Goal: Information Seeking & Learning: Learn about a topic

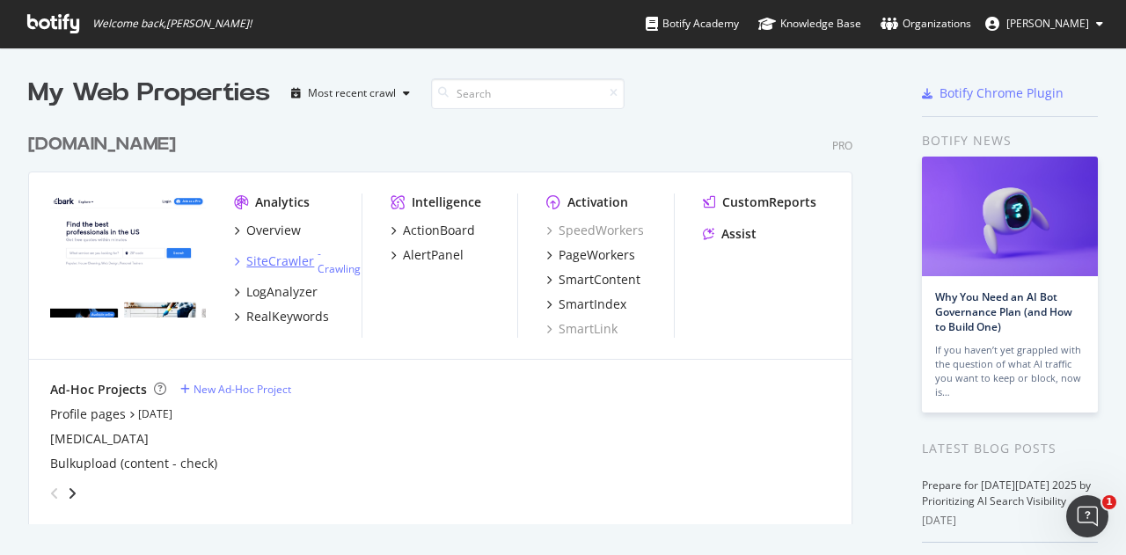
click at [257, 265] on div "SiteCrawler" at bounding box center [280, 262] width 68 height 18
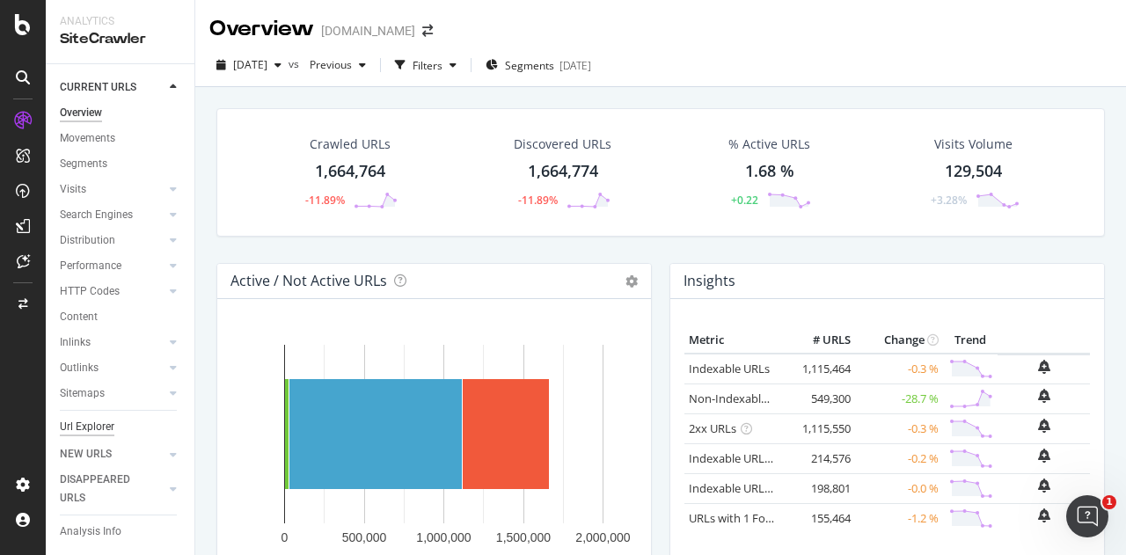
click at [97, 429] on div "Url Explorer" at bounding box center [87, 427] width 55 height 18
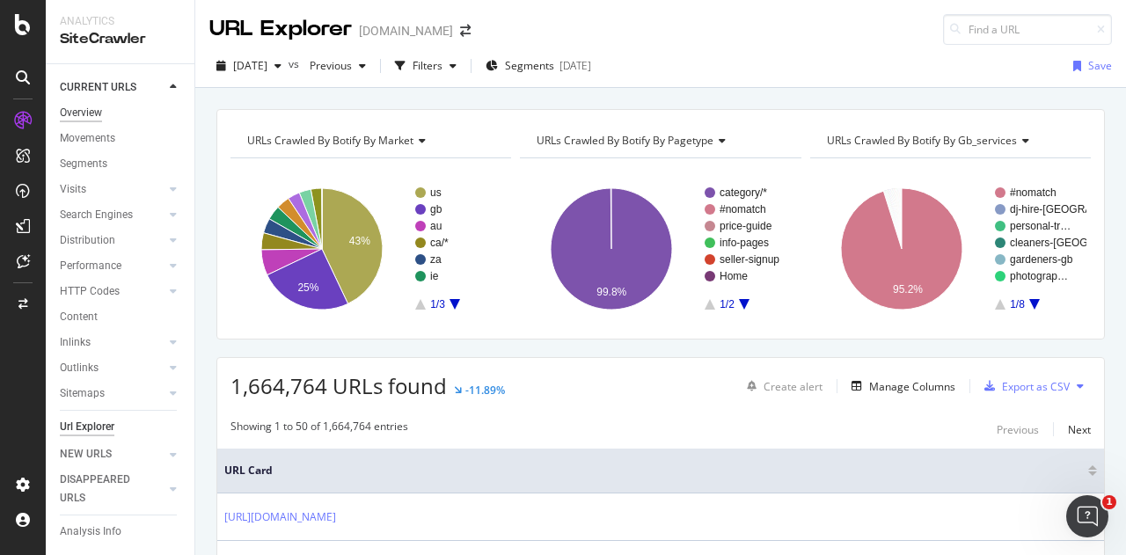
click at [99, 106] on div "Overview" at bounding box center [81, 113] width 42 height 18
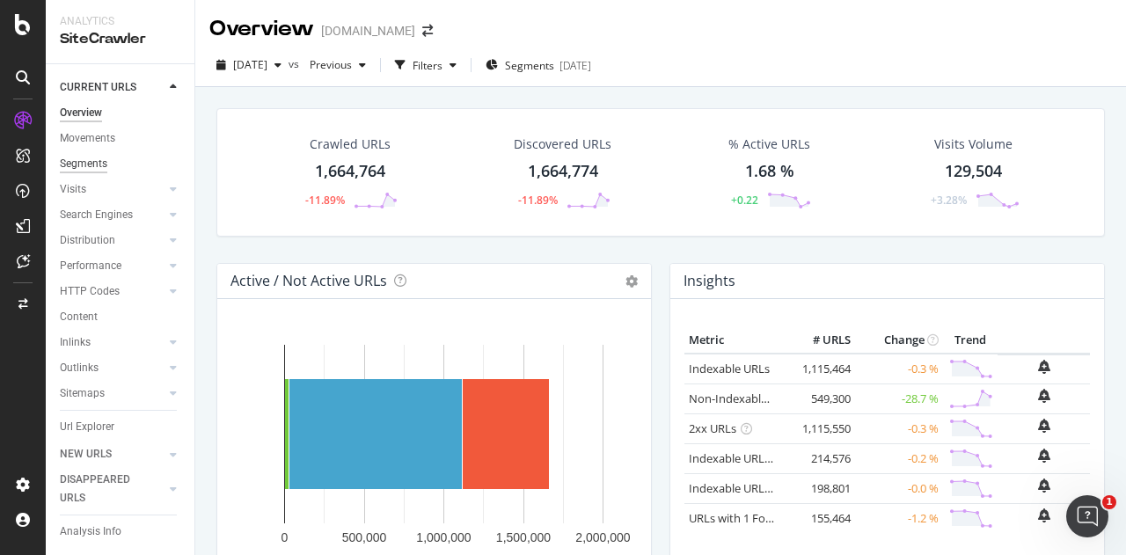
click at [96, 166] on div "Segments" at bounding box center [84, 164] width 48 height 18
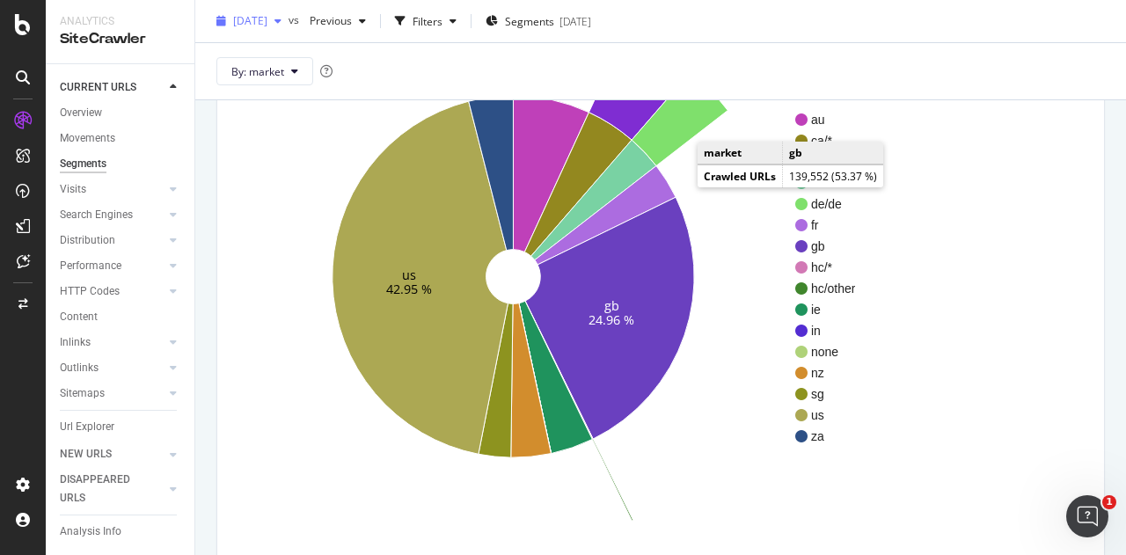
scroll to position [74, 0]
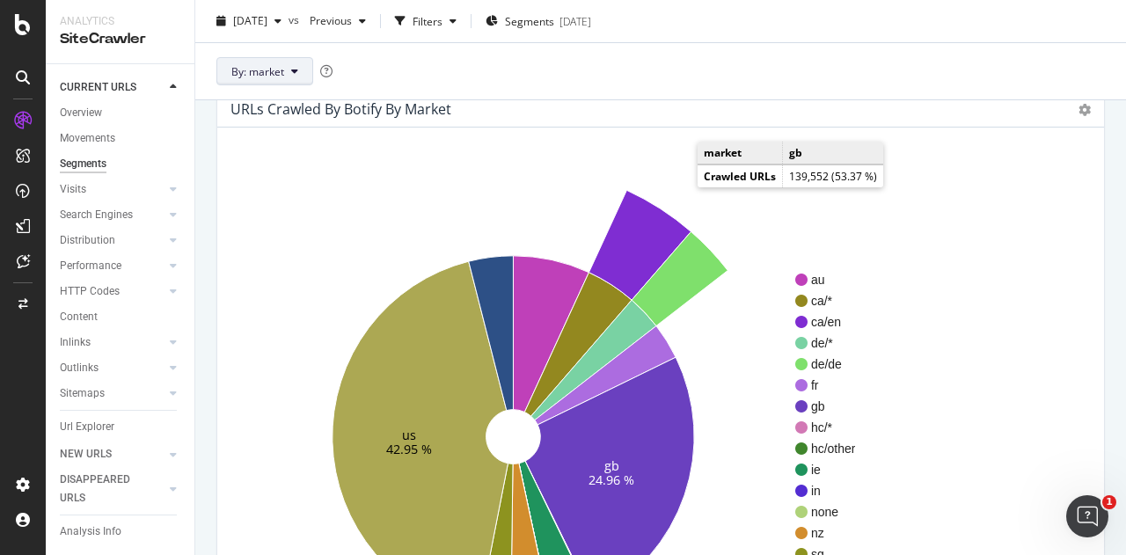
click at [275, 66] on span "By: market" at bounding box center [257, 70] width 53 height 15
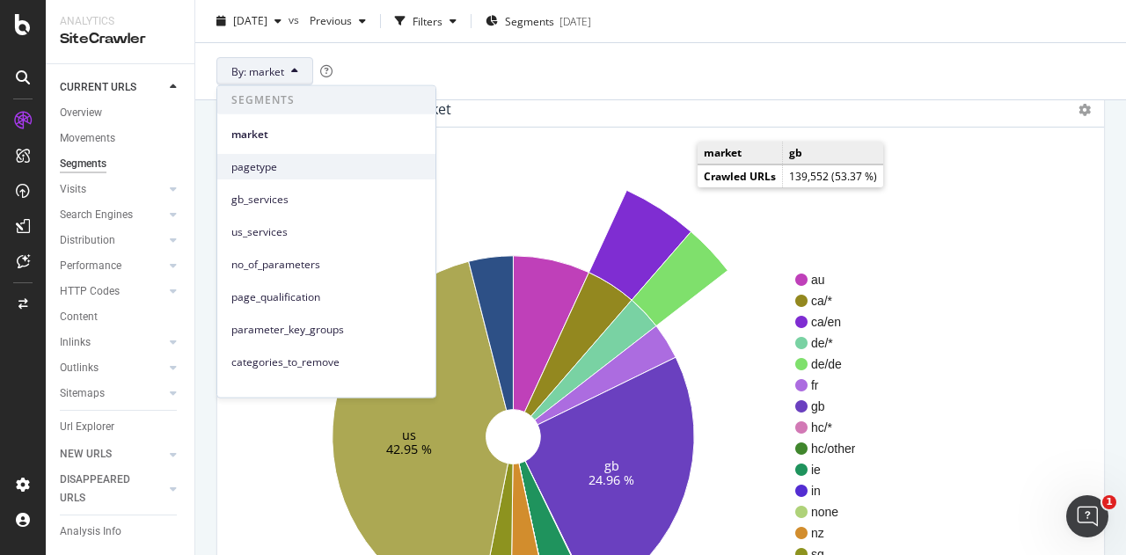
click at [316, 170] on span "pagetype" at bounding box center [326, 166] width 190 height 16
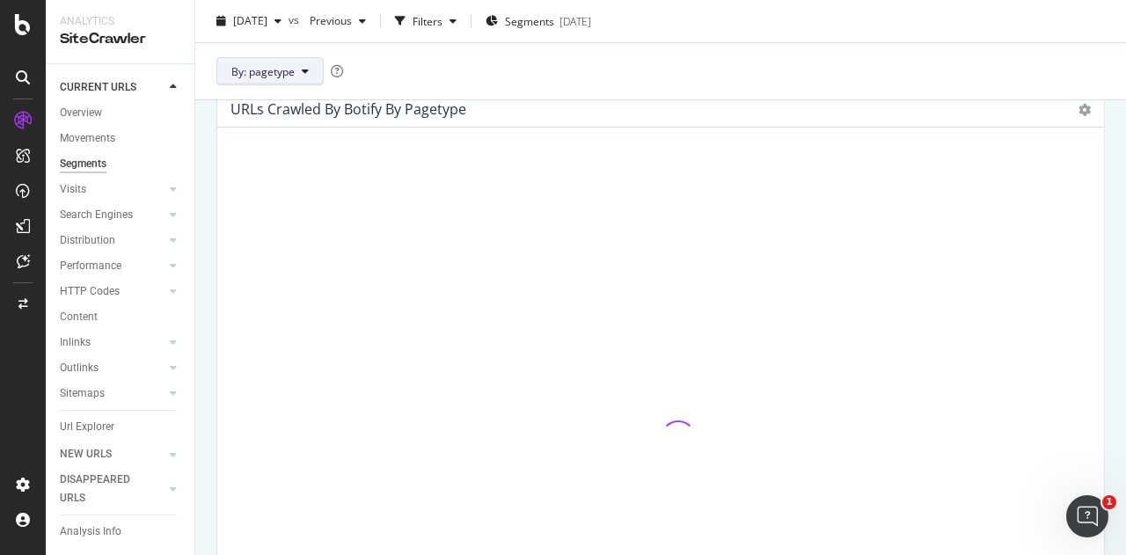
click at [307, 68] on icon at bounding box center [305, 71] width 7 height 11
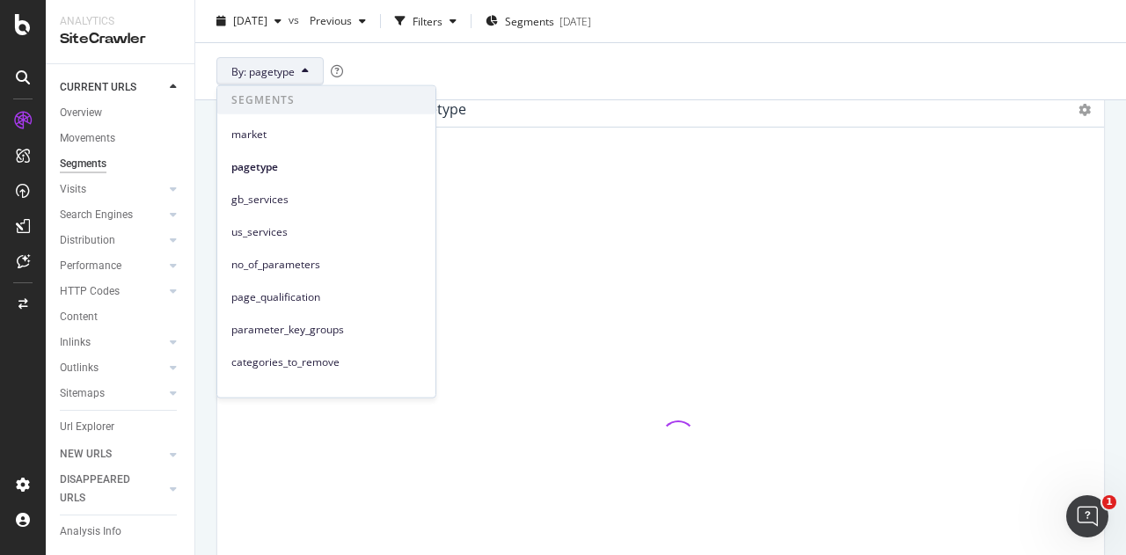
scroll to position [16, 0]
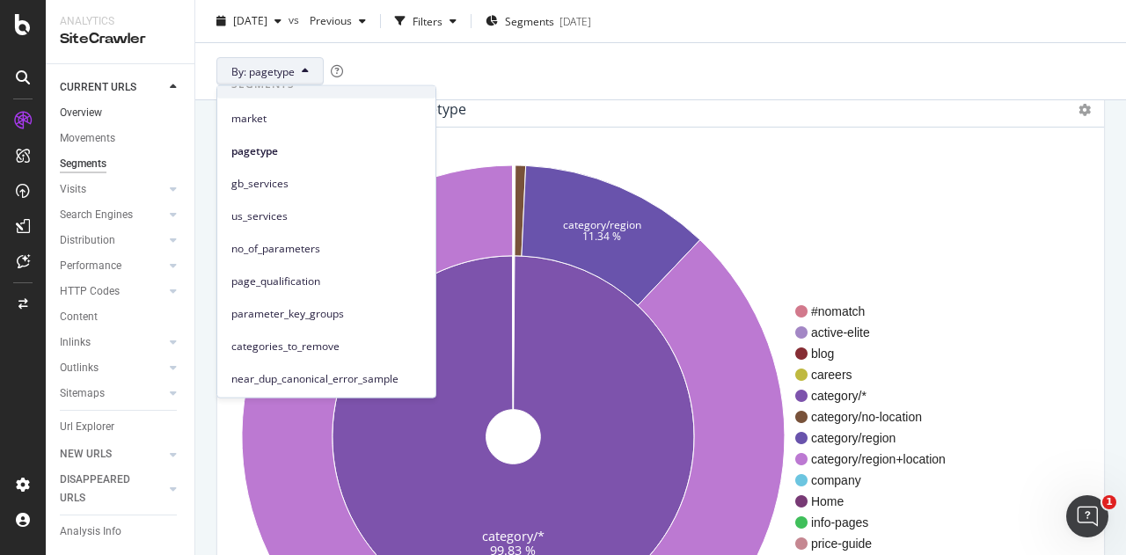
click at [102, 109] on link "Overview" at bounding box center [121, 113] width 122 height 18
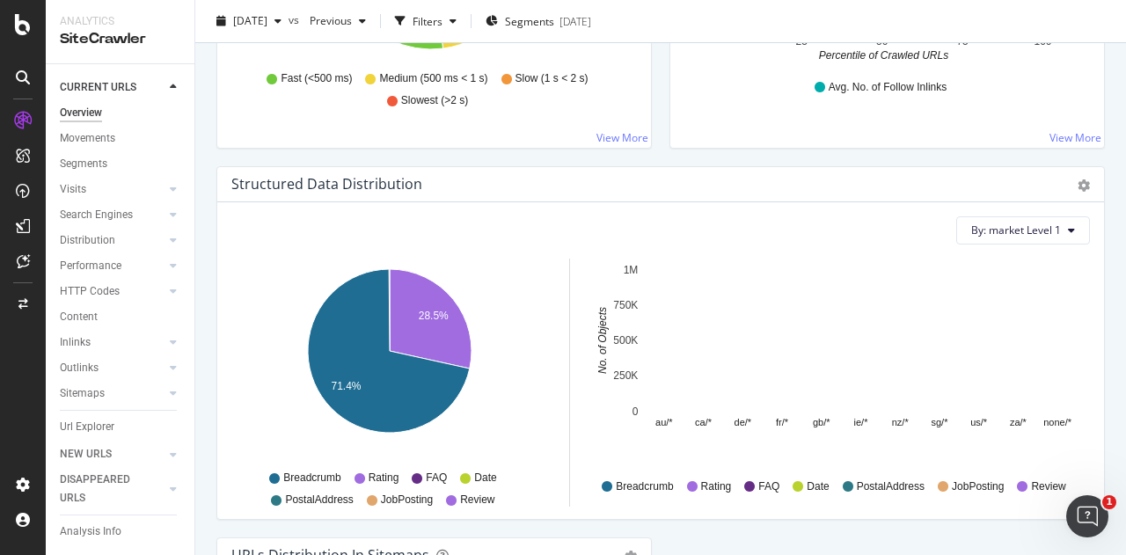
scroll to position [1601, 0]
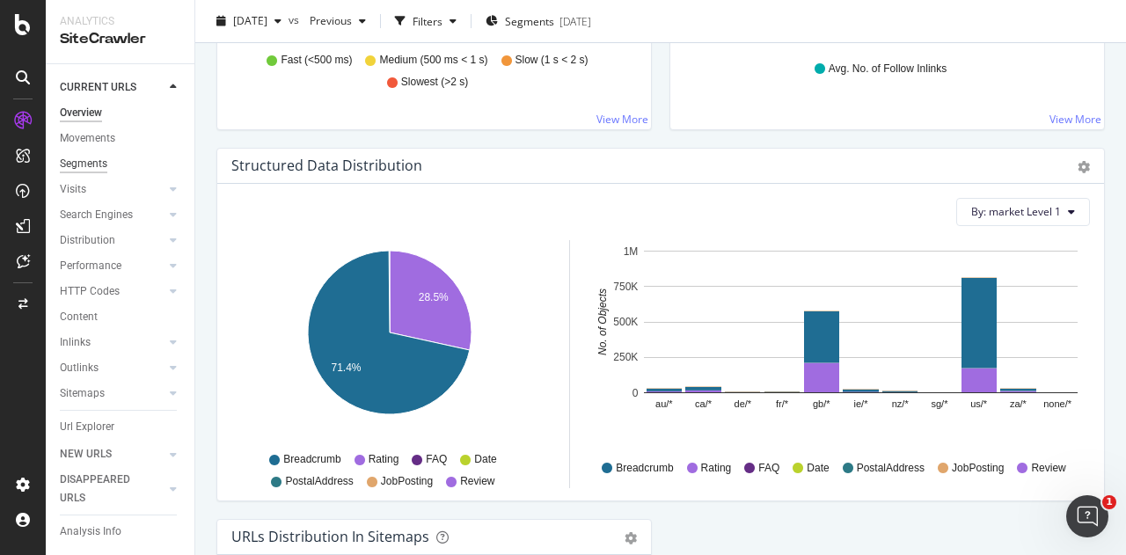
click at [96, 159] on div "Segments" at bounding box center [84, 164] width 48 height 18
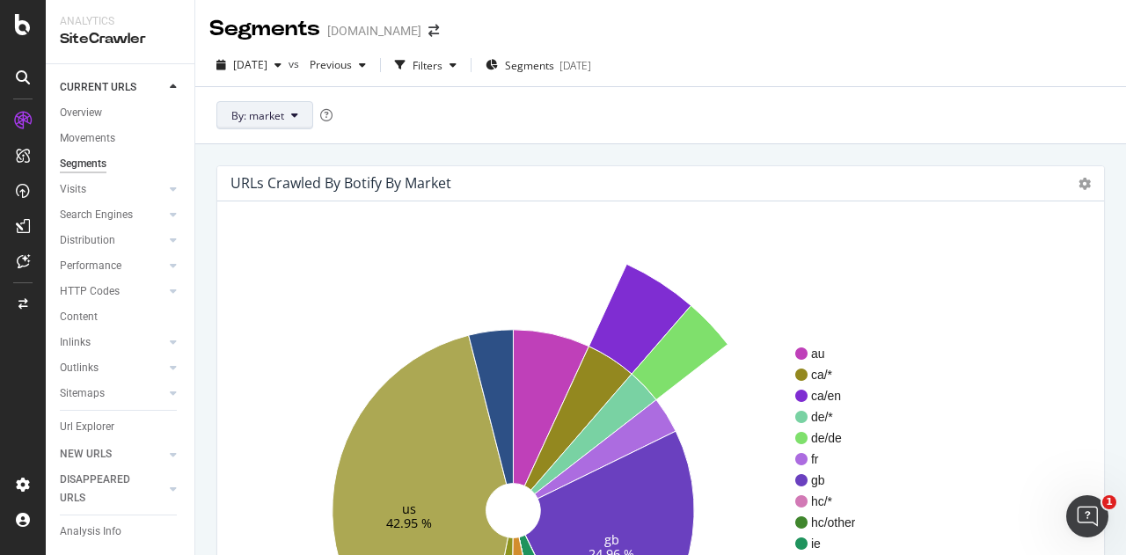
click at [265, 103] on button "By: market" at bounding box center [264, 115] width 97 height 28
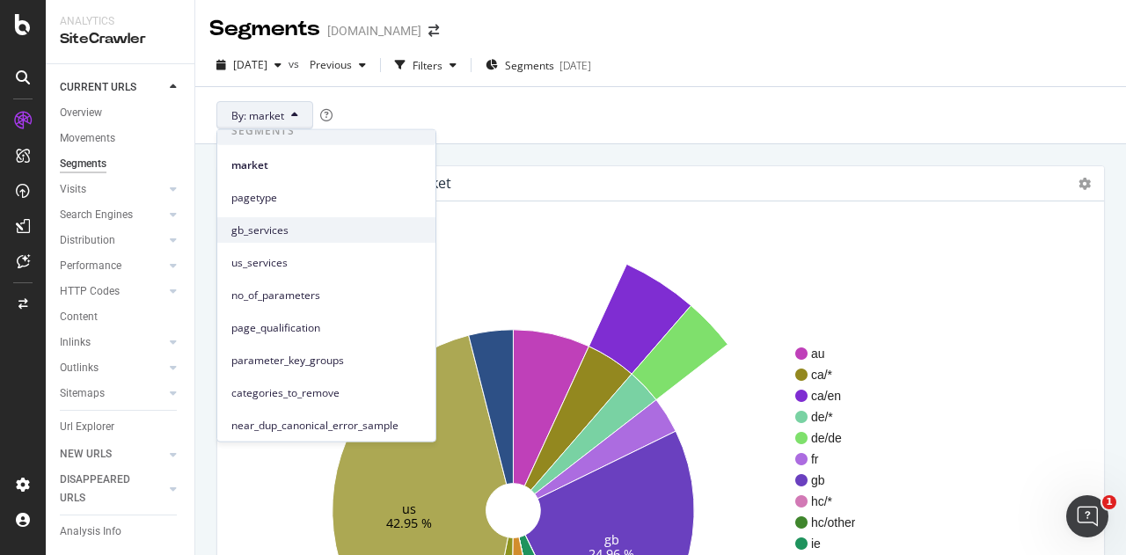
scroll to position [16, 0]
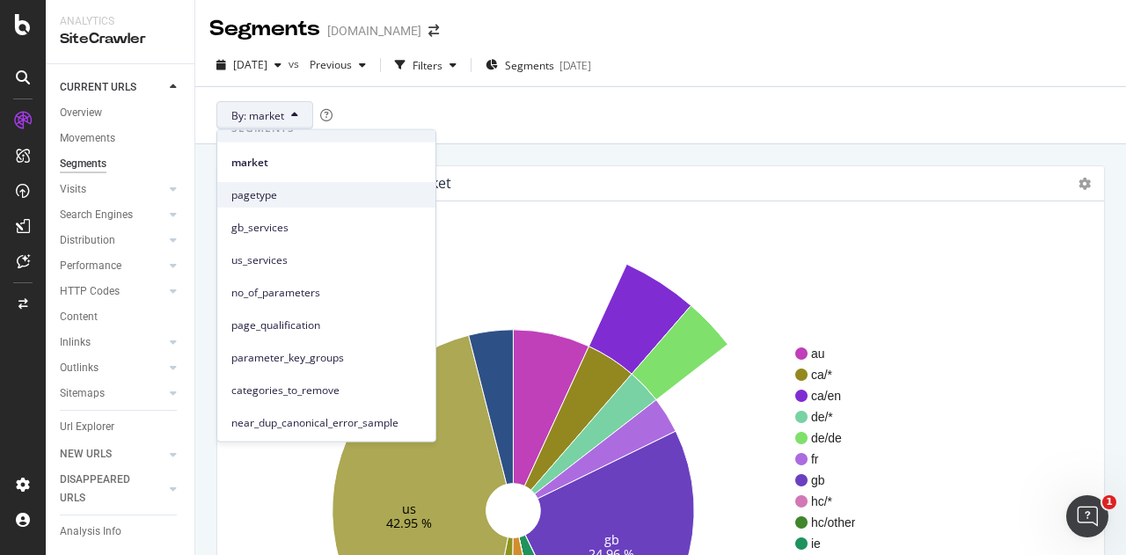
click at [328, 194] on span "pagetype" at bounding box center [326, 195] width 190 height 16
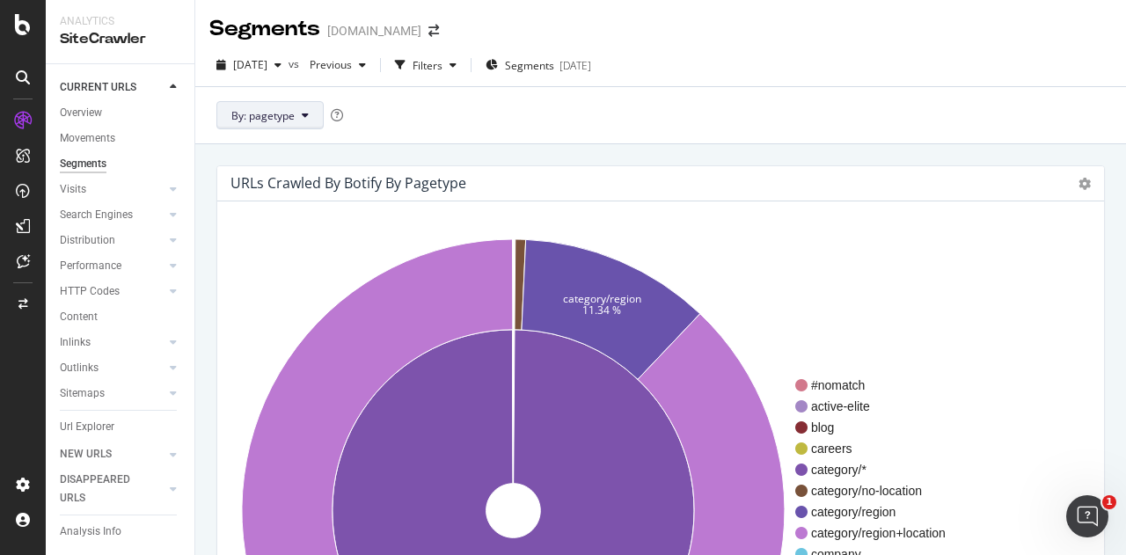
click at [283, 108] on span "By: pagetype" at bounding box center [262, 115] width 63 height 15
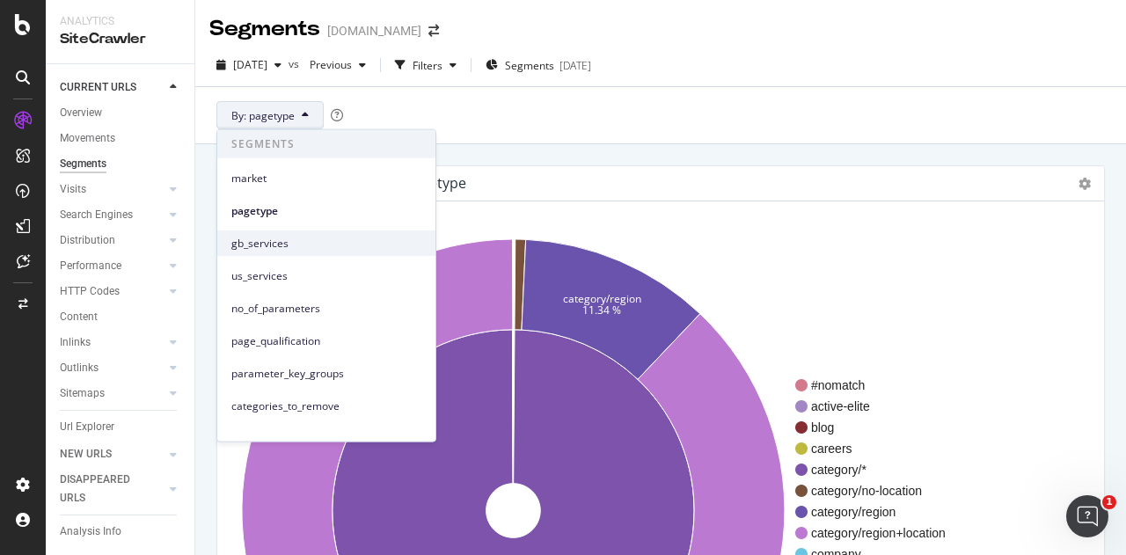
click at [291, 238] on span "gb_services" at bounding box center [326, 243] width 190 height 16
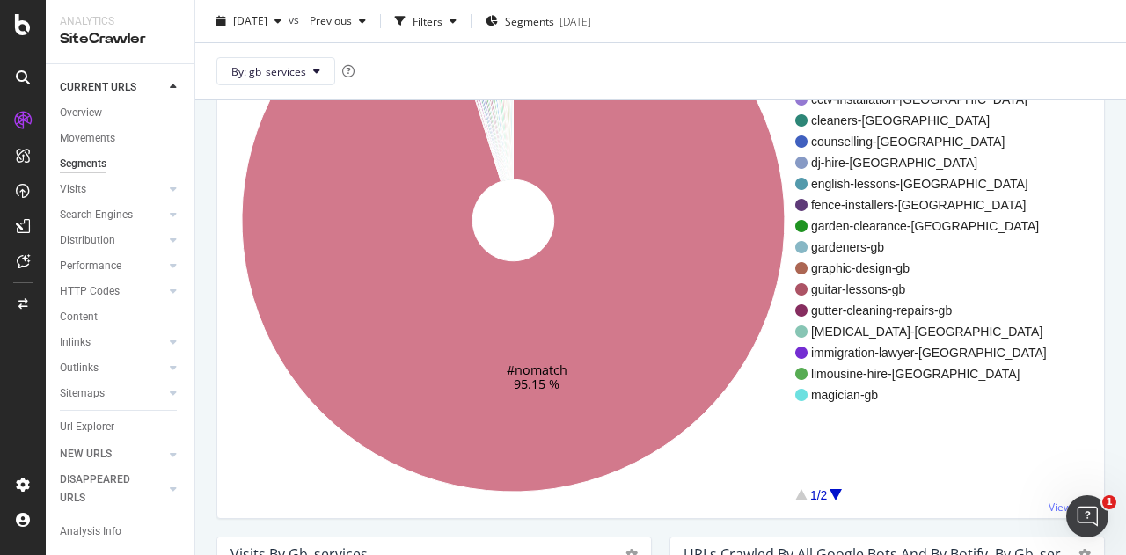
scroll to position [19, 0]
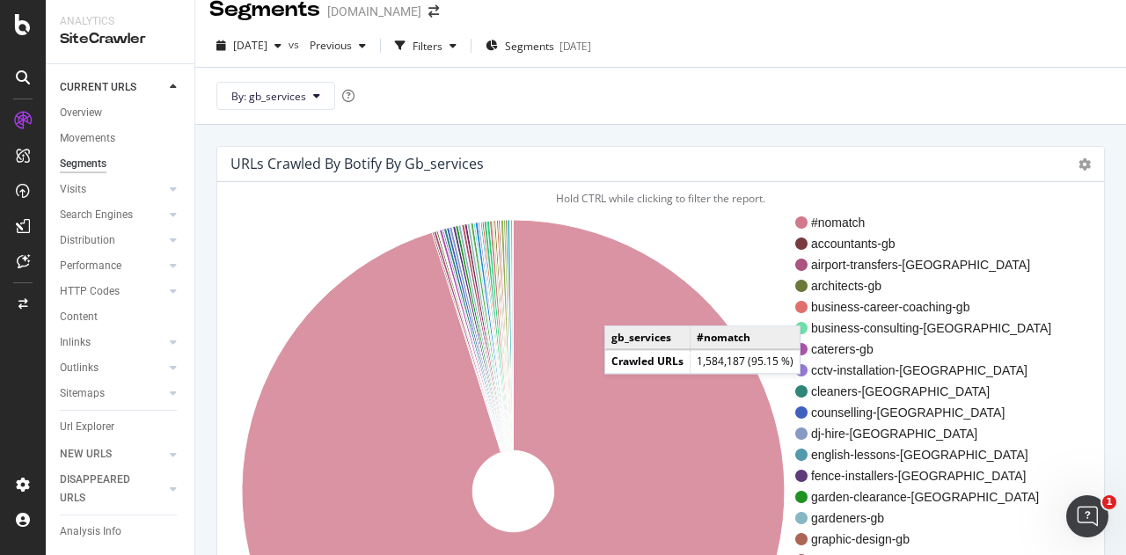
click at [622, 307] on icon at bounding box center [513, 491] width 543 height 543
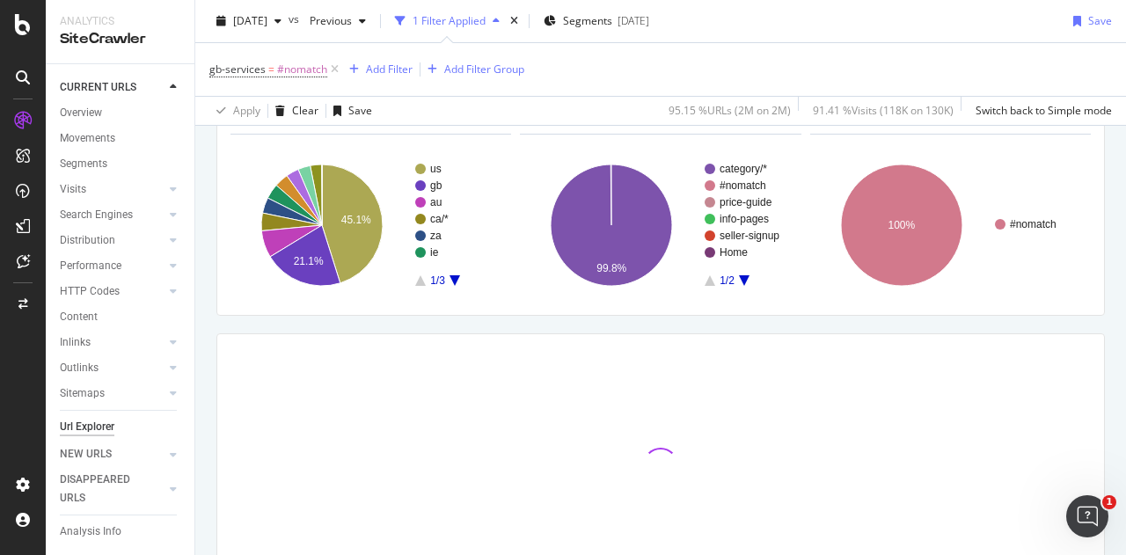
scroll to position [209, 0]
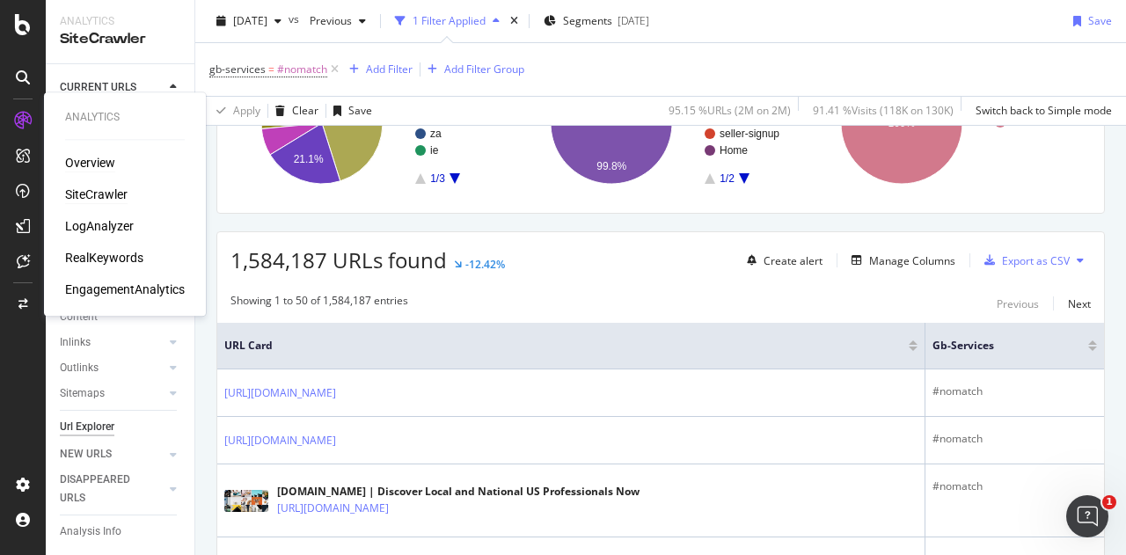
click at [97, 165] on div "Overview" at bounding box center [90, 163] width 50 height 18
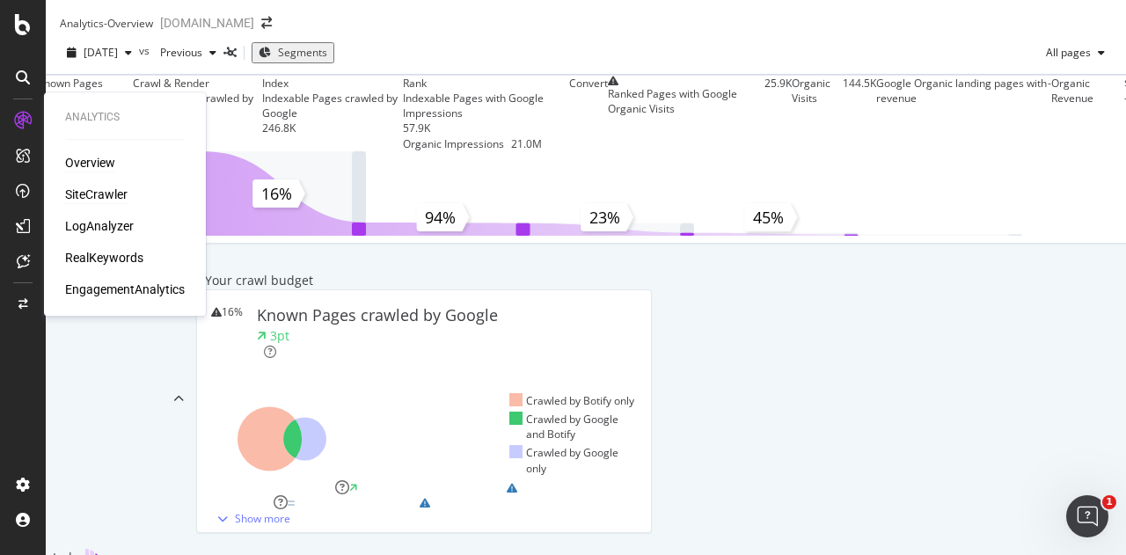
click at [94, 189] on div "SiteCrawler" at bounding box center [96, 195] width 62 height 18
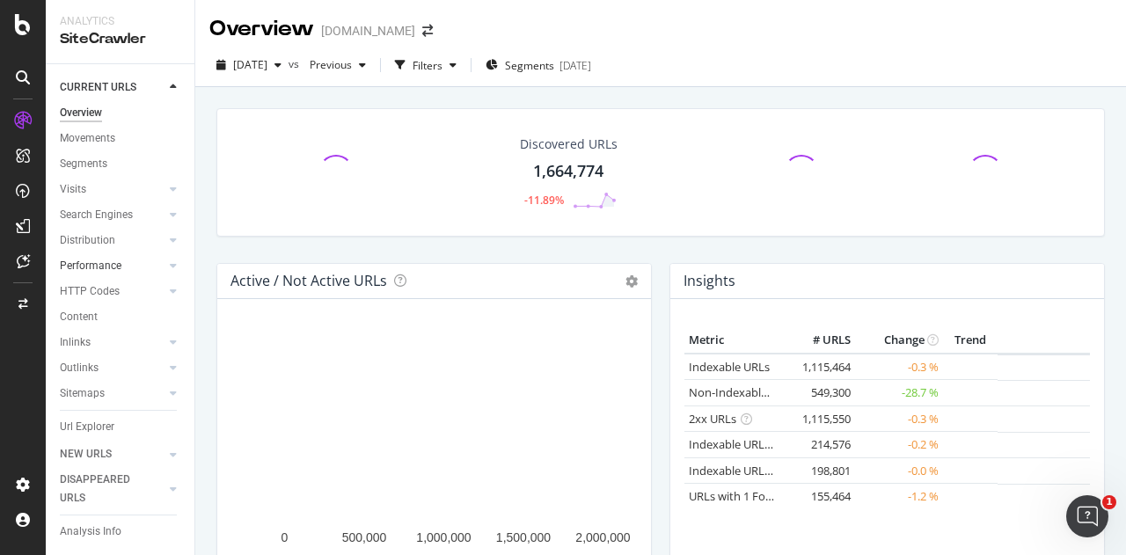
scroll to position [53, 0]
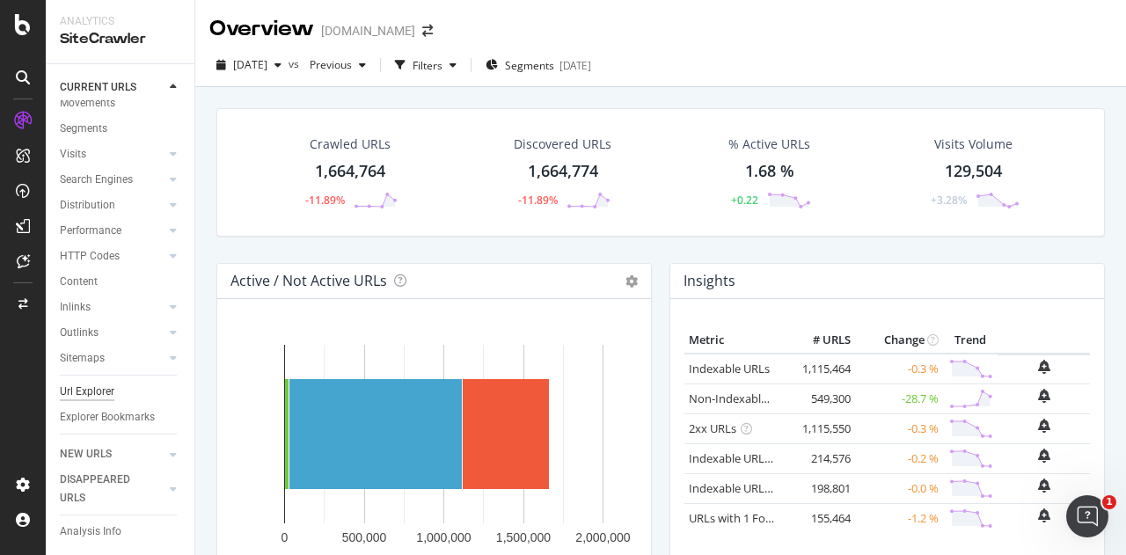
click at [100, 383] on div "Url Explorer" at bounding box center [87, 392] width 55 height 18
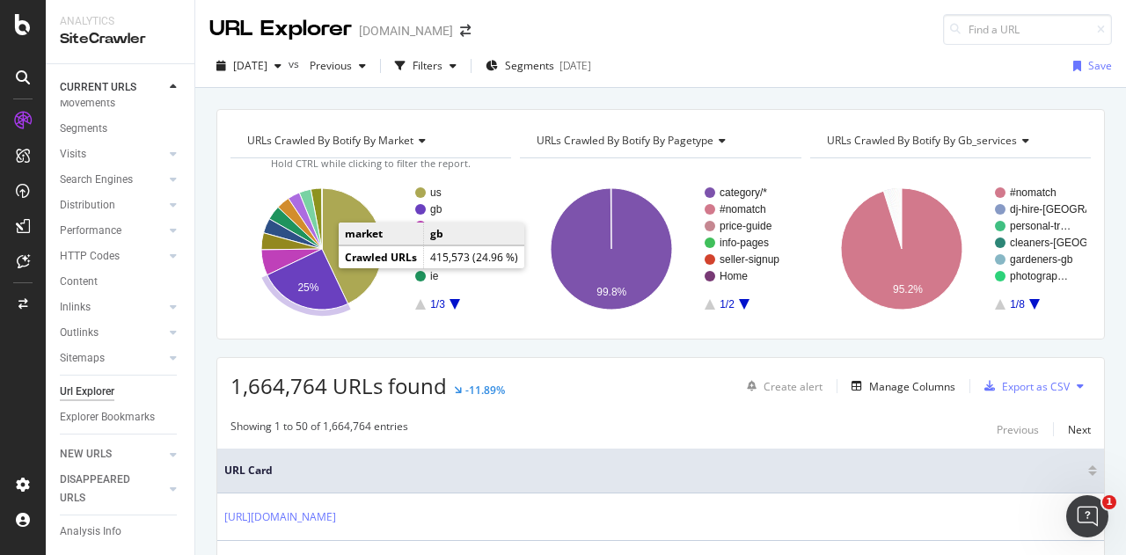
click at [313, 279] on icon "A chart." at bounding box center [308, 279] width 81 height 61
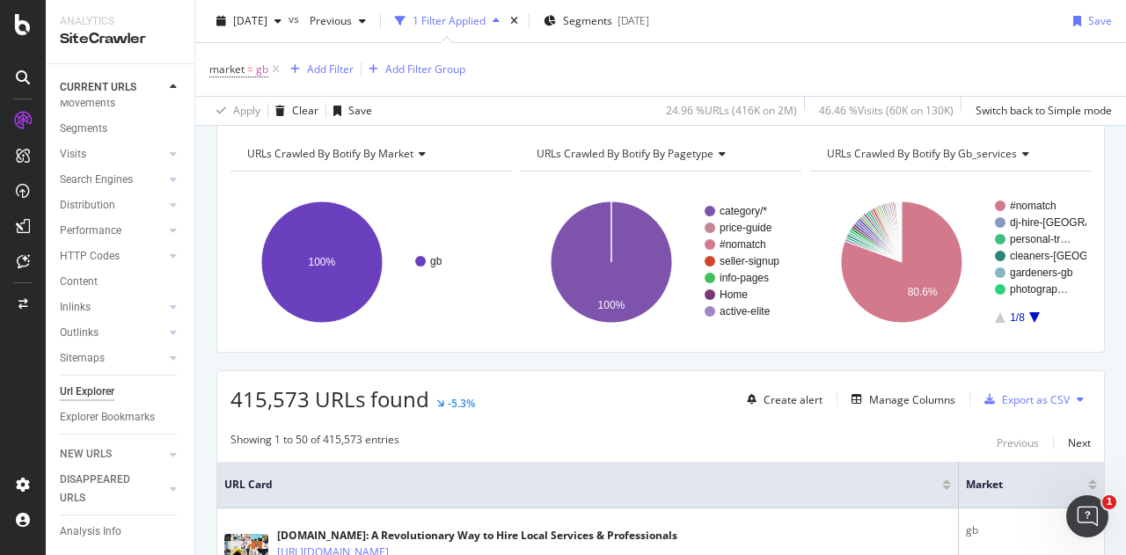
scroll to position [264, 0]
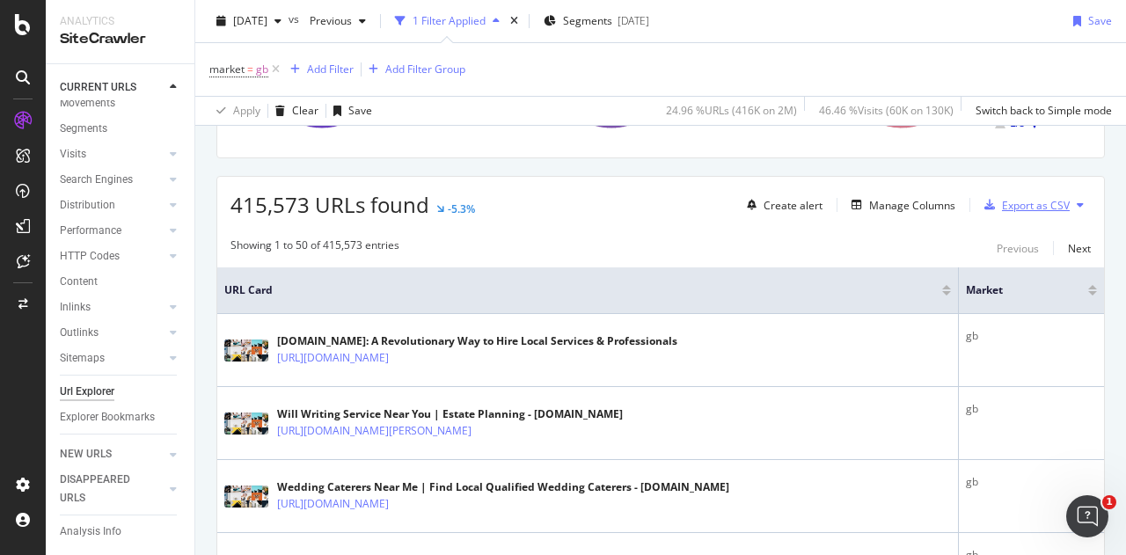
click at [1017, 204] on div "Export as CSV" at bounding box center [1036, 205] width 68 height 15
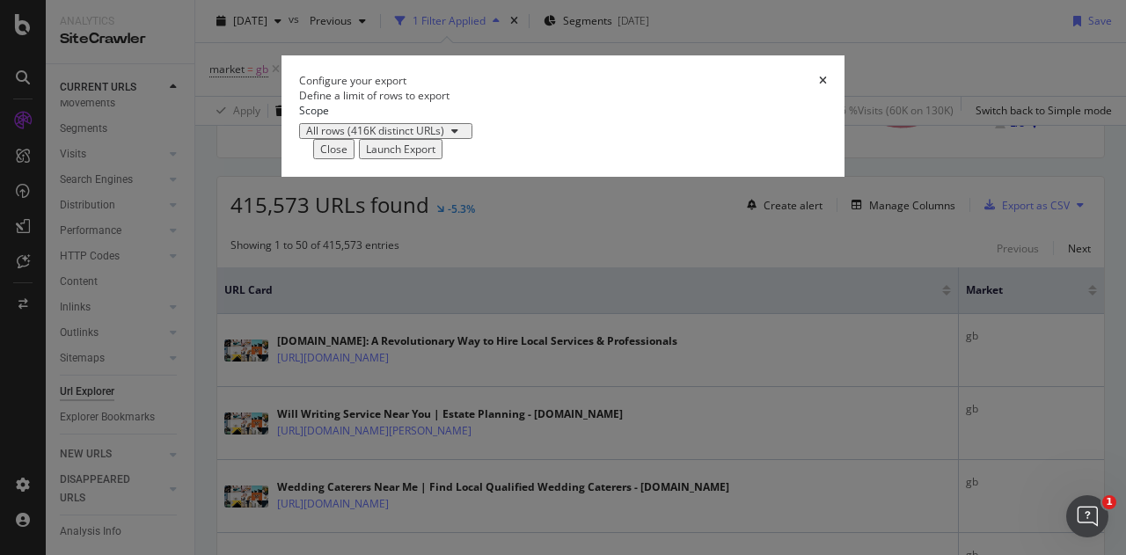
click at [436, 157] on div "Launch Export" at bounding box center [401, 149] width 70 height 15
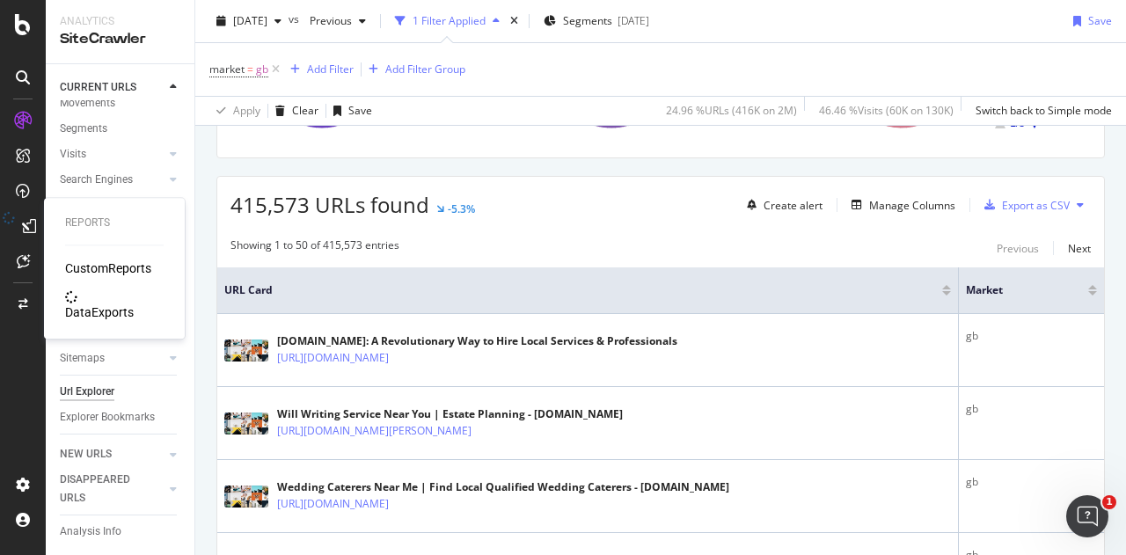
click at [23, 222] on icon at bounding box center [8, 225] width 29 height 15
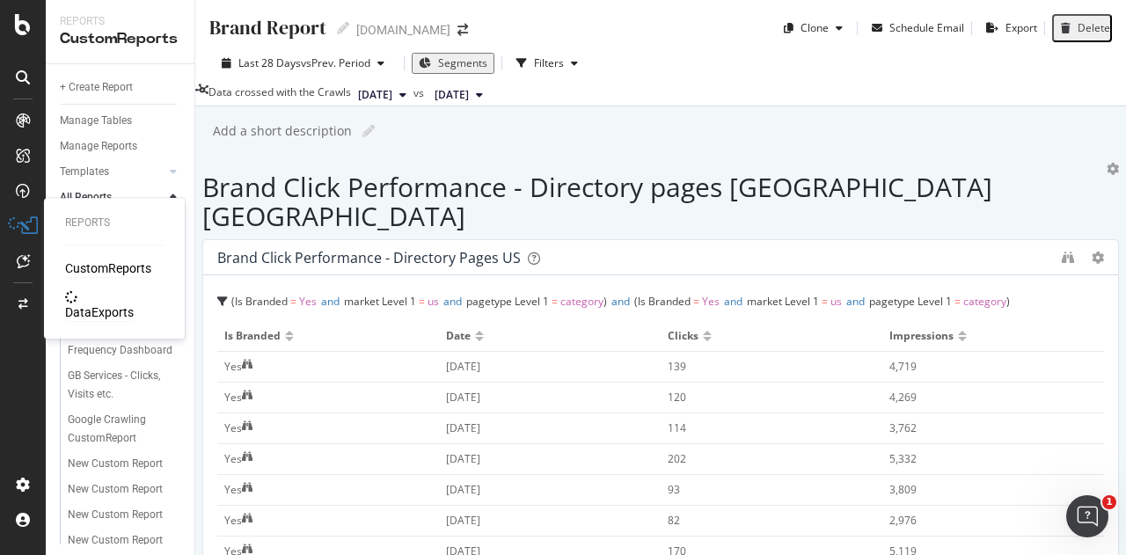
click at [99, 304] on div "DataExports" at bounding box center [99, 313] width 69 height 18
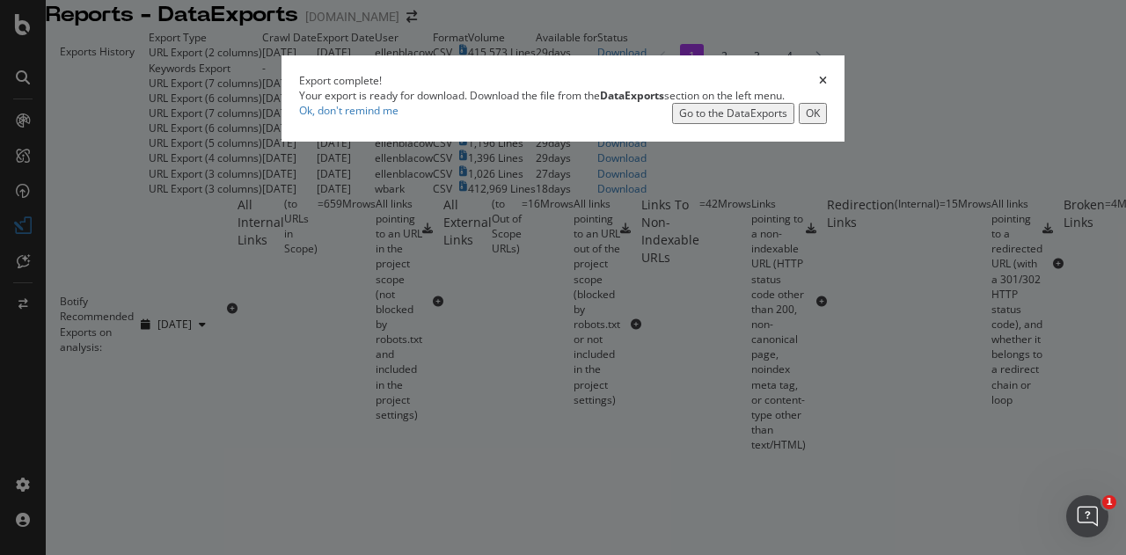
click at [827, 123] on button "OK" at bounding box center [813, 113] width 28 height 20
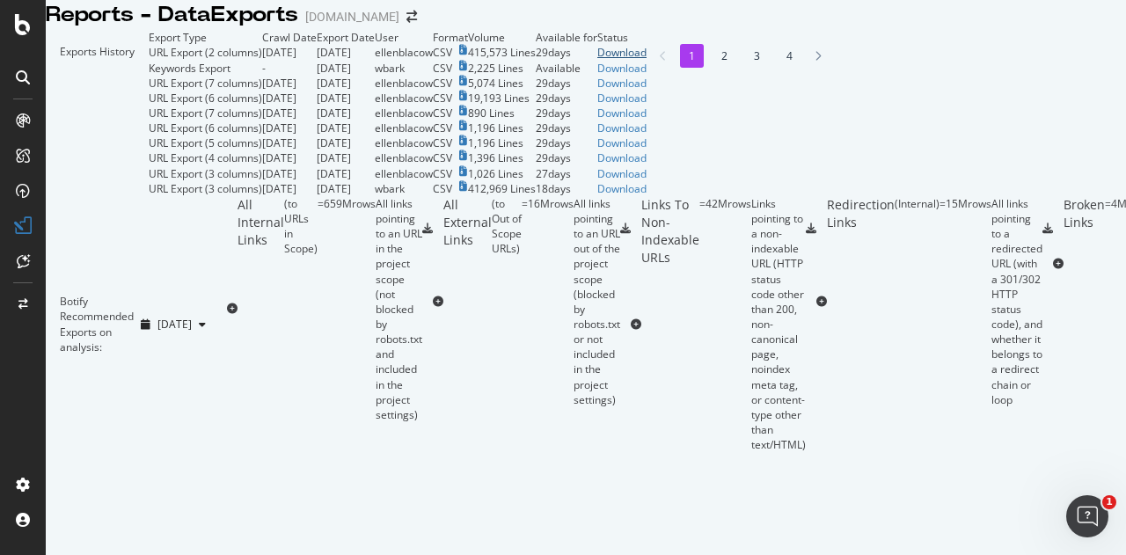
click at [647, 60] on div "Download" at bounding box center [621, 52] width 49 height 15
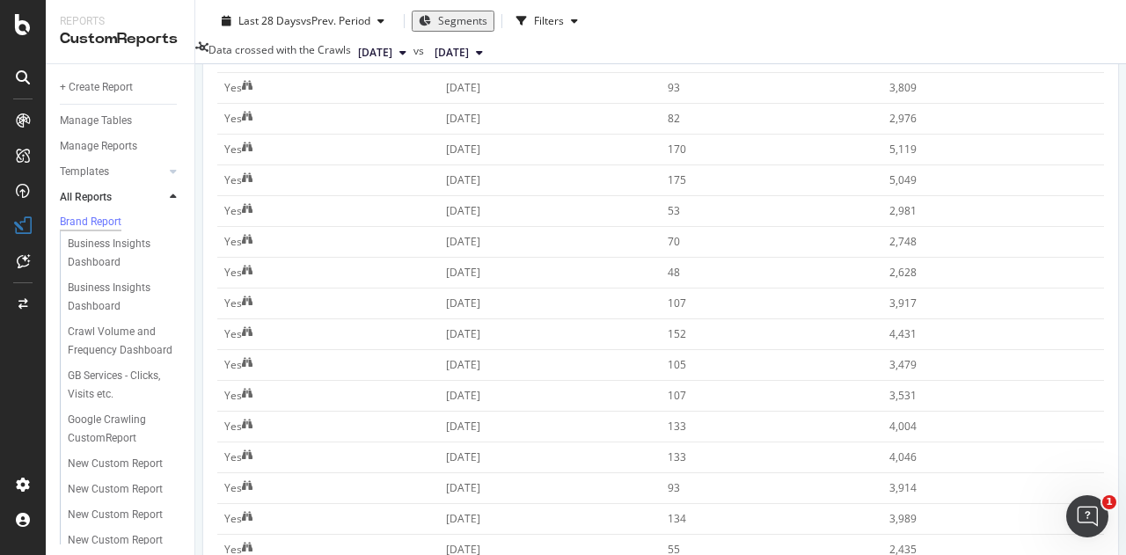
scroll to position [500, 0]
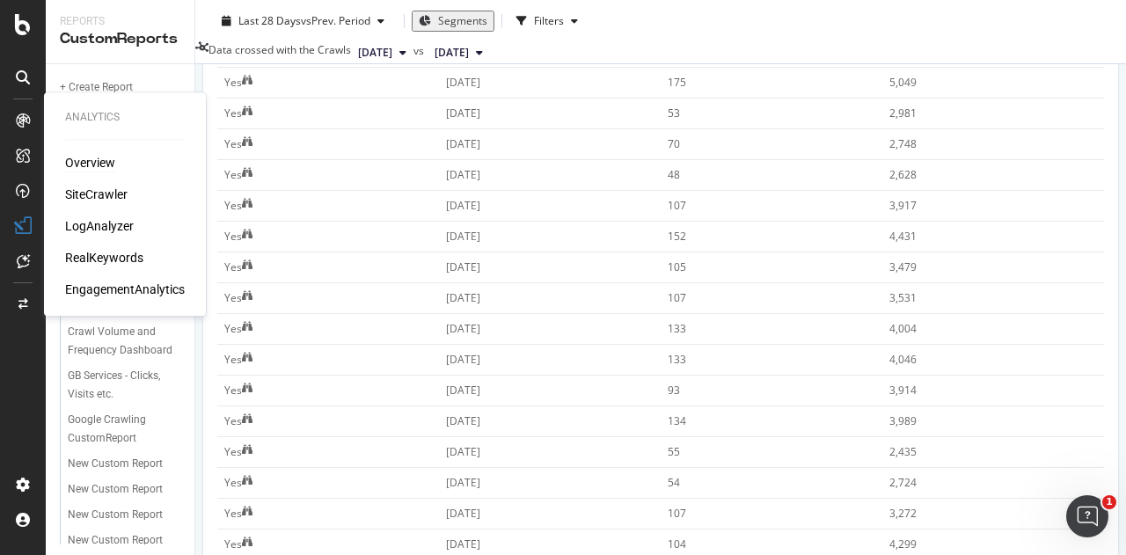
click at [84, 166] on div "Overview" at bounding box center [90, 163] width 50 height 18
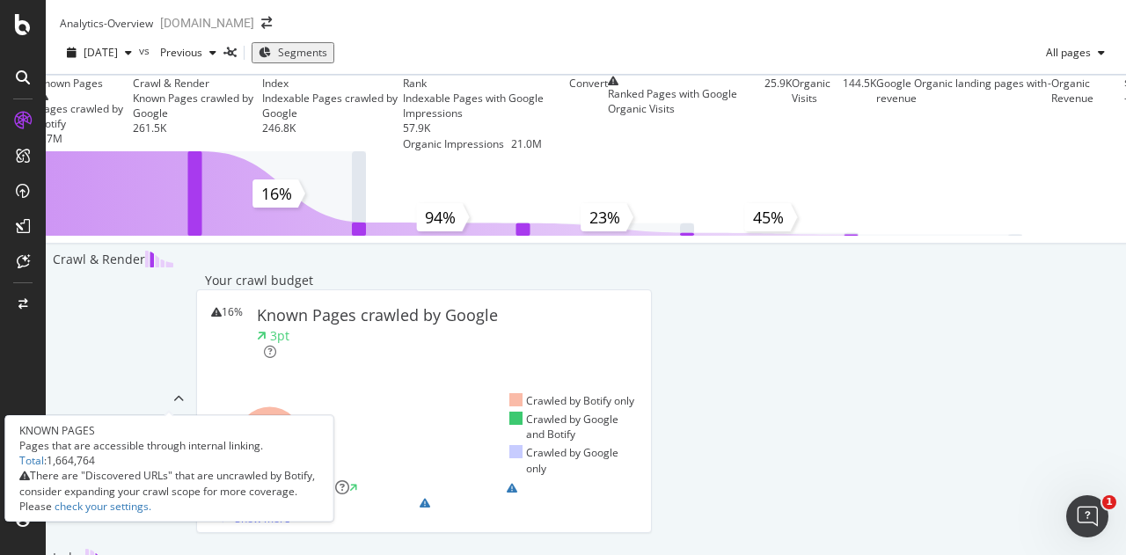
click at [133, 146] on div "1.7M" at bounding box center [85, 138] width 95 height 15
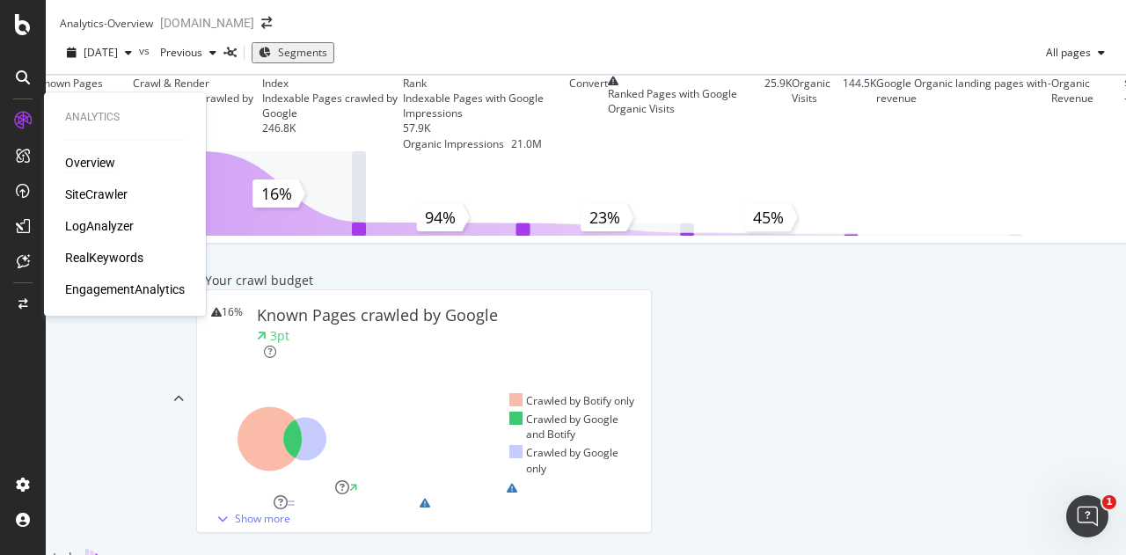
click at [92, 197] on div "SiteCrawler" at bounding box center [96, 195] width 62 height 18
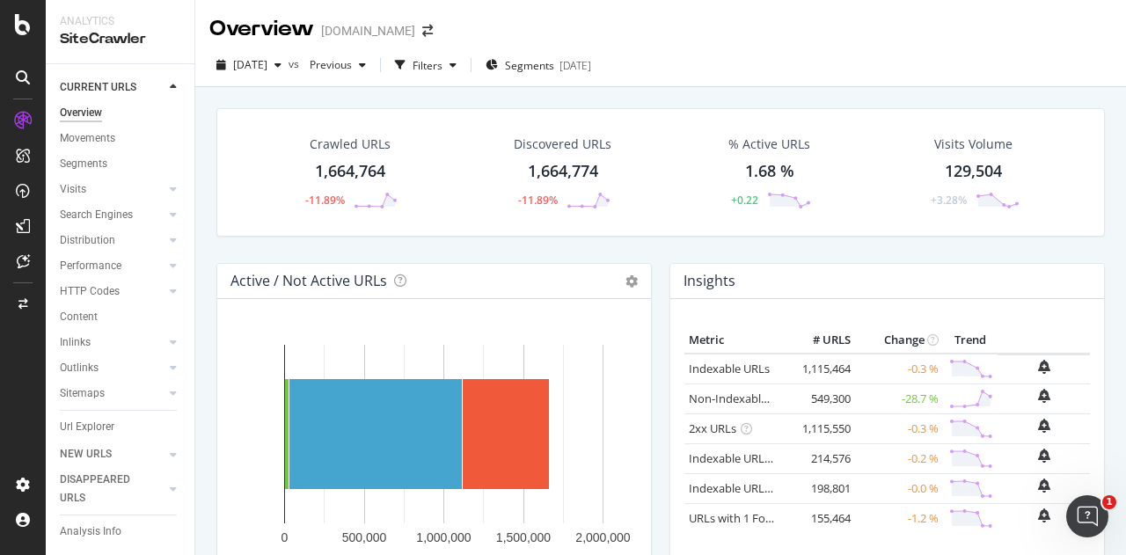
drag, startPoint x: 88, startPoint y: 422, endPoint x: 349, endPoint y: 453, distance: 263.3
click at [88, 422] on div "Url Explorer" at bounding box center [87, 427] width 55 height 18
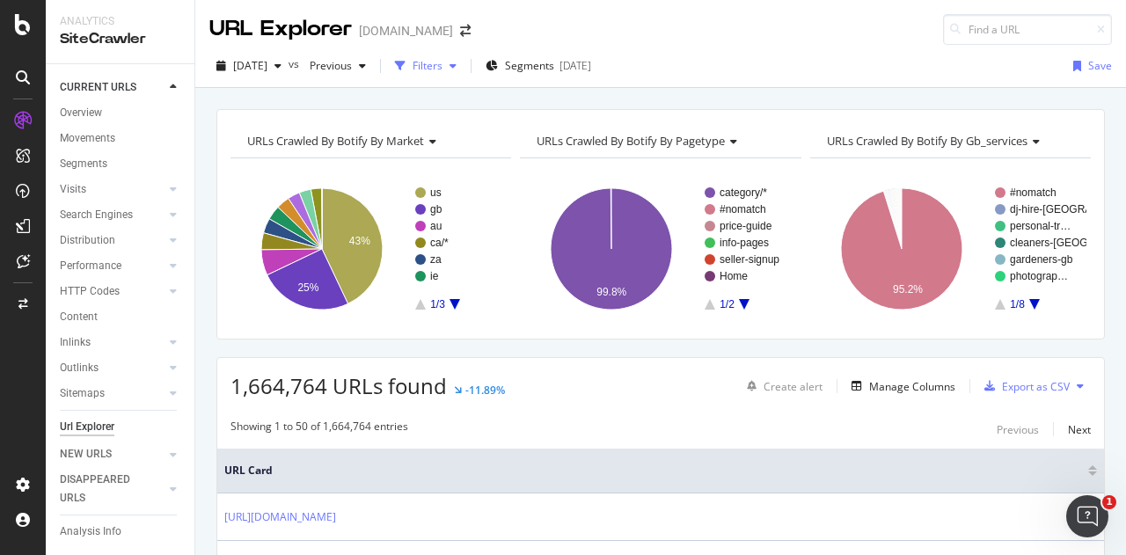
click at [443, 66] on div "Filters" at bounding box center [428, 65] width 30 height 15
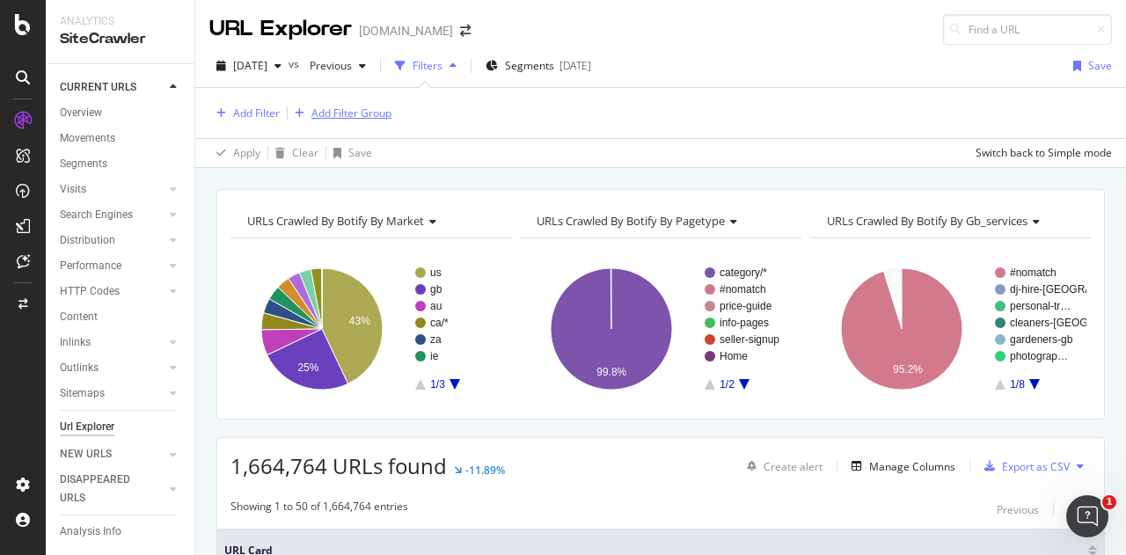
click at [360, 106] on div "Add Filter Group" at bounding box center [352, 113] width 80 height 15
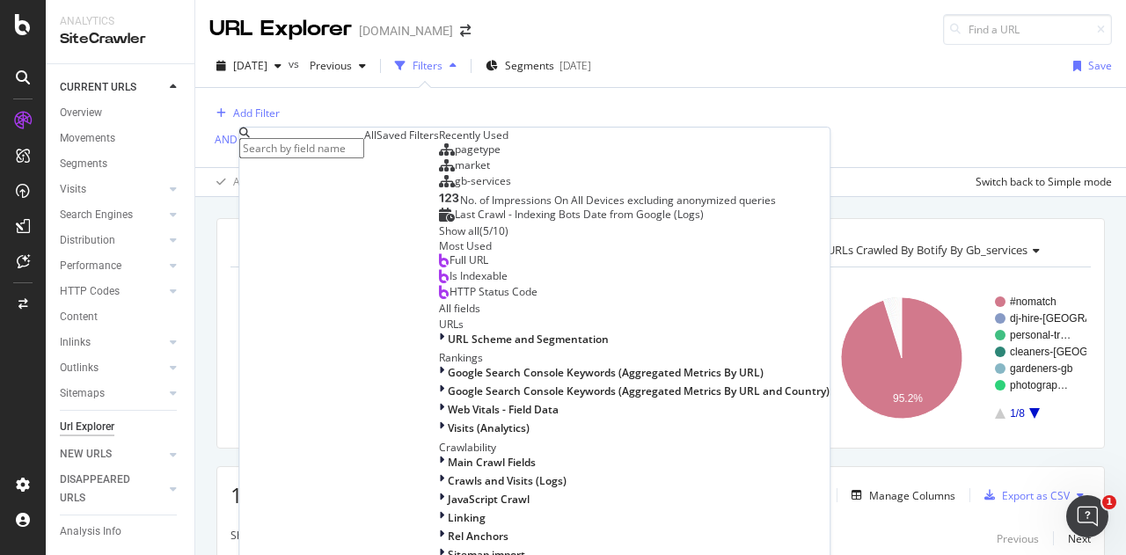
click at [326, 138] on input "text" at bounding box center [301, 148] width 125 height 20
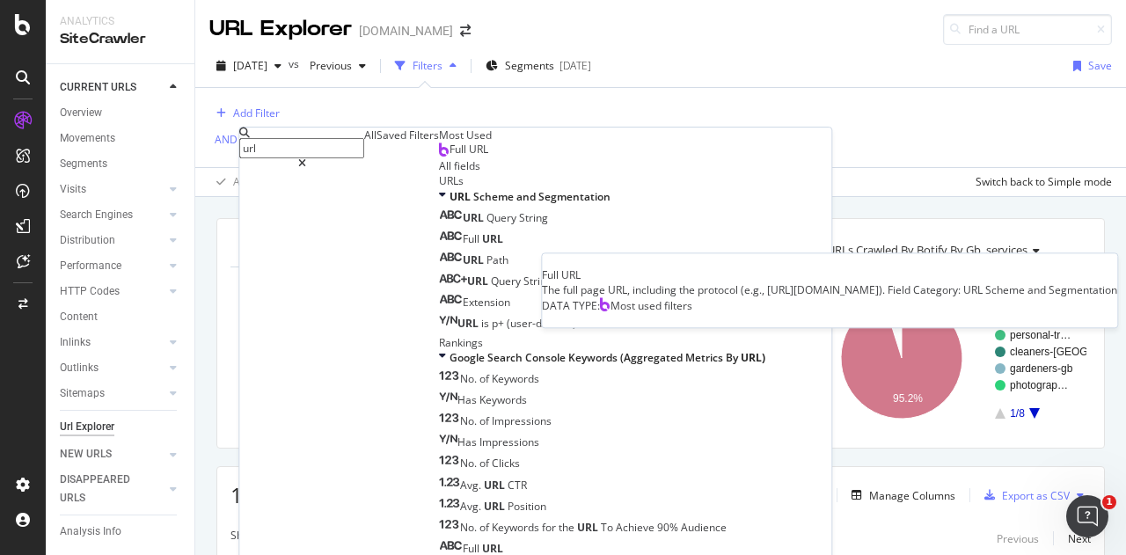
type input "url"
click at [439, 157] on div "Full URL" at bounding box center [463, 150] width 49 height 14
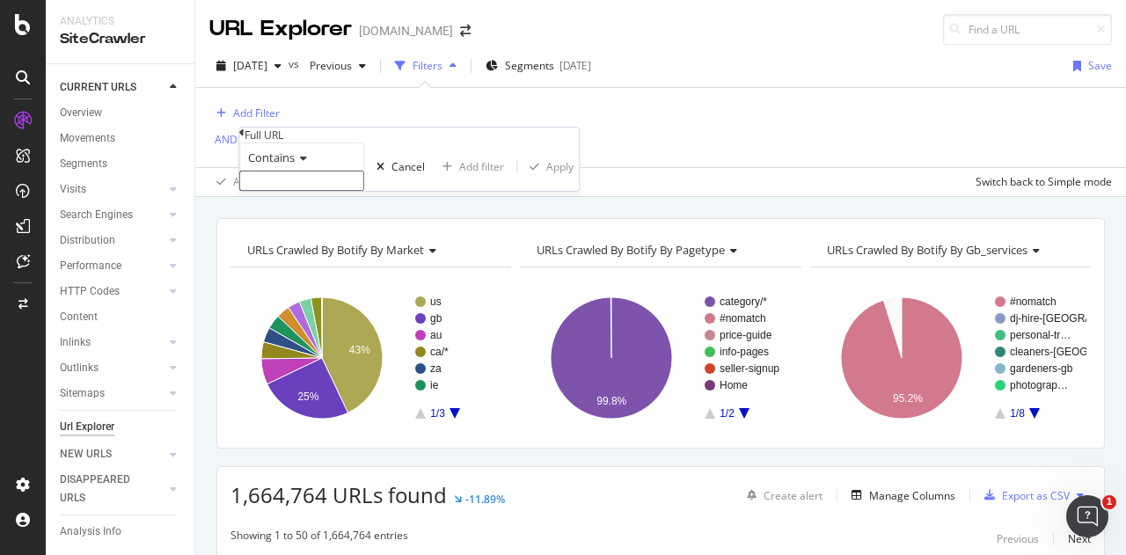
click at [317, 191] on input "text" at bounding box center [301, 181] width 125 height 20
paste input "workington"
type input "workington"
click at [546, 180] on div "Apply" at bounding box center [559, 172] width 27 height 15
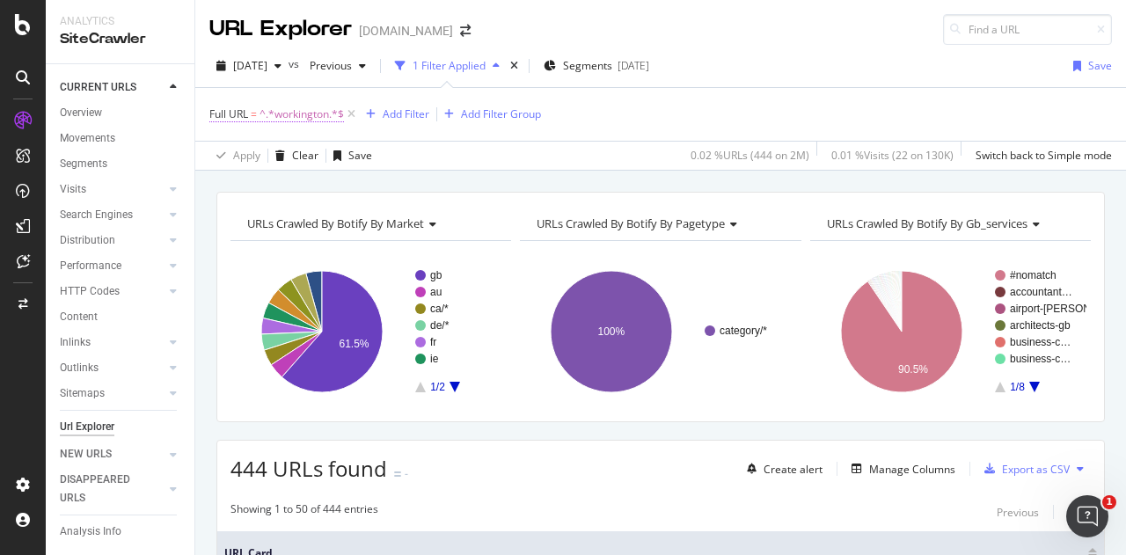
click at [304, 110] on span "^.*workington.*$" at bounding box center [302, 114] width 84 height 25
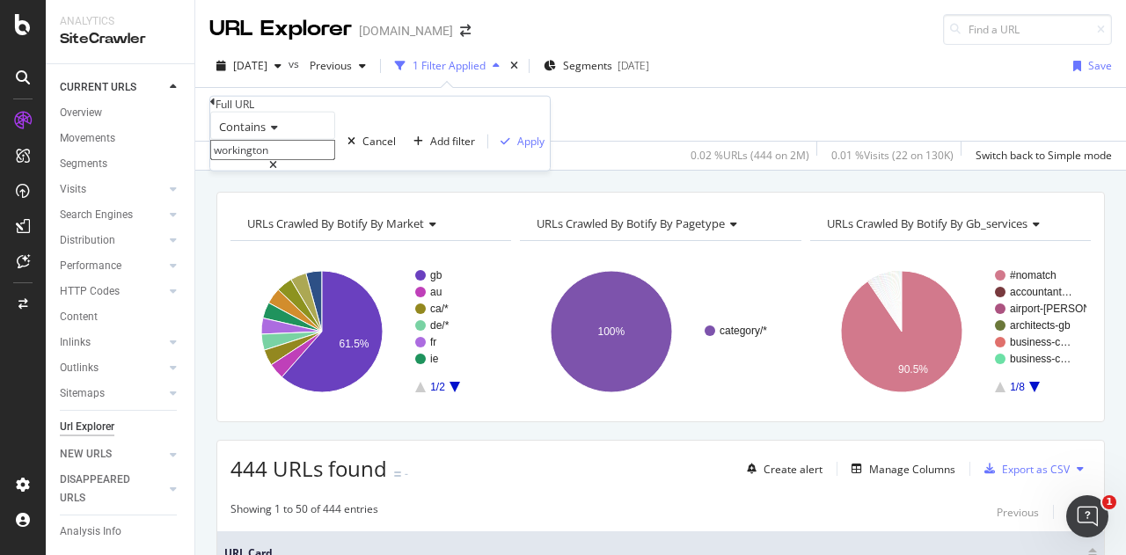
click at [272, 140] on div "Contains" at bounding box center [272, 126] width 125 height 28
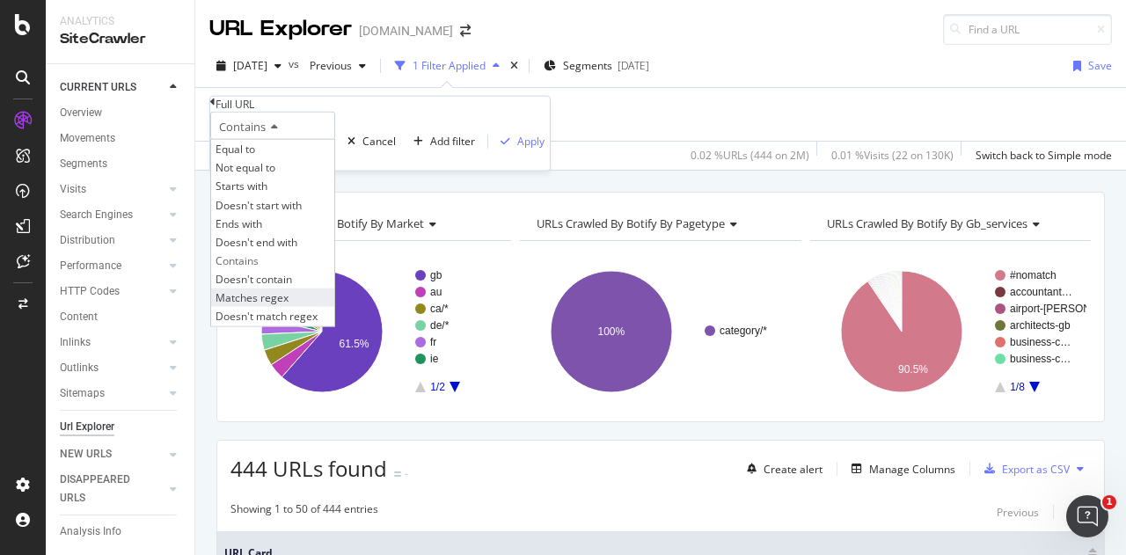
click at [326, 307] on div "Matches regex" at bounding box center [272, 298] width 123 height 18
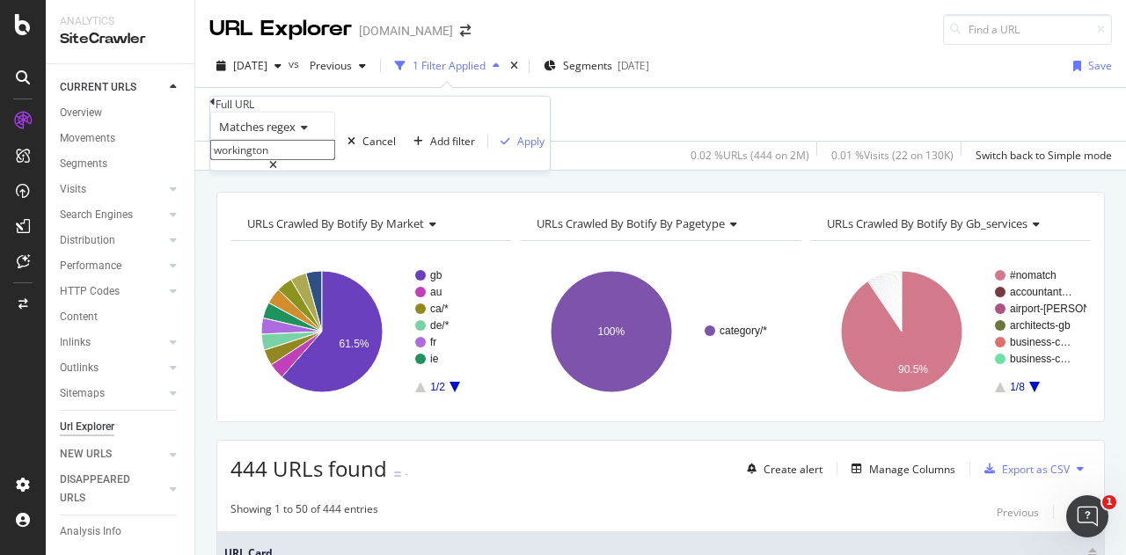
click at [277, 171] on icon at bounding box center [273, 165] width 8 height 11
click at [277, 160] on input "workington" at bounding box center [272, 150] width 125 height 20
paste input "\b(?:[GEOGRAPHIC_DATA]|[GEOGRAPHIC_DATA]|[GEOGRAPHIC_DATA]|[GEOGRAPHIC_DATA]|[G…"
drag, startPoint x: 356, startPoint y: 191, endPoint x: 524, endPoint y: 197, distance: 169.1
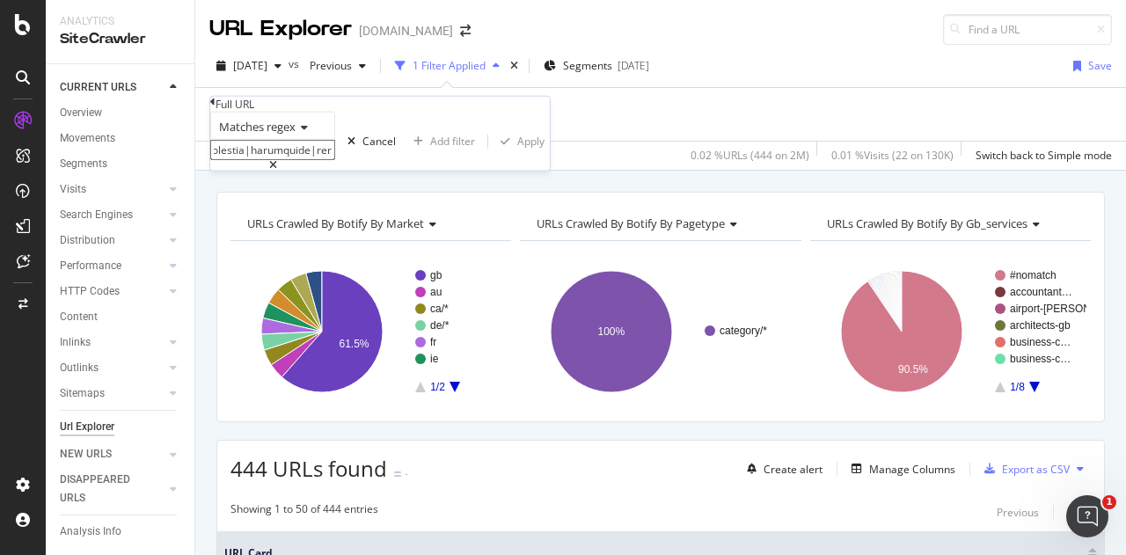
click at [524, 197] on body "Analytics SiteCrawler CURRENT URLS Overview Movements Segments Visits Analysis …" at bounding box center [563, 277] width 1126 height 555
drag, startPoint x: 313, startPoint y: 182, endPoint x: 69, endPoint y: 181, distance: 244.6
click at [69, 181] on body "Analytics SiteCrawler CURRENT URLS Overview Movements Segments Visits Analysis …" at bounding box center [563, 277] width 1126 height 555
type input "\b(?:[GEOGRAPHIC_DATA]|[GEOGRAPHIC_DATA]|[GEOGRAPHIC_DATA]|[GEOGRAPHIC_DATA]|[G…"
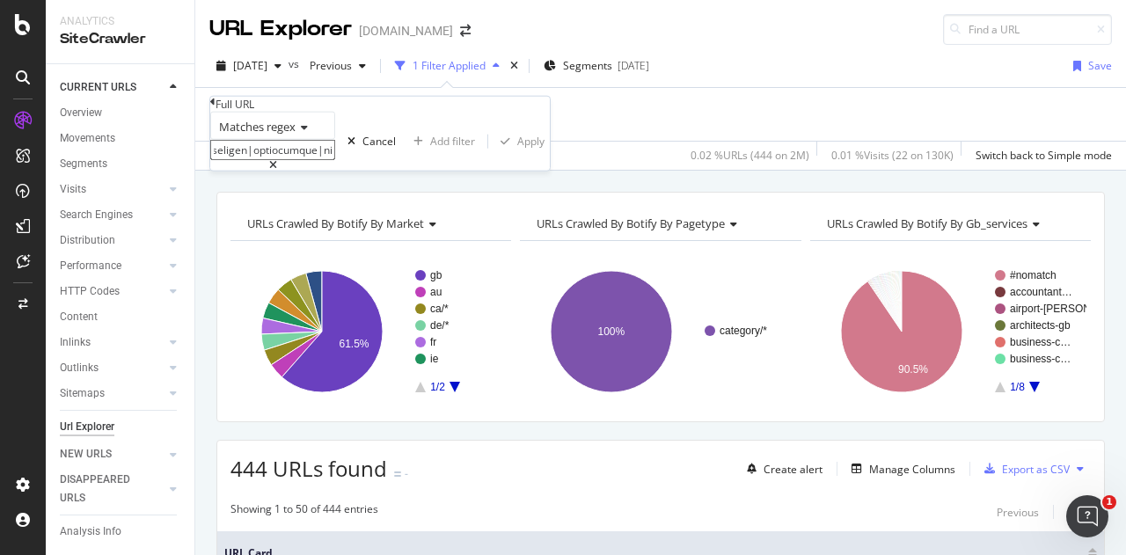
scroll to position [0, 0]
click at [335, 171] on div at bounding box center [272, 165] width 125 height 11
click at [334, 160] on input "text" at bounding box center [272, 150] width 125 height 20
paste input "\b(?:[GEOGRAPHIC_DATA]|[GEOGRAPHIC_DATA]|[GEOGRAPHIC_DATA]|[GEOGRAPHIC_DATA]|[G…"
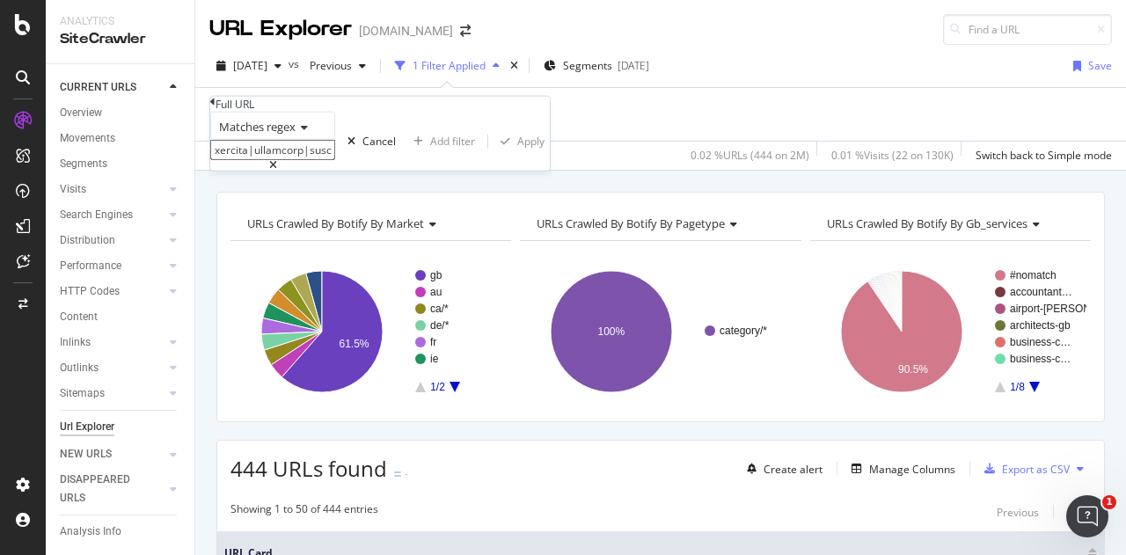
type input "\b(?:[GEOGRAPHIC_DATA]|[GEOGRAPHIC_DATA]|[GEOGRAPHIC_DATA]|[GEOGRAPHIC_DATA]|[G…"
click at [277, 171] on icon at bounding box center [273, 165] width 8 height 11
click at [335, 160] on input "text" at bounding box center [272, 150] width 125 height 20
paste input "\b(?:[GEOGRAPHIC_DATA]|[GEOGRAPHIC_DATA]|[GEOGRAPHIC_DATA]|[GEOGRAPHIC_DATA]|[G…"
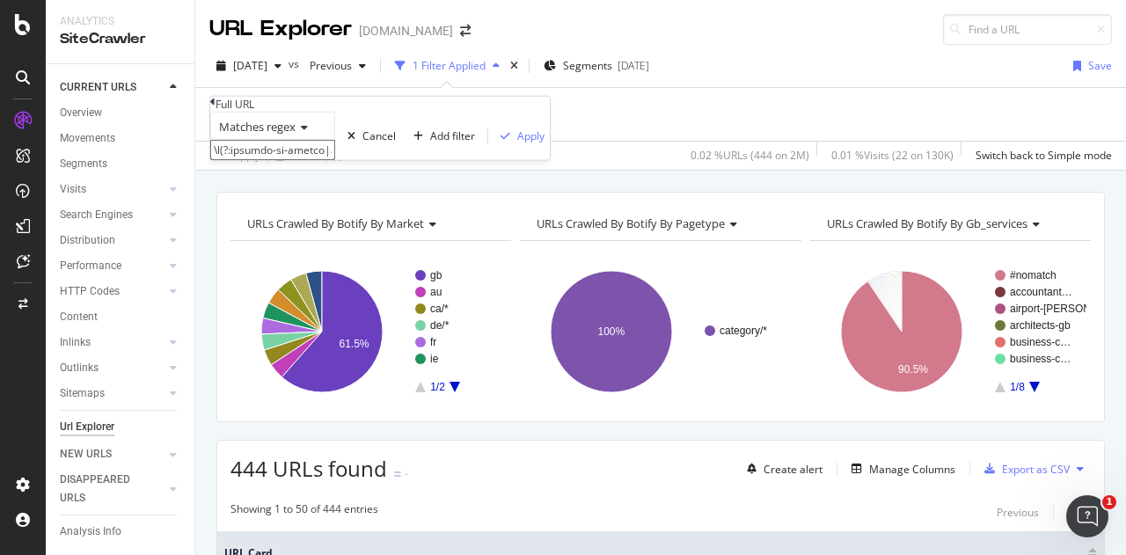
scroll to position [0, 78621]
type input "\b(?:[GEOGRAPHIC_DATA]|[GEOGRAPHIC_DATA]|[GEOGRAPHIC_DATA]|[GEOGRAPHIC_DATA]|[G…"
click at [335, 171] on div at bounding box center [272, 165] width 125 height 11
click at [302, 160] on input "text" at bounding box center [272, 150] width 125 height 20
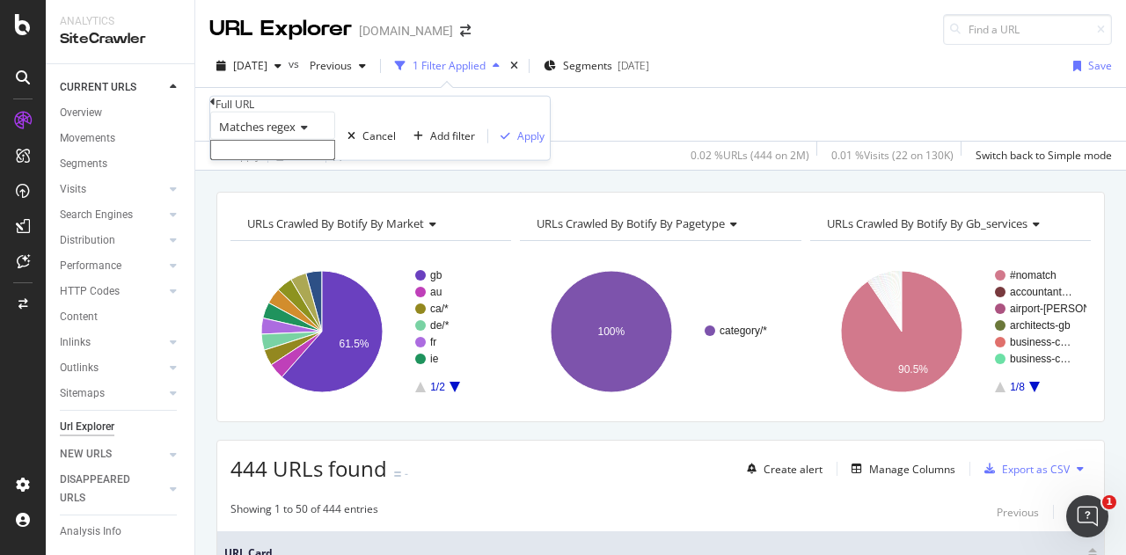
paste input "\b(?:[GEOGRAPHIC_DATA]|[GEOGRAPHIC_DATA]|[GEOGRAPHIC_DATA]|[GEOGRAPHIC_DATA]|[G…"
type input "\b(?:[GEOGRAPHIC_DATA]|[GEOGRAPHIC_DATA]|[GEOGRAPHIC_DATA]|[GEOGRAPHIC_DATA]|[G…"
click at [277, 171] on icon at bounding box center [273, 165] width 8 height 11
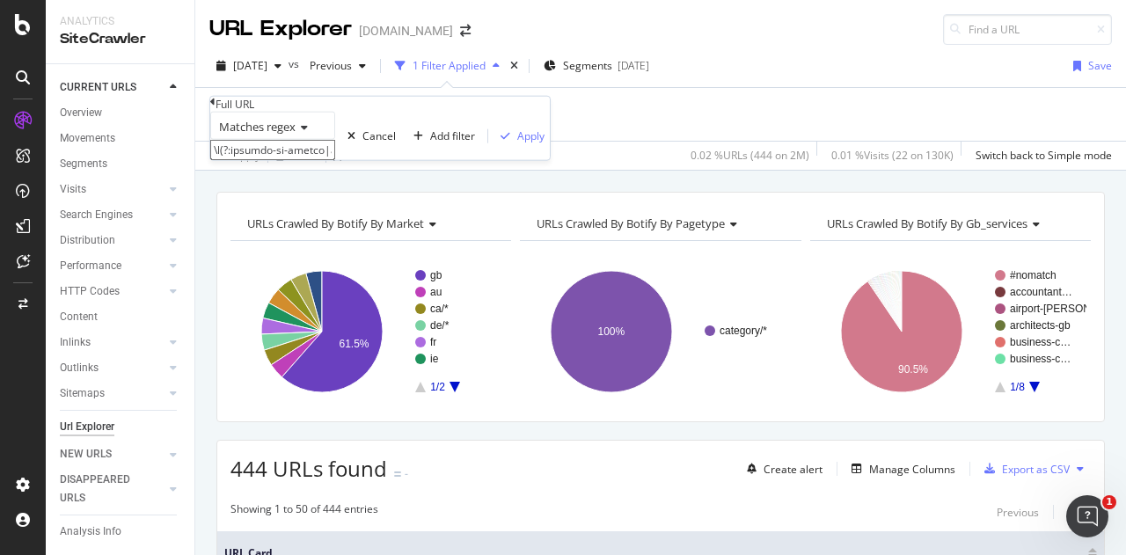
click at [335, 160] on input "text" at bounding box center [272, 150] width 125 height 20
paste input "\b(?:[GEOGRAPHIC_DATA]|[GEOGRAPHIC_DATA]|[GEOGRAPHIC_DATA]|[GEOGRAPHIC_DATA]|[G…"
drag, startPoint x: 363, startPoint y: 182, endPoint x: 409, endPoint y: 187, distance: 46.9
click at [335, 171] on div at bounding box center [272, 155] width 125 height 31
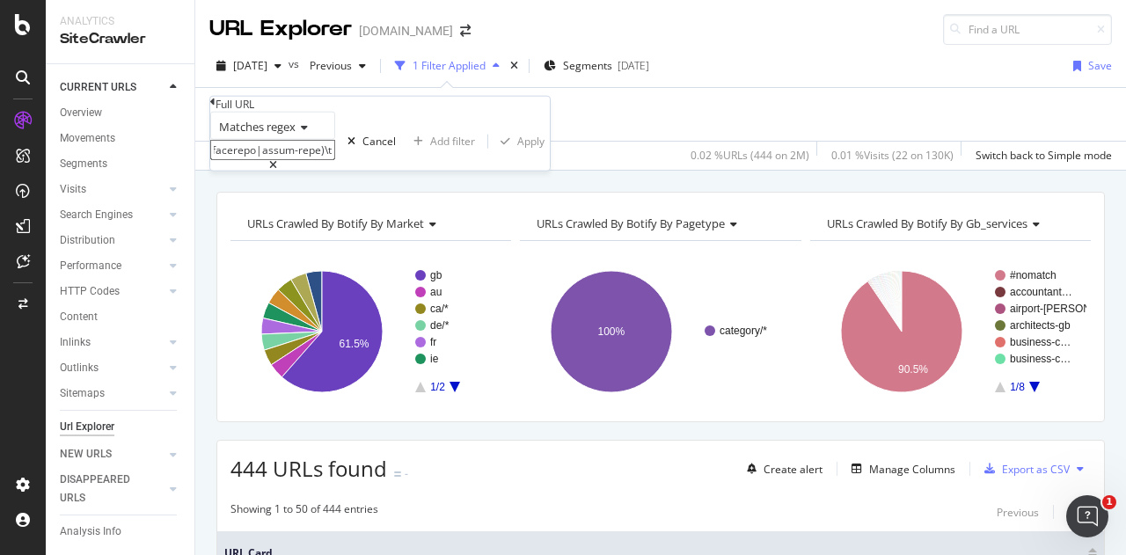
type input "\b(?:[GEOGRAPHIC_DATA]|[GEOGRAPHIC_DATA]|[GEOGRAPHIC_DATA]|[GEOGRAPHIC_DATA]|[G…"
click at [313, 160] on input "text" at bounding box center [272, 150] width 125 height 20
click at [277, 171] on icon at bounding box center [273, 165] width 8 height 11
click at [300, 160] on input "text" at bounding box center [272, 150] width 125 height 20
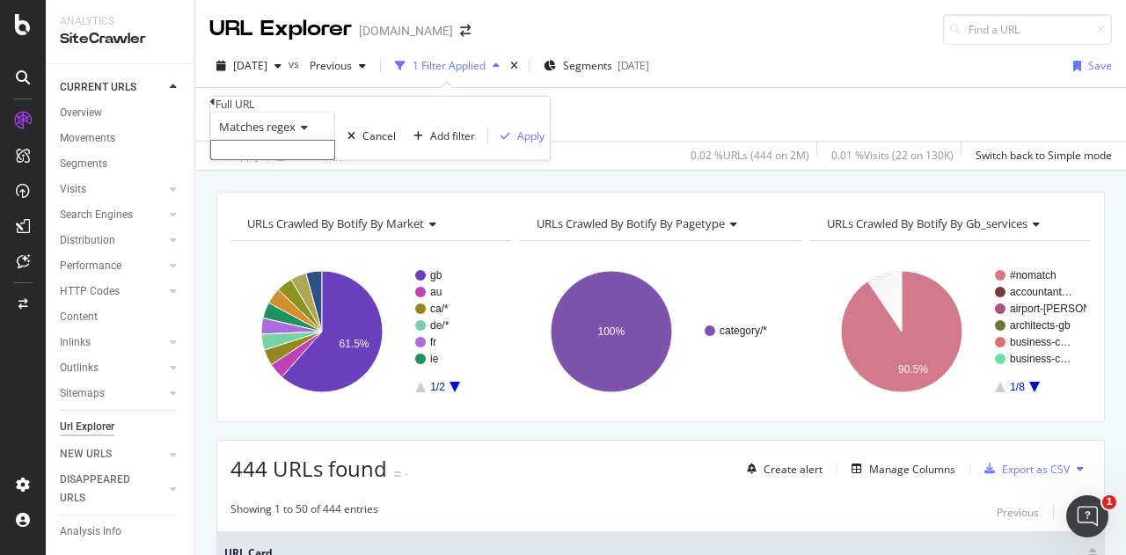
paste input "\b(?:[GEOGRAPHIC_DATA]|[GEOGRAPHIC_DATA]|[GEOGRAPHIC_DATA]|[GEOGRAPHIC_DATA]|[G…"
type input "\b(?:[GEOGRAPHIC_DATA]|[GEOGRAPHIC_DATA]|[GEOGRAPHIC_DATA]|[GEOGRAPHIC_DATA]|[G…"
click at [277, 171] on icon at bounding box center [273, 165] width 8 height 11
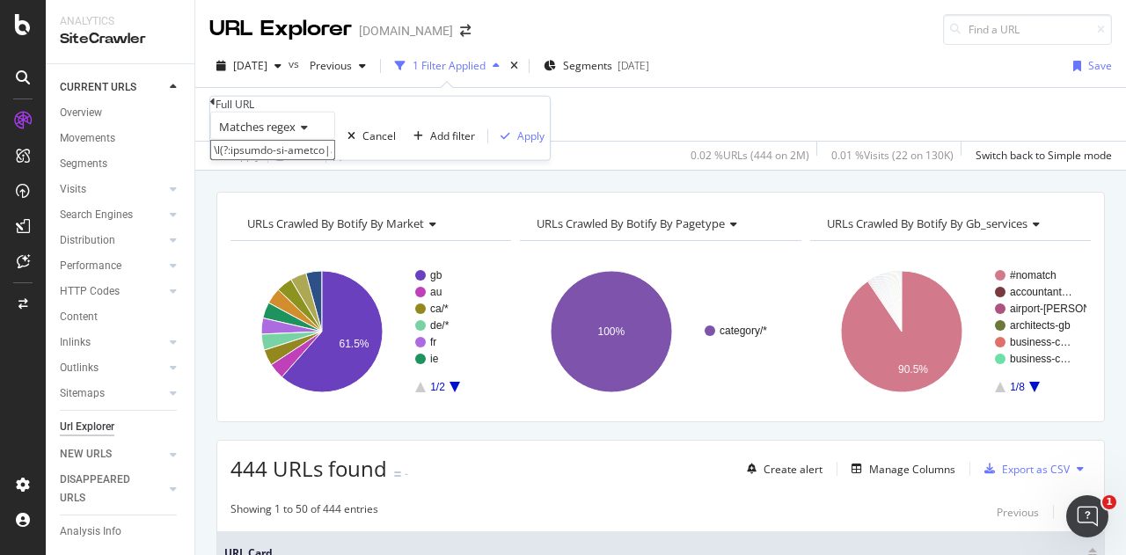
click at [335, 160] on input "text" at bounding box center [272, 150] width 125 height 20
paste input "\b(?:[GEOGRAPHIC_DATA]|[GEOGRAPHIC_DATA]|[GEOGRAPHIC_DATA]|[GEOGRAPHIC_DATA]|[G…"
type input "\b(?:[GEOGRAPHIC_DATA]|[GEOGRAPHIC_DATA]|[GEOGRAPHIC_DATA]|[GEOGRAPHIC_DATA]|[G…"
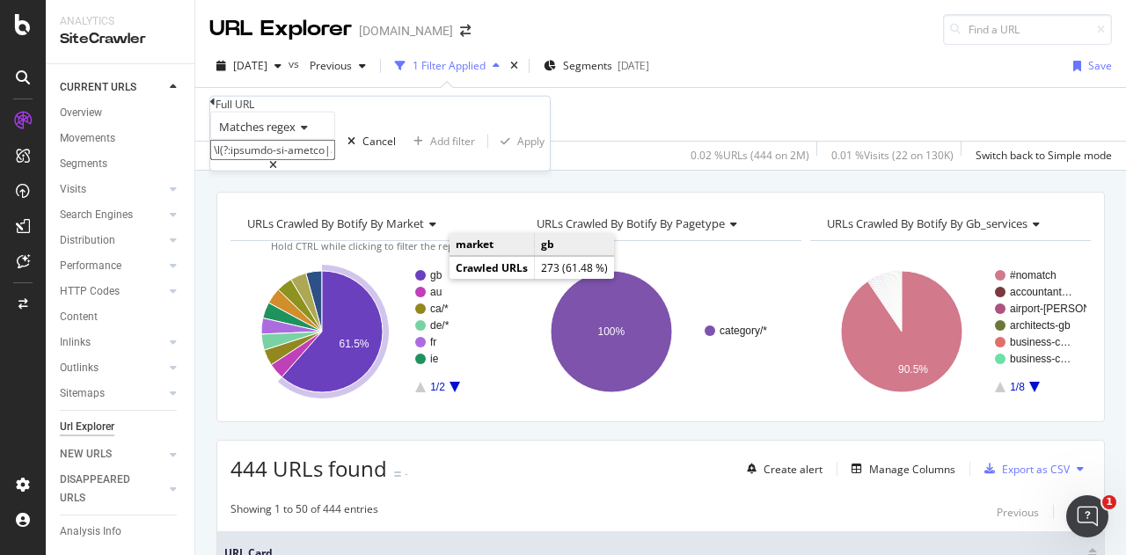
click at [431, 275] on text "gb" at bounding box center [436, 275] width 12 height 12
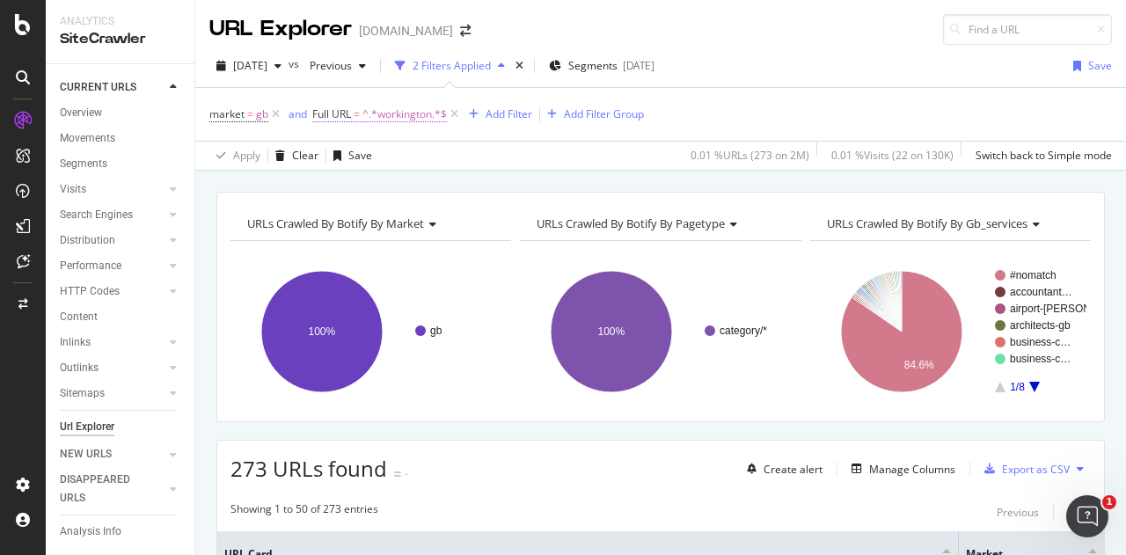
click at [408, 112] on span "^.*workington.*$" at bounding box center [405, 114] width 84 height 25
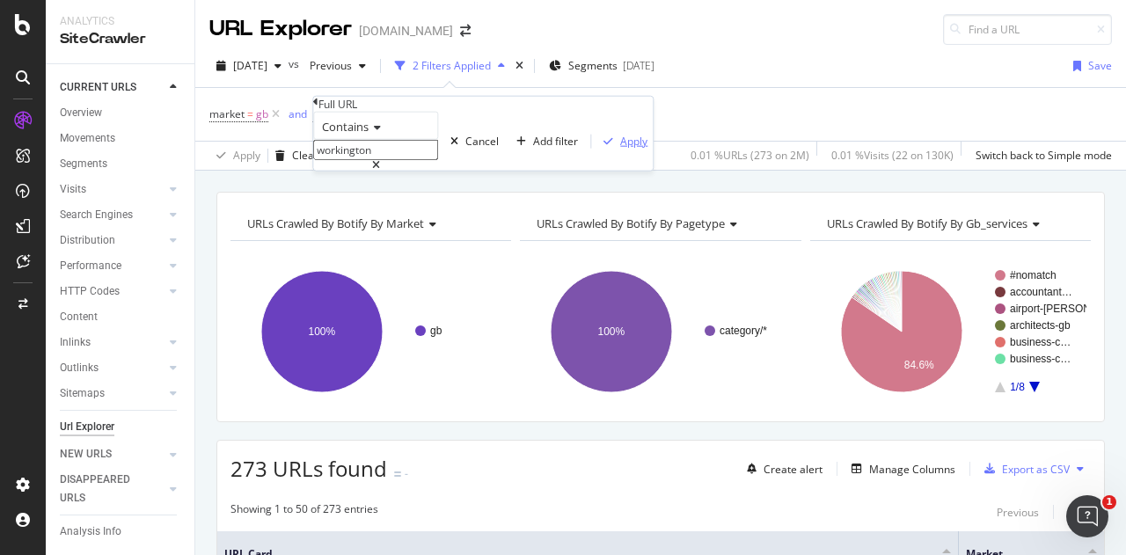
paste input "cheam"
type input "cheam"
click at [620, 149] on div "Apply" at bounding box center [633, 141] width 27 height 15
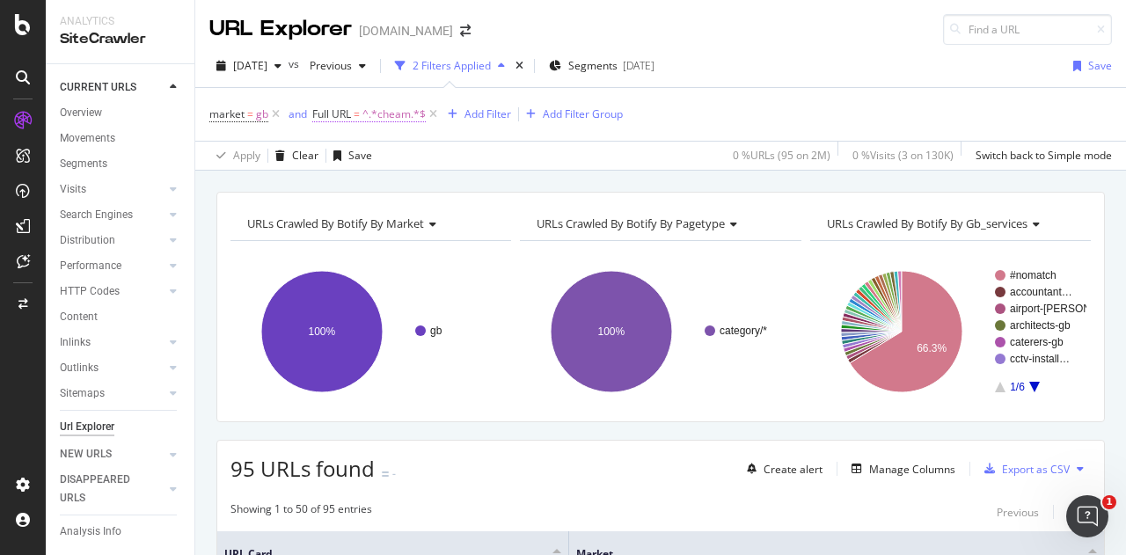
click at [376, 110] on span "^.*cheam.*$" at bounding box center [394, 114] width 63 height 25
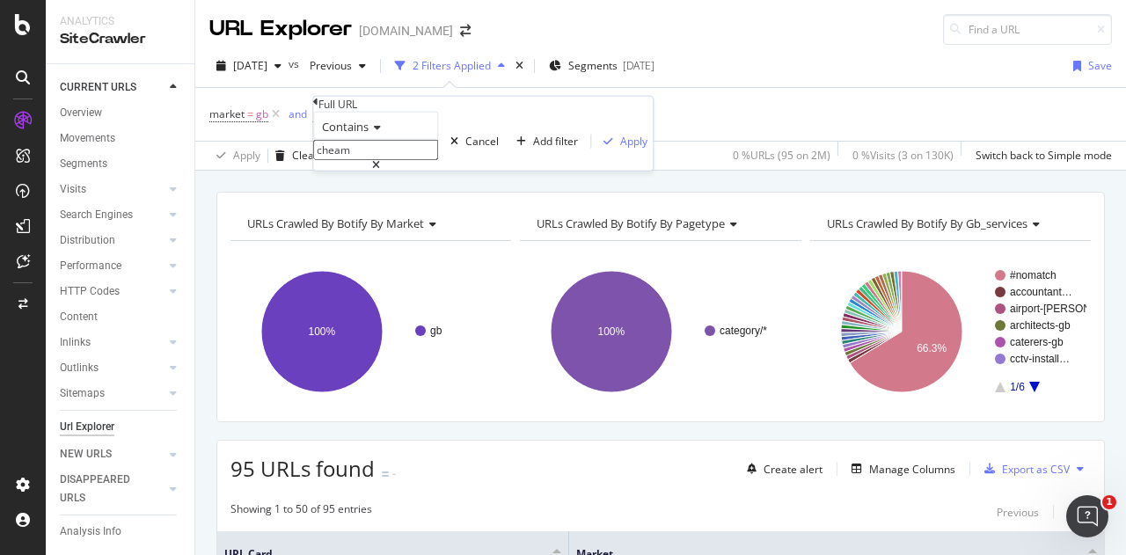
paste input "neston"
type input "neston"
click at [503, 171] on div "Contains neston Cancel Add filter Apply" at bounding box center [483, 141] width 340 height 59
click at [620, 149] on div "Apply" at bounding box center [633, 141] width 27 height 15
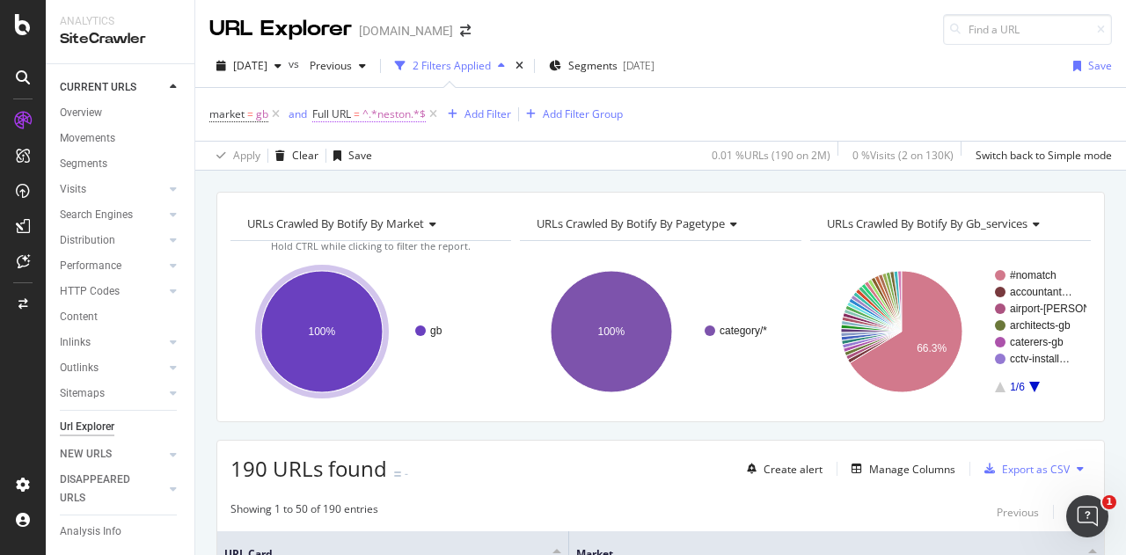
click at [366, 111] on span "^.*neston.*$" at bounding box center [394, 114] width 63 height 25
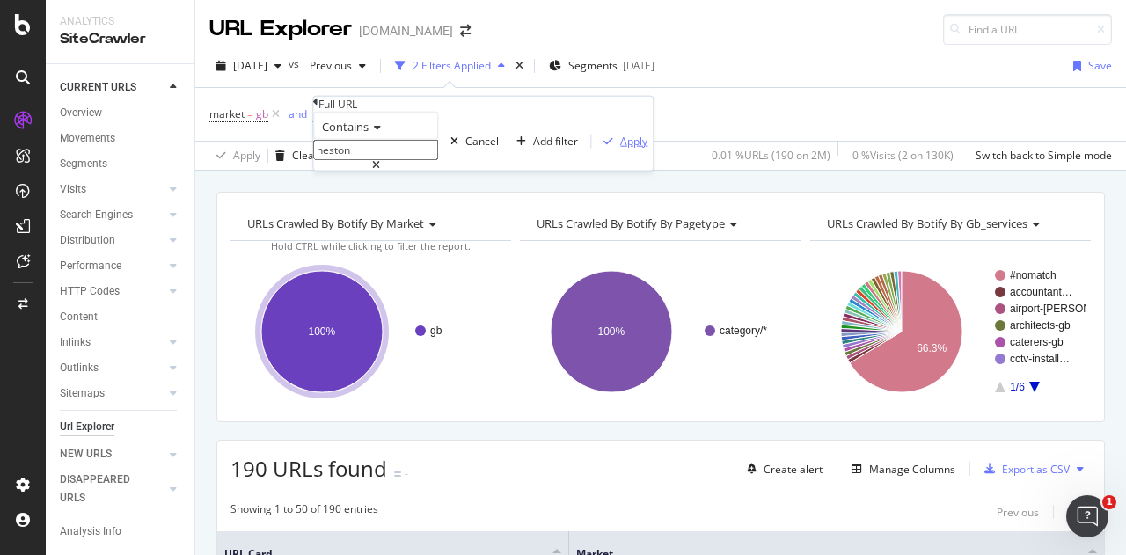
paste input "chalfont-saint-[PERSON_NAME]"
type input "chalfont-saint-[PERSON_NAME]"
click at [620, 149] on div "Apply" at bounding box center [633, 141] width 27 height 15
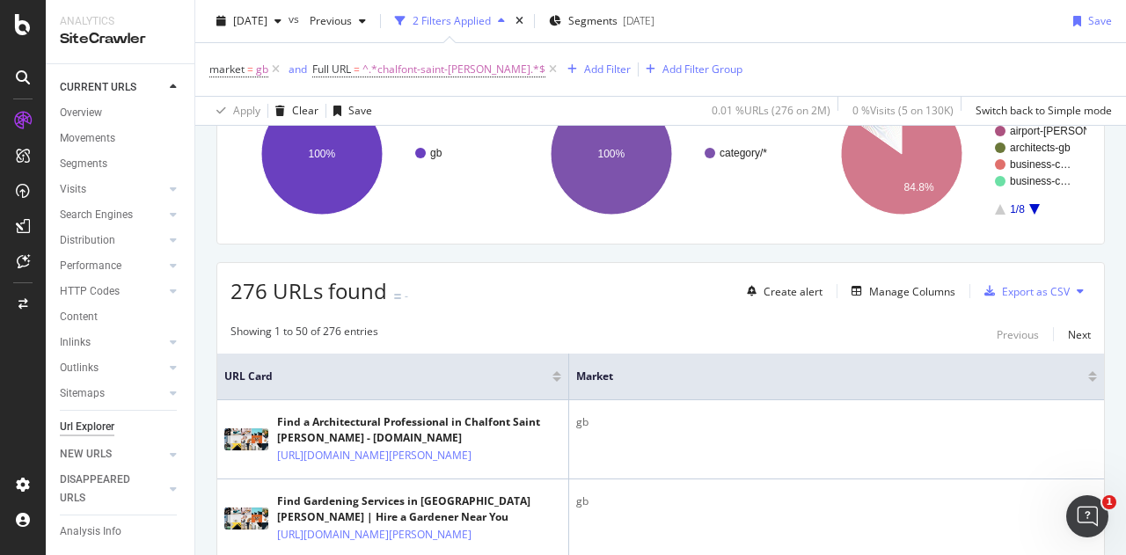
scroll to position [176, 0]
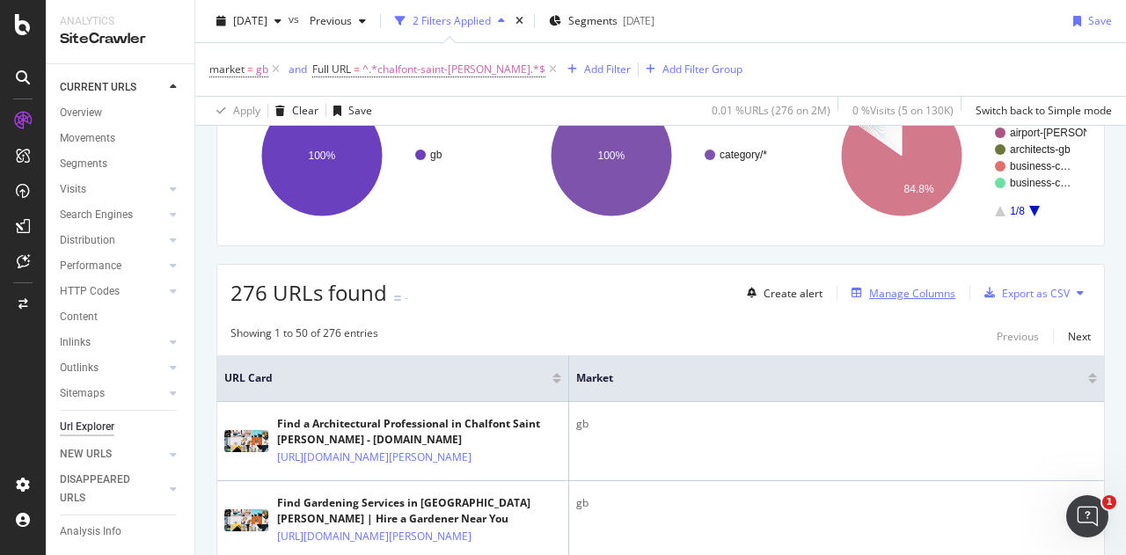
click at [889, 286] on div "Manage Columns" at bounding box center [912, 293] width 86 height 15
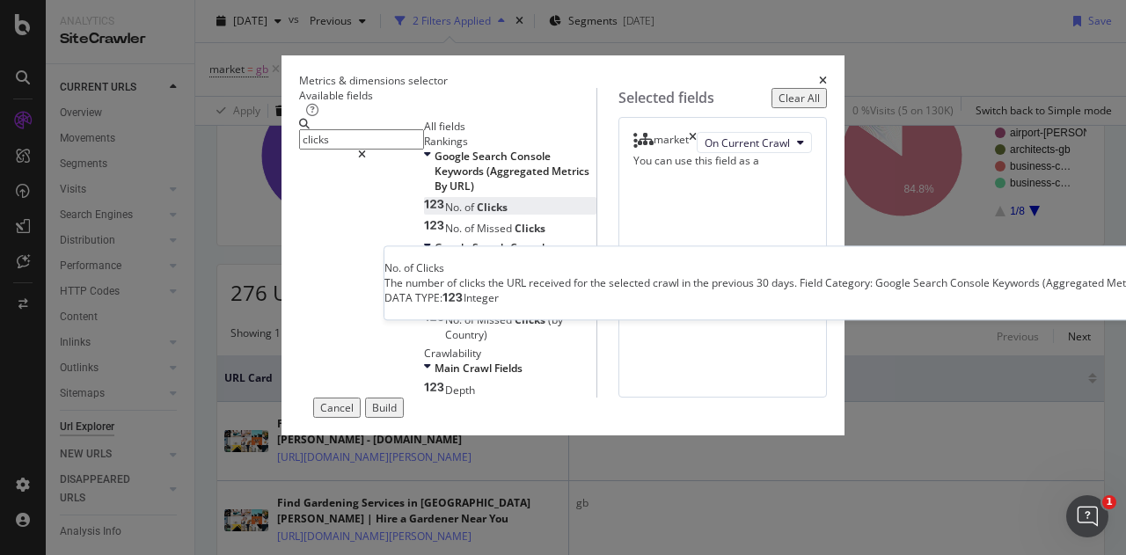
type input "clicks"
click at [424, 215] on div "No. of Clicks" at bounding box center [466, 207] width 84 height 15
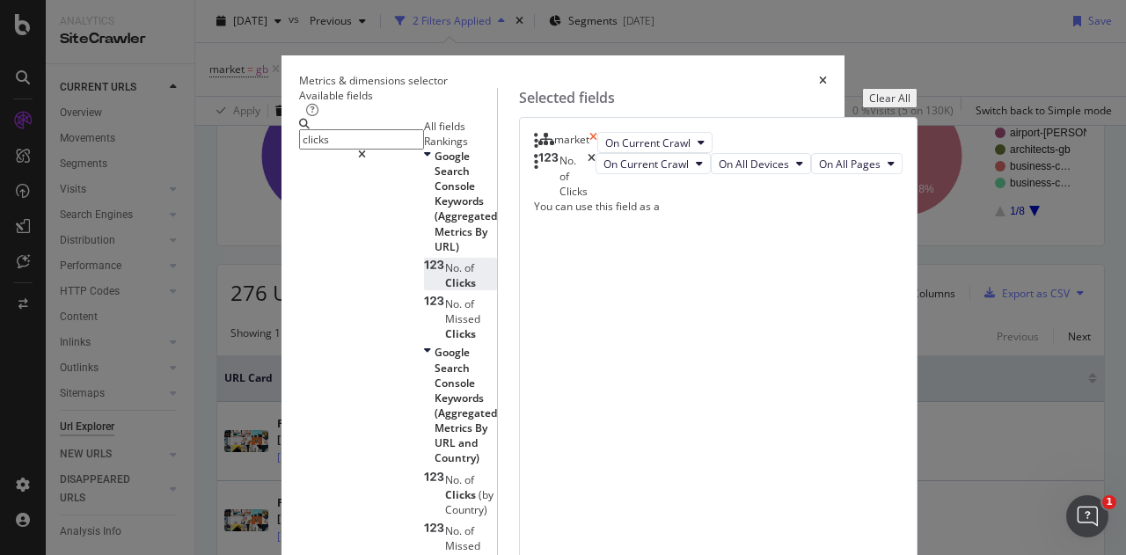
click at [597, 153] on icon "times" at bounding box center [594, 142] width 8 height 21
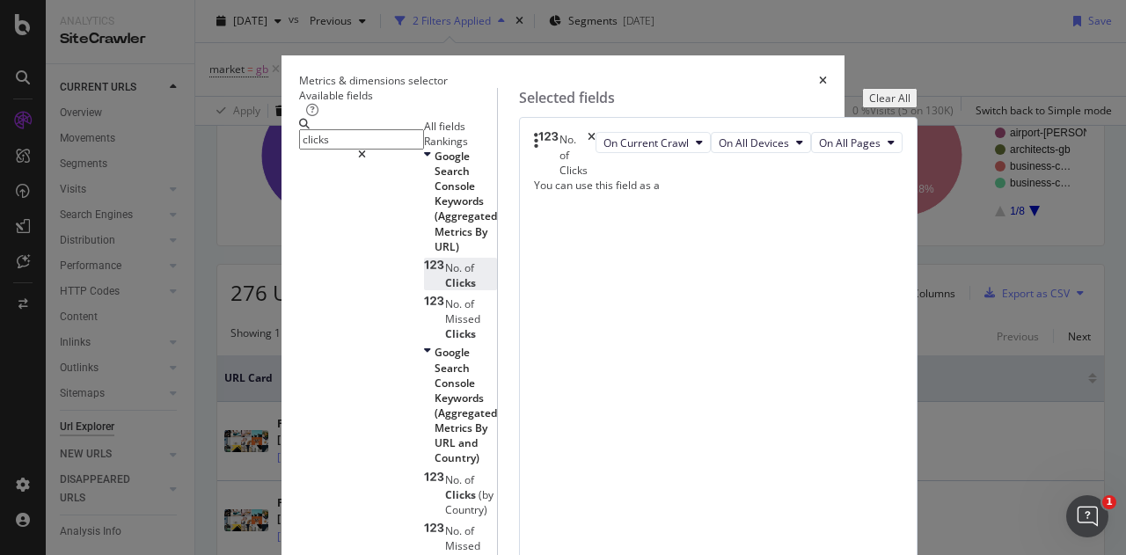
click at [872, 304] on div "No. of Clicks On Current Crawl On All Devices On All Pages You can use this fie…" at bounding box center [718, 385] width 399 height 537
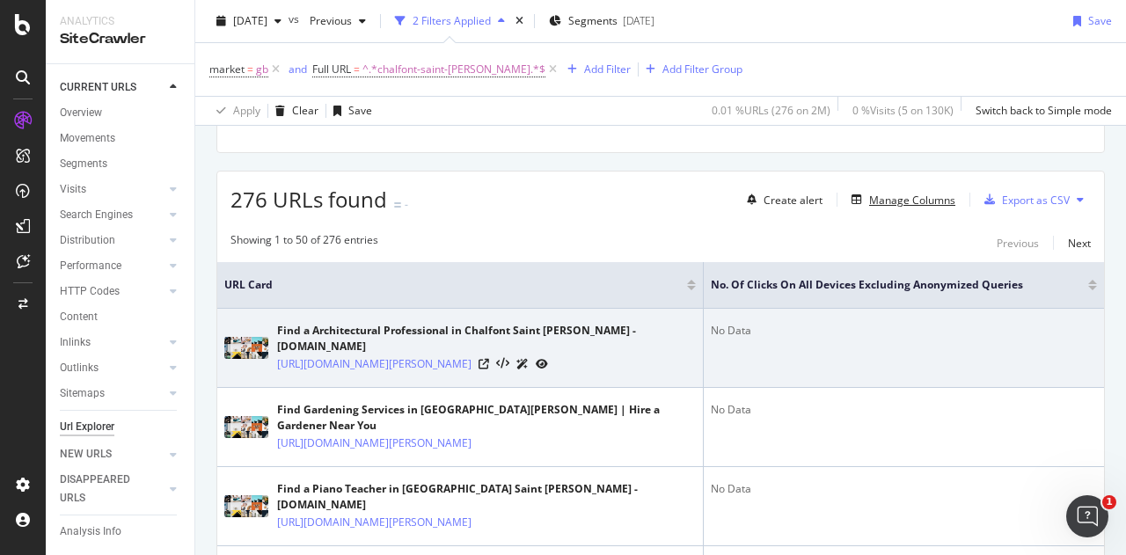
scroll to position [297, 0]
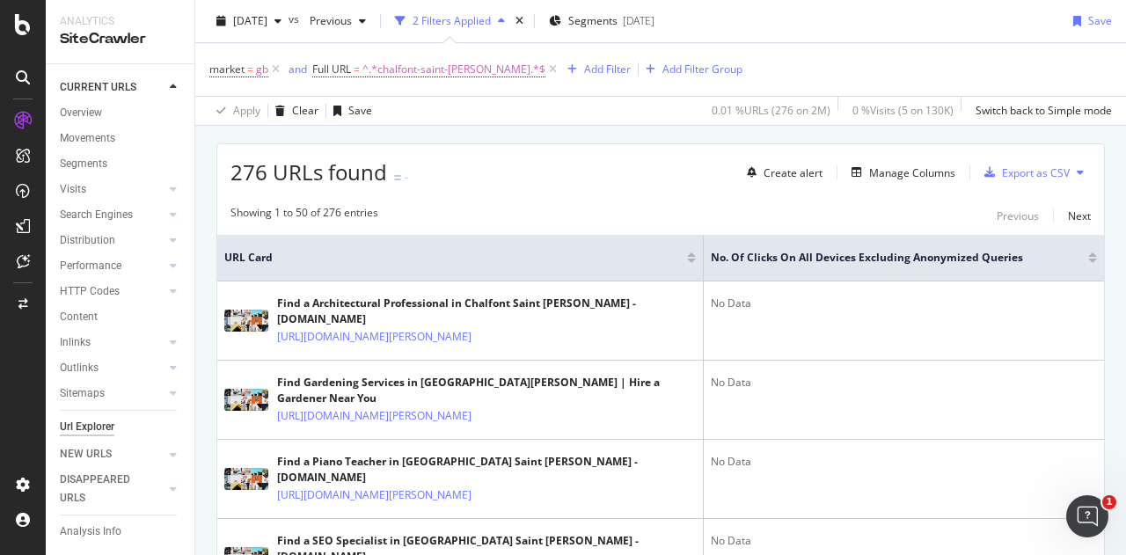
click at [1089, 253] on div at bounding box center [1093, 255] width 9 height 4
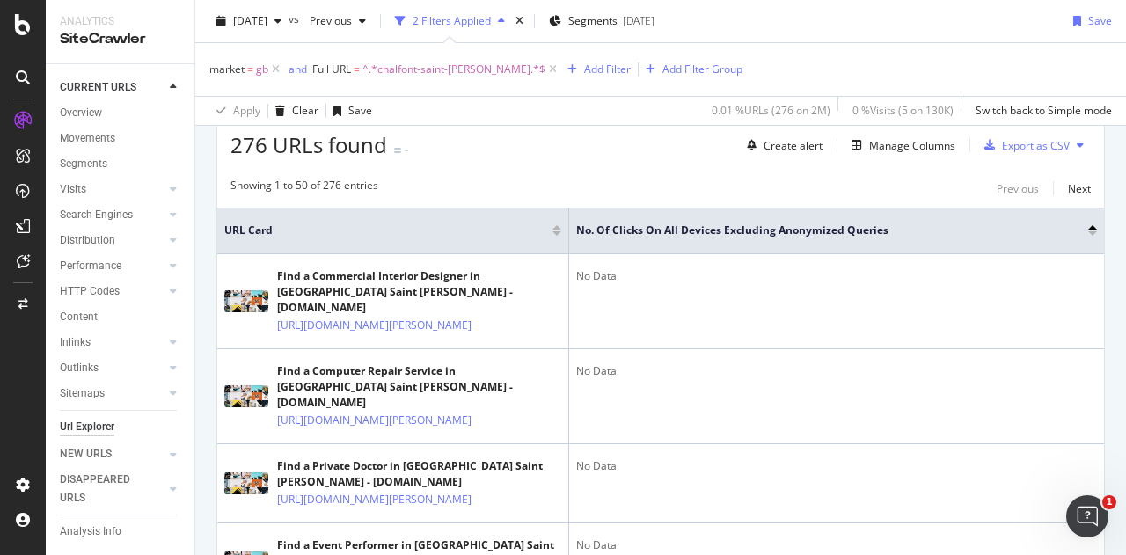
scroll to position [323, 0]
click at [1089, 232] on div at bounding box center [1093, 234] width 9 height 4
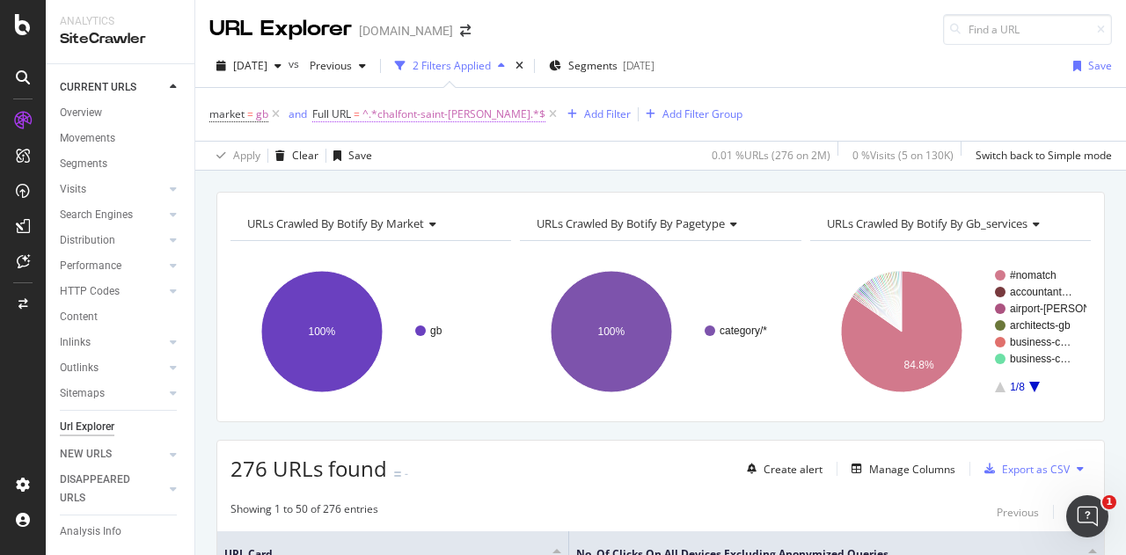
click at [426, 116] on span "^.*chalfont-saint-[PERSON_NAME].*$" at bounding box center [454, 114] width 183 height 25
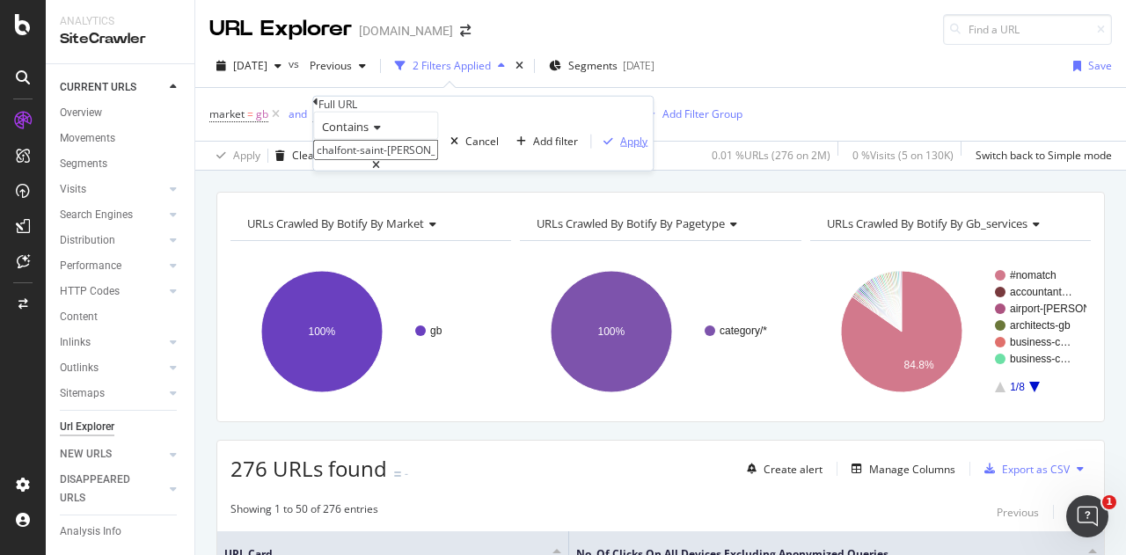
paste input "ystalyfera"
type input "ystalyfera"
click at [620, 149] on div "Apply" at bounding box center [633, 141] width 27 height 15
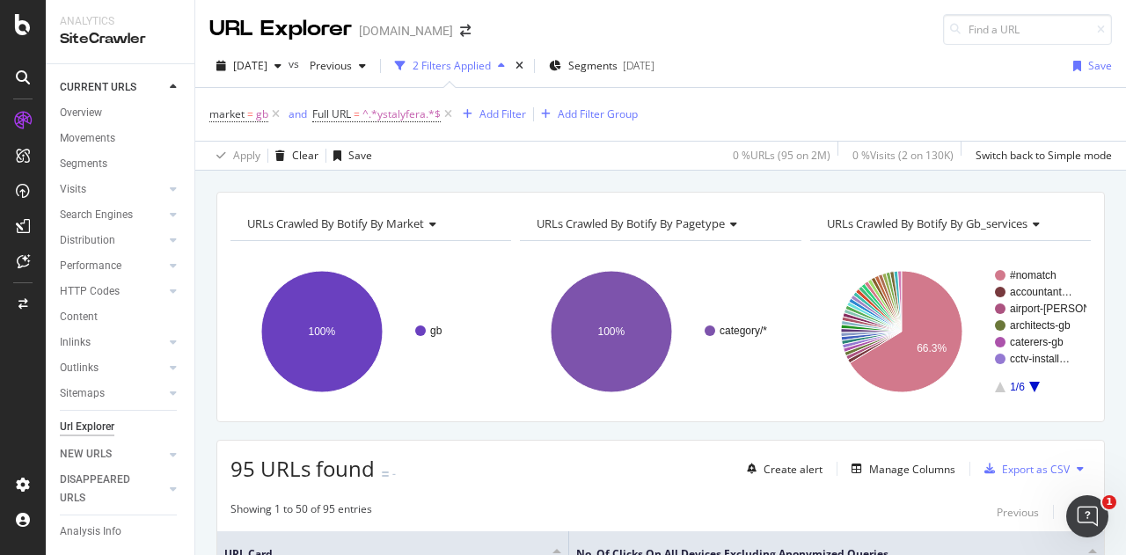
scroll to position [88, 0]
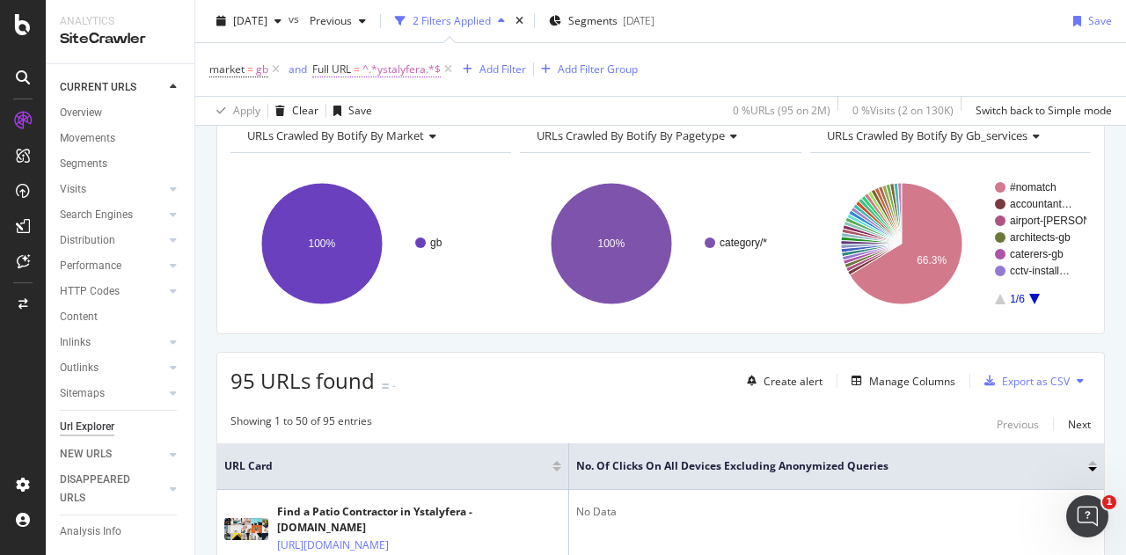
click at [397, 68] on span "^.*ystalyfera.*$" at bounding box center [402, 69] width 78 height 25
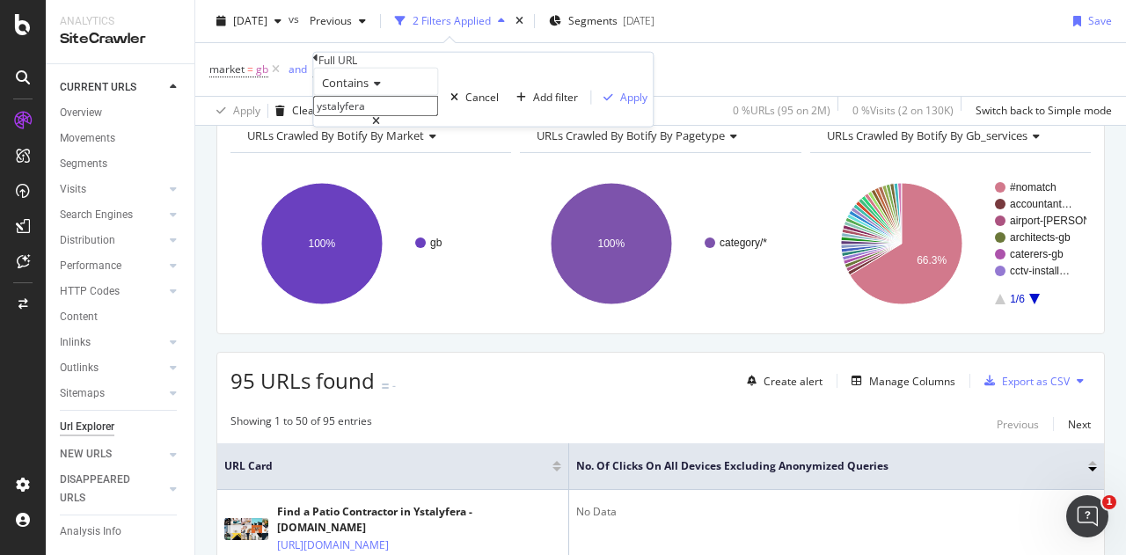
paste input "nysybwl"
type input "ynysybwl"
click at [620, 105] on div "Apply" at bounding box center [633, 97] width 27 height 15
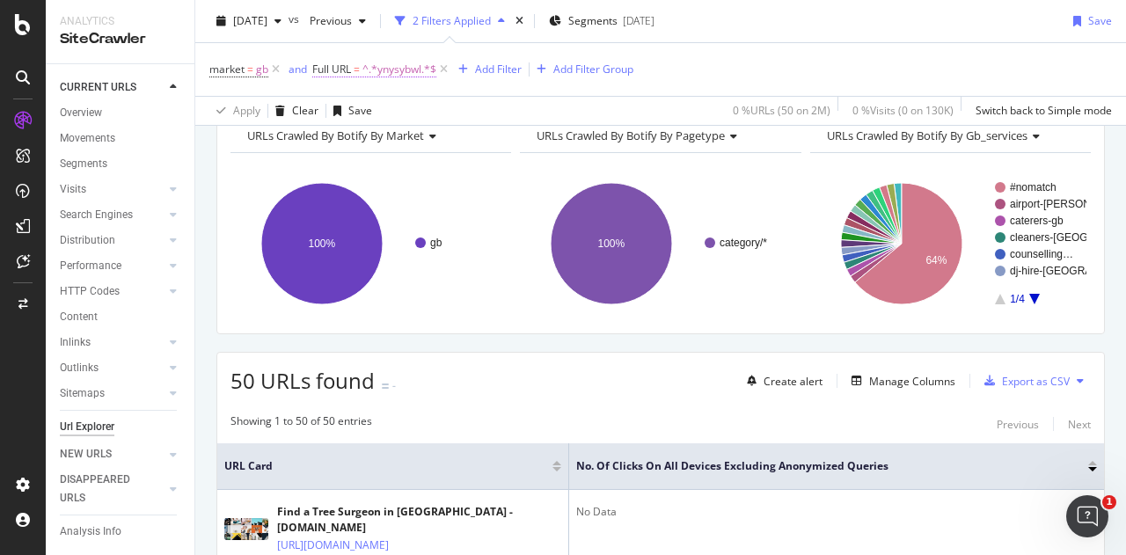
click at [396, 72] on span "^.*ynysybwl.*$" at bounding box center [400, 69] width 74 height 25
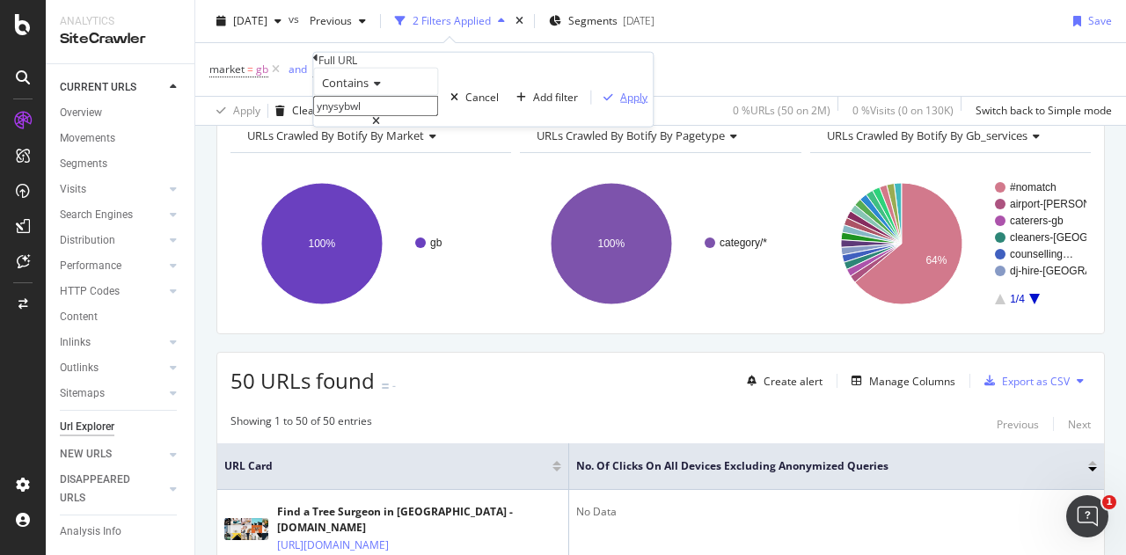
paste input "elverton"
type input "[PERSON_NAME]"
click at [620, 105] on div "Apply" at bounding box center [633, 97] width 27 height 15
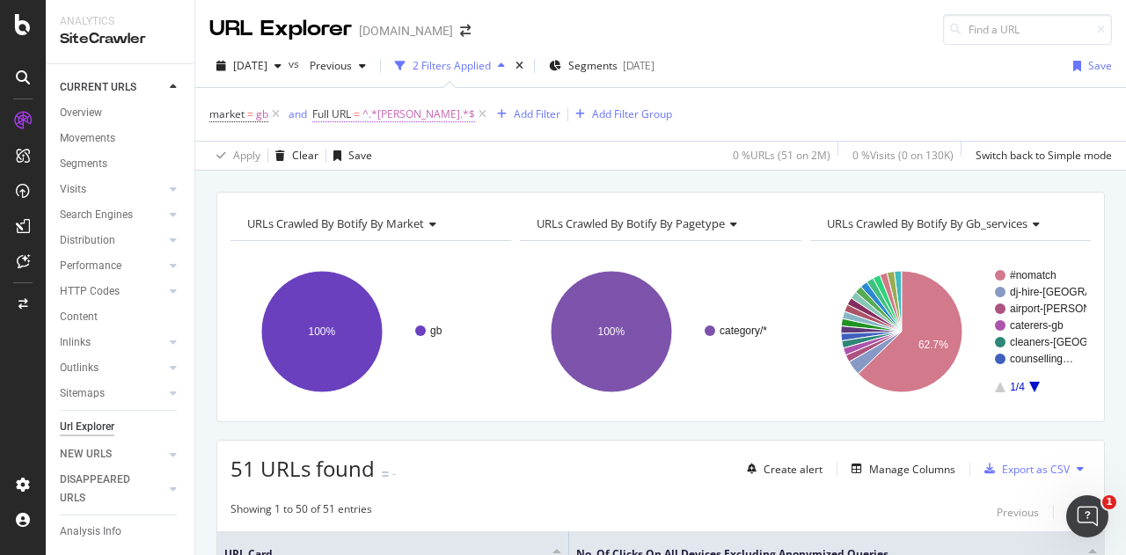
click at [384, 109] on span "^.*[PERSON_NAME].*$" at bounding box center [419, 114] width 113 height 25
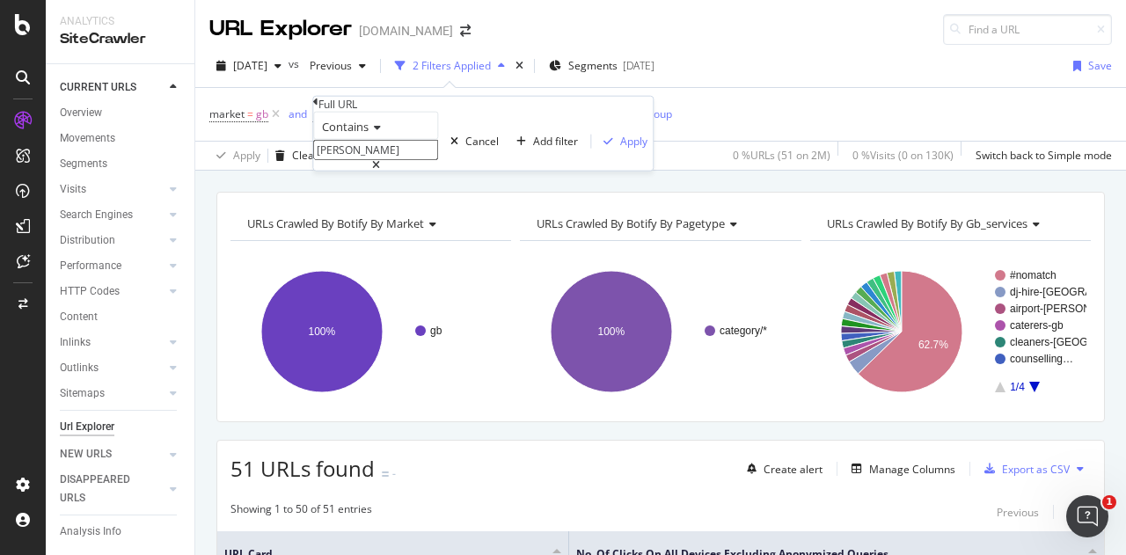
paste input "witchford"
type input "witchford"
click at [620, 149] on div "Apply" at bounding box center [633, 141] width 27 height 15
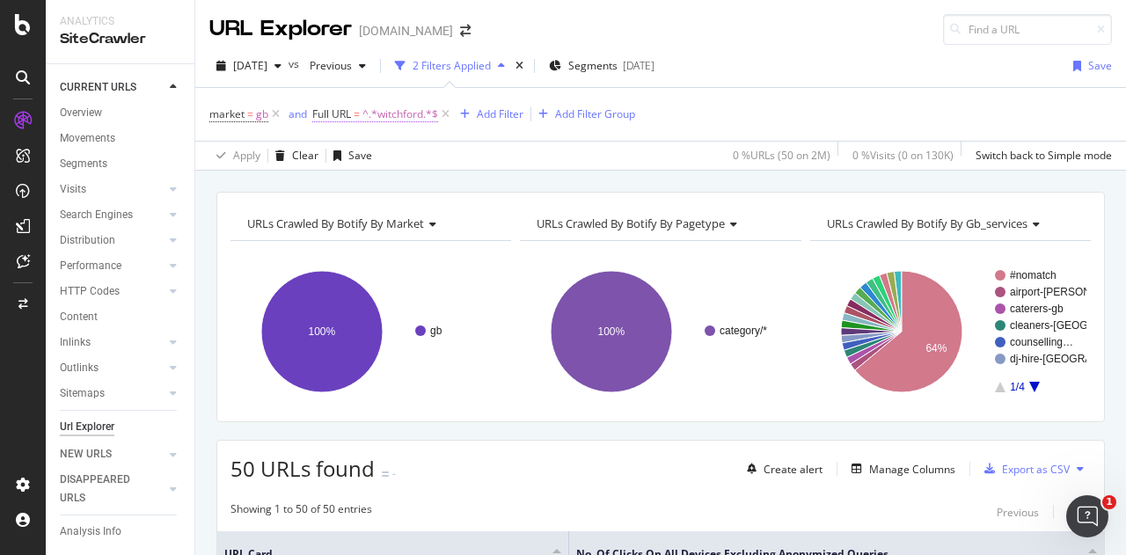
click at [381, 106] on span "^.*witchford.*$" at bounding box center [401, 114] width 76 height 25
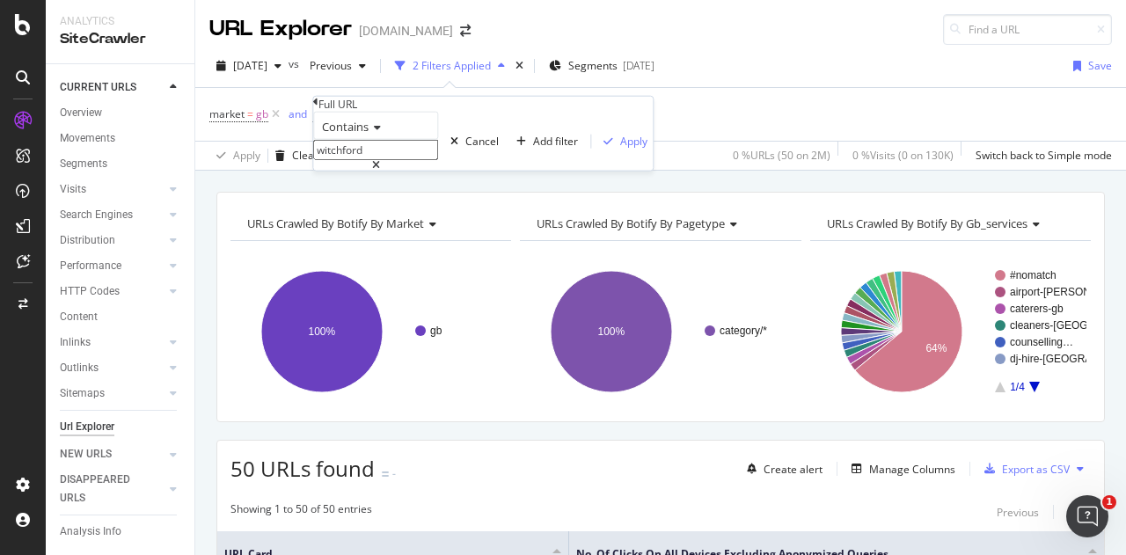
type input "v"
paste input "balerno"
type input "balerno"
click at [597, 146] on div "button" at bounding box center [609, 141] width 24 height 11
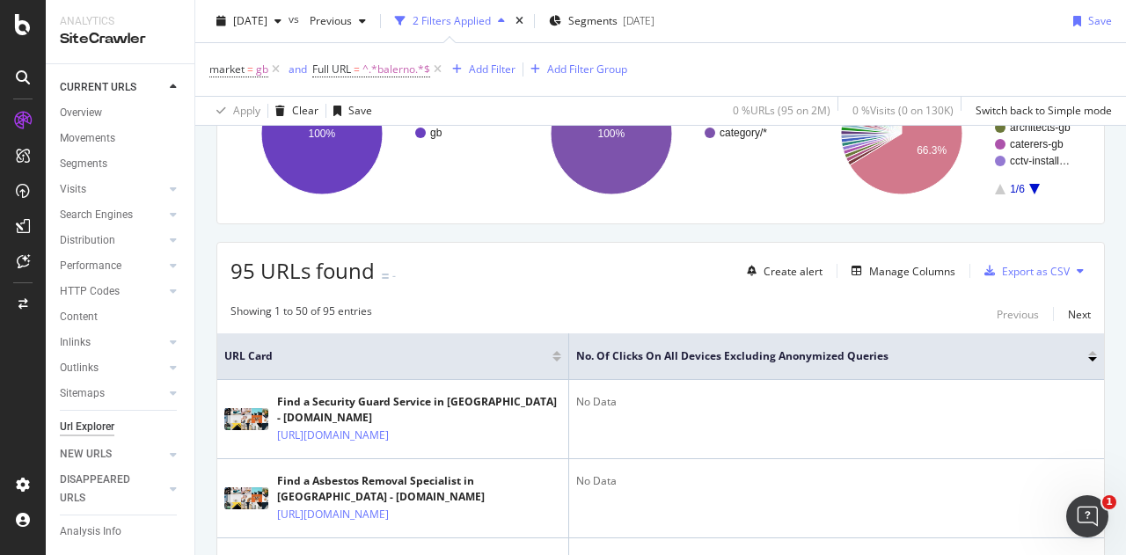
scroll to position [111, 0]
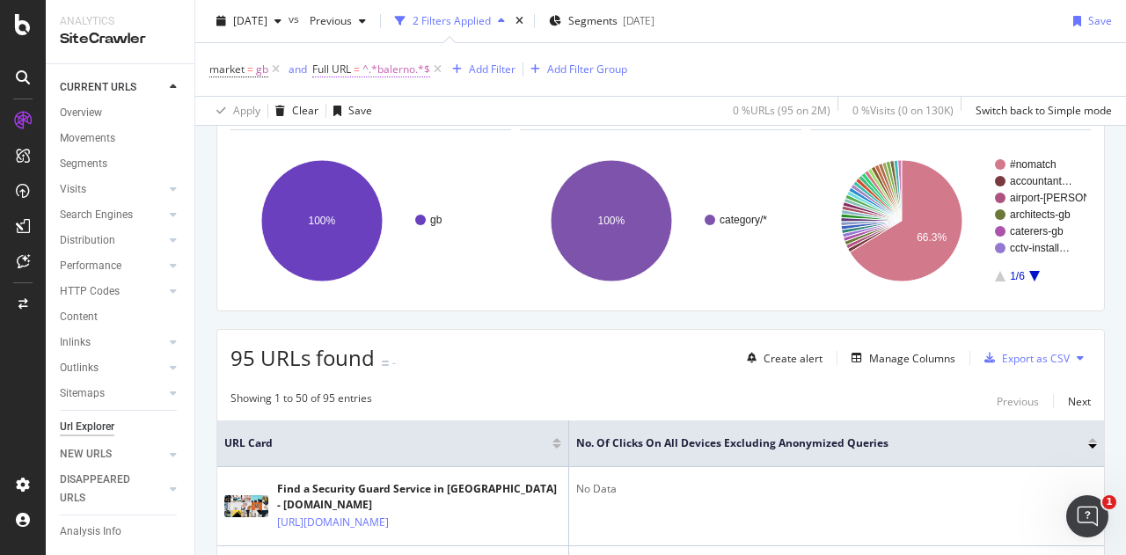
click at [377, 70] on span "^.*balerno.*$" at bounding box center [397, 69] width 68 height 25
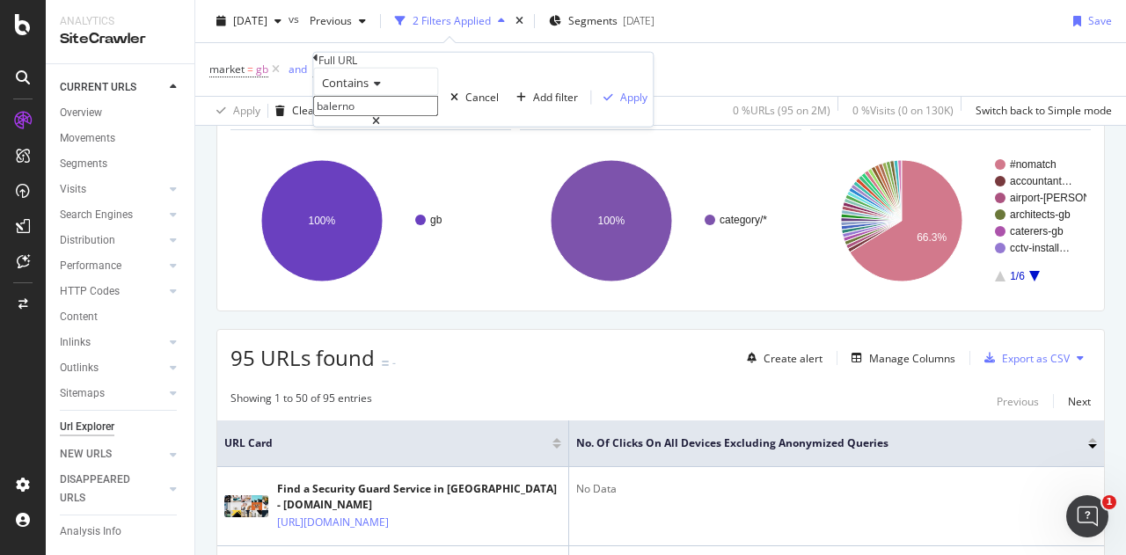
paste input "othwell"
type input "[PERSON_NAME]"
click at [620, 105] on div "Apply" at bounding box center [633, 97] width 27 height 15
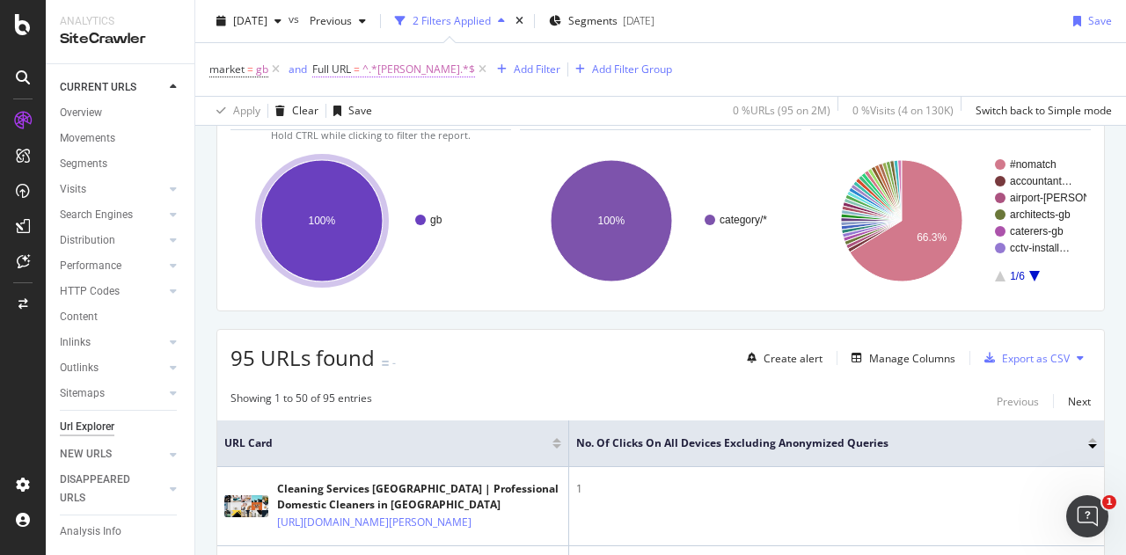
click at [371, 70] on span "^.*[PERSON_NAME].*$" at bounding box center [419, 69] width 113 height 25
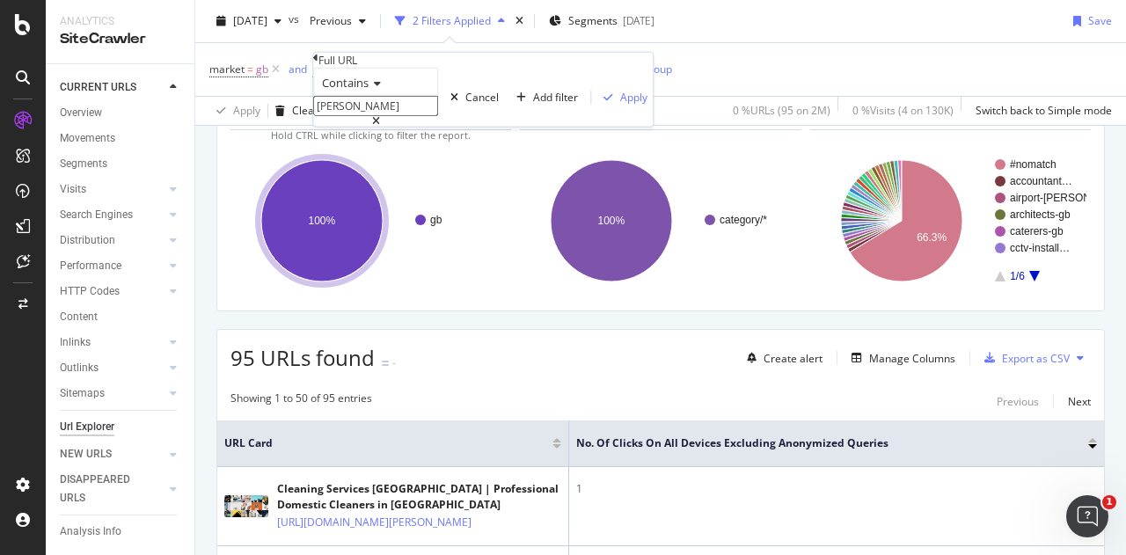
paste input "wivenhoe"
type input "wivenhoe"
click at [620, 105] on div "Apply" at bounding box center [633, 97] width 27 height 15
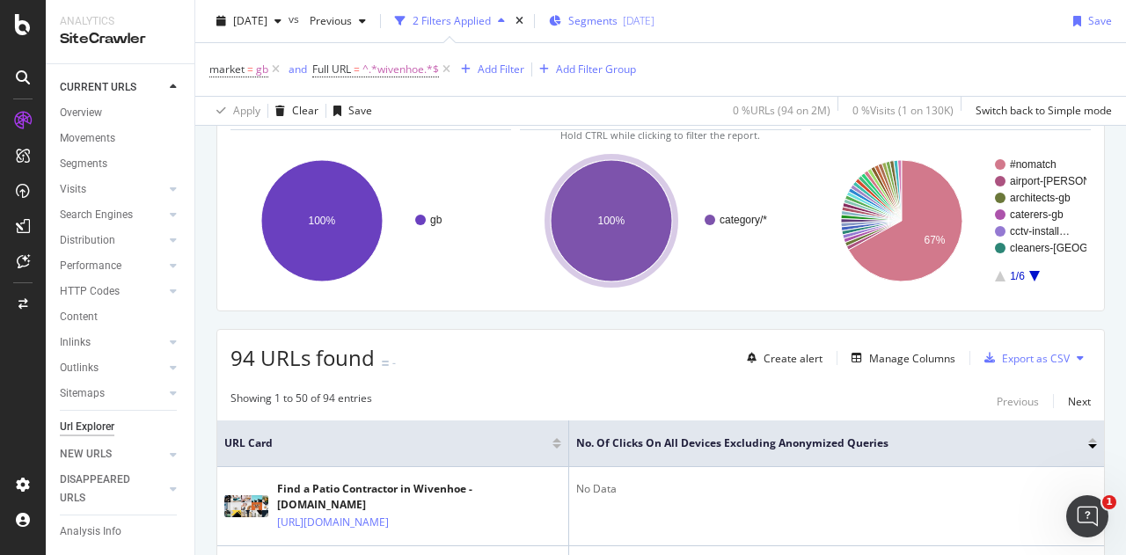
click at [602, 26] on div "Segments [DATE]" at bounding box center [602, 20] width 106 height 15
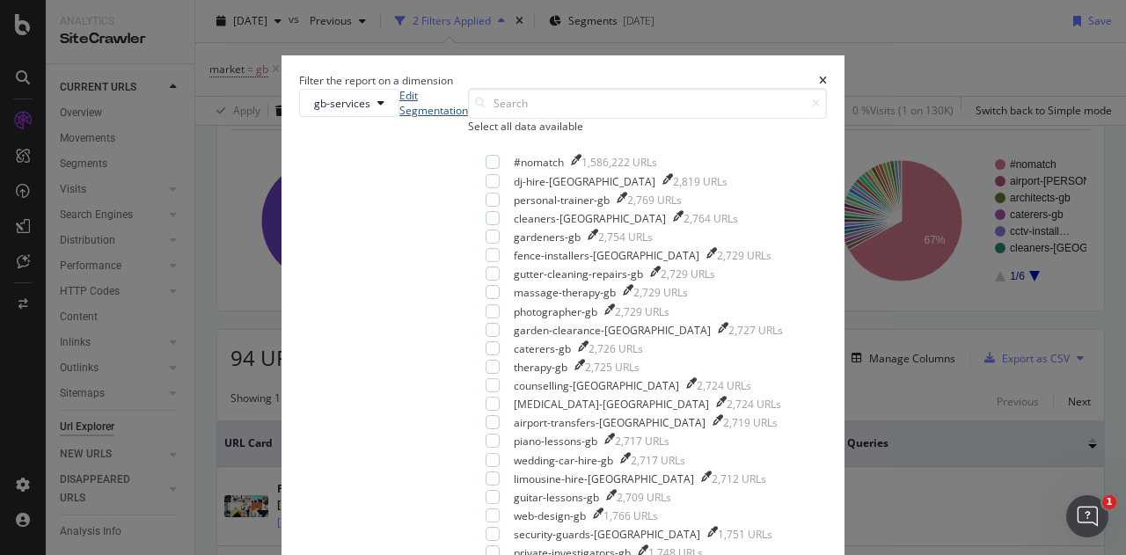
click at [468, 118] on link "Edit Segmentation" at bounding box center [434, 103] width 69 height 30
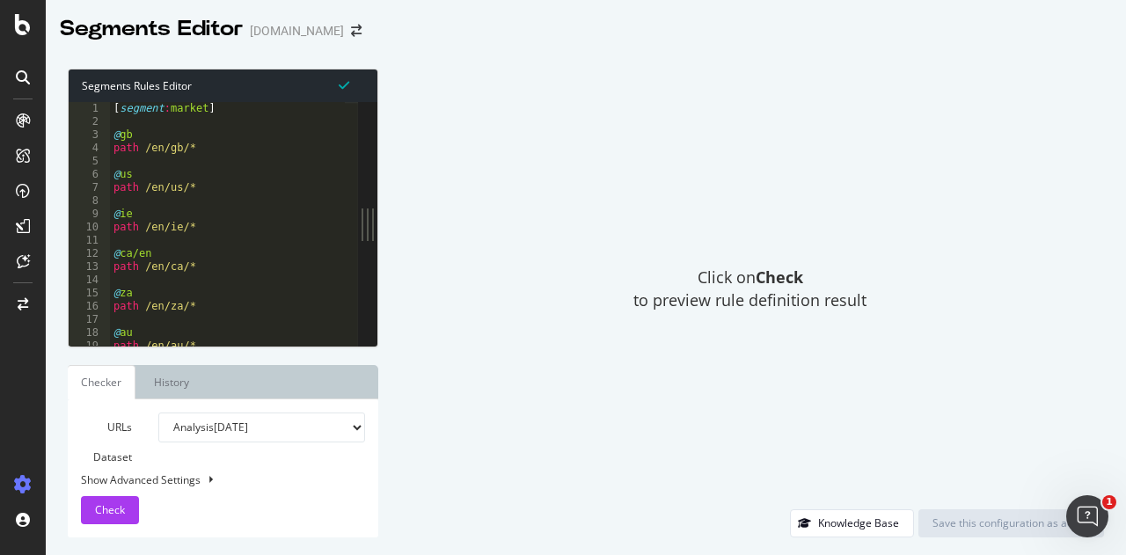
click at [729, 265] on div "Click on Check to preview rule definition result" at bounding box center [750, 289] width 708 height 441
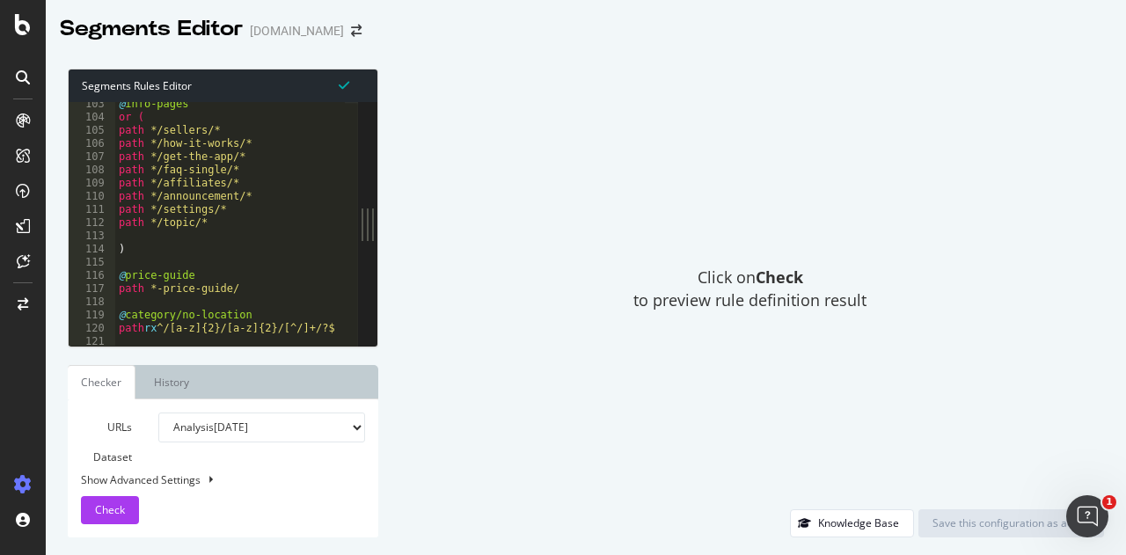
scroll to position [822, 0]
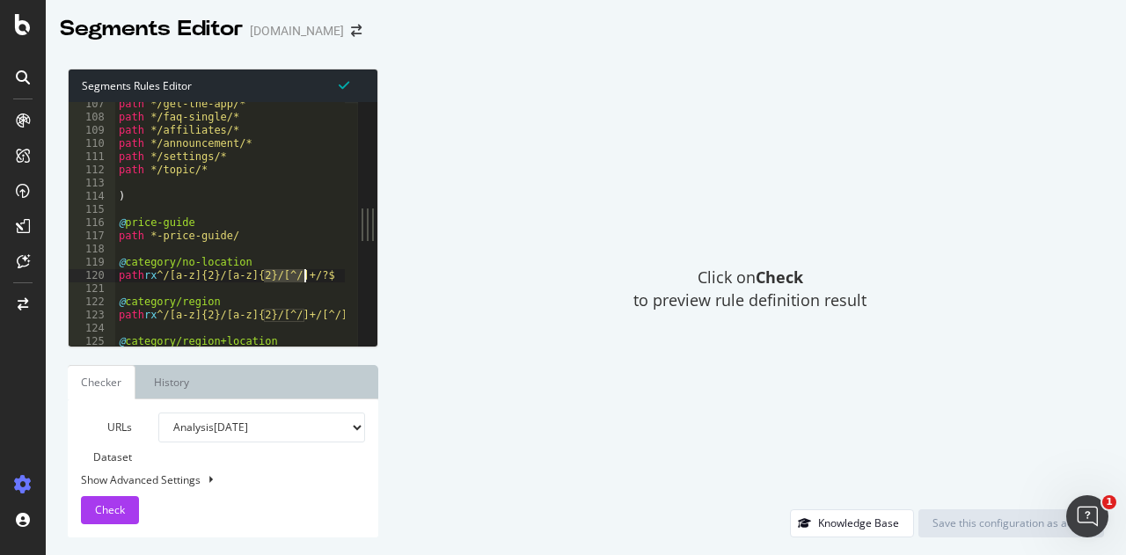
drag, startPoint x: 262, startPoint y: 277, endPoint x: 317, endPoint y: 271, distance: 54.9
click at [317, 271] on div "path */get-the-app/* path */faq-single/* path */affiliates/* path */announcemen…" at bounding box center [417, 227] width 605 height 259
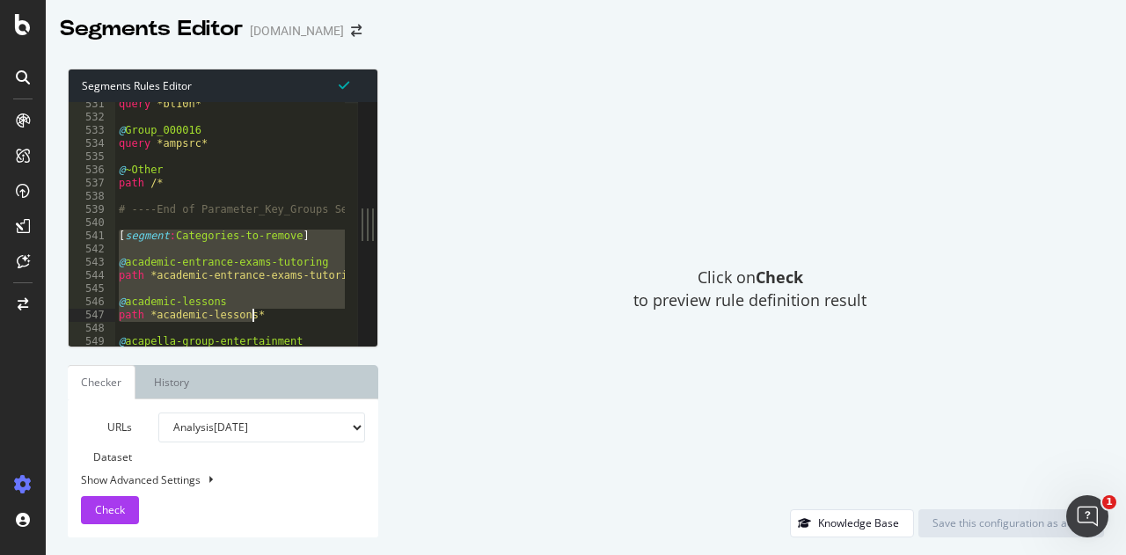
scroll to position [4132, 0]
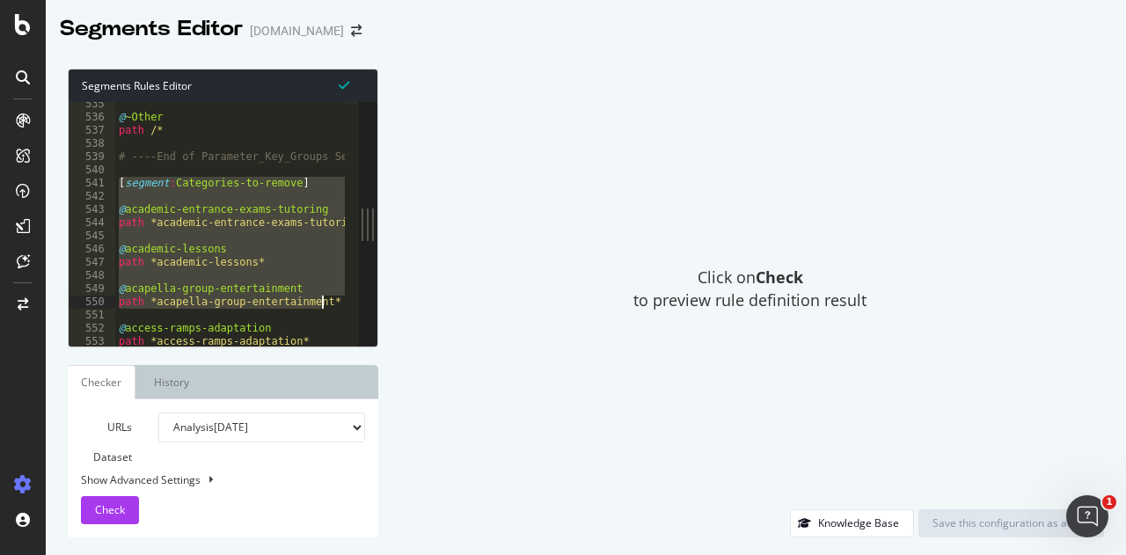
drag, startPoint x: 120, startPoint y: 233, endPoint x: 327, endPoint y: 301, distance: 218.4
click at [327, 301] on div "@ ~Other path /* # ----End of Parameter_Key_Groups Segment---- [ segment : Cate…" at bounding box center [417, 227] width 605 height 259
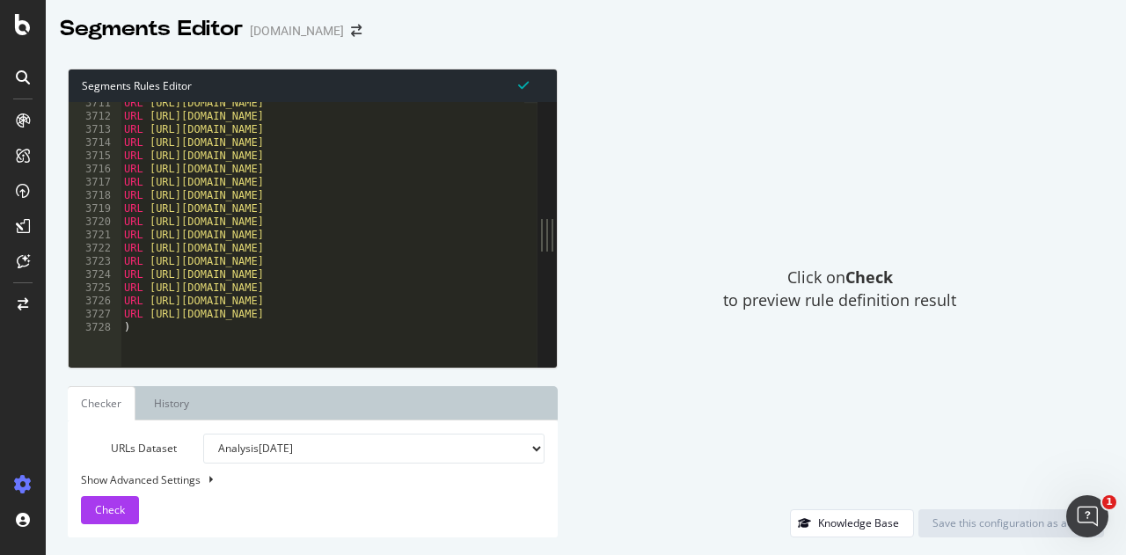
scroll to position [28581, 0]
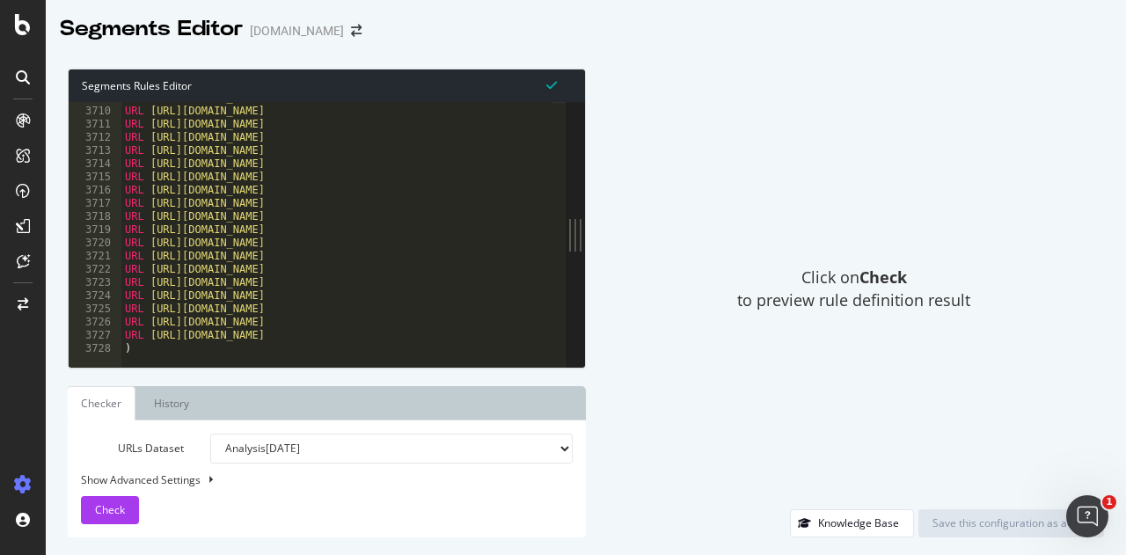
drag, startPoint x: 375, startPoint y: 265, endPoint x: 974, endPoint y: 237, distance: 599.9
click at [1025, 237] on div "Segments Rules Editor @acapella-group-entertainment path *acapella-group-entert…" at bounding box center [586, 303] width 1081 height 504
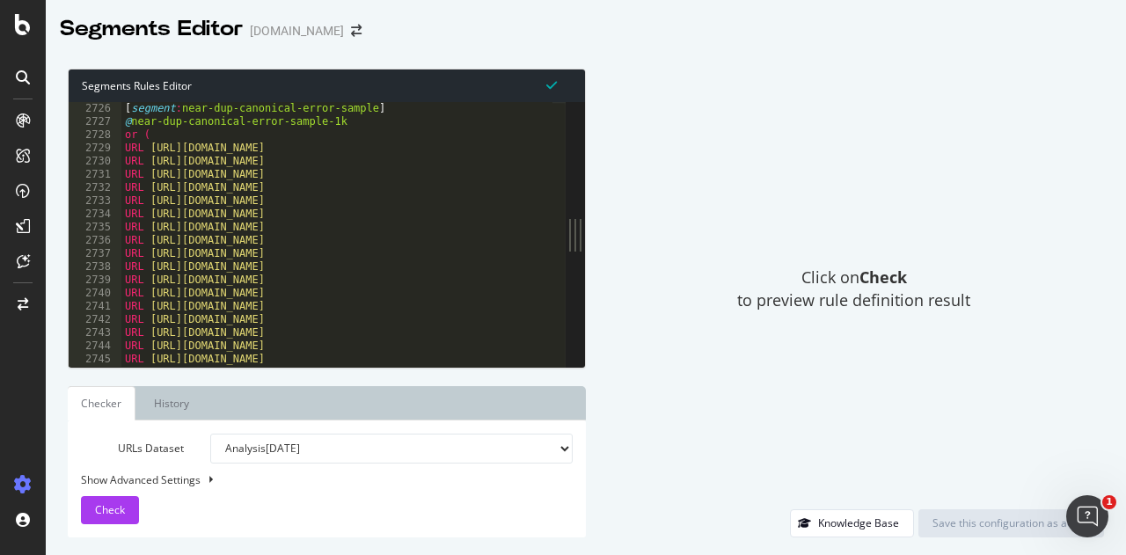
scroll to position [21015, 0]
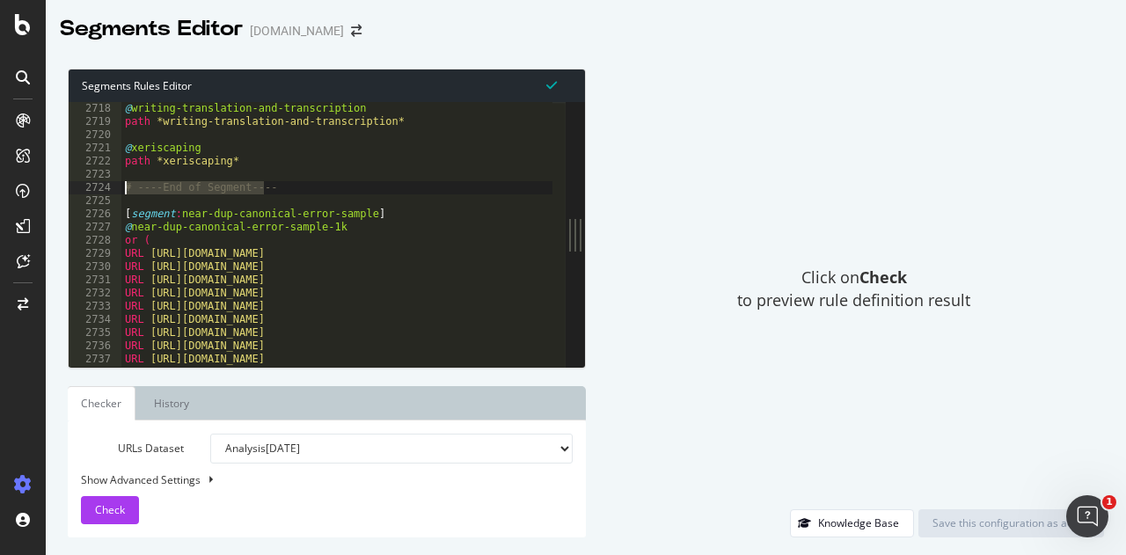
drag, startPoint x: 320, startPoint y: 193, endPoint x: 111, endPoint y: 187, distance: 209.5
click at [111, 187] on div "# ----End of Segment---- 2717 2718 2719 2720 2721 2722 2723 2724 2725 2726 2727…" at bounding box center [317, 234] width 497 height 265
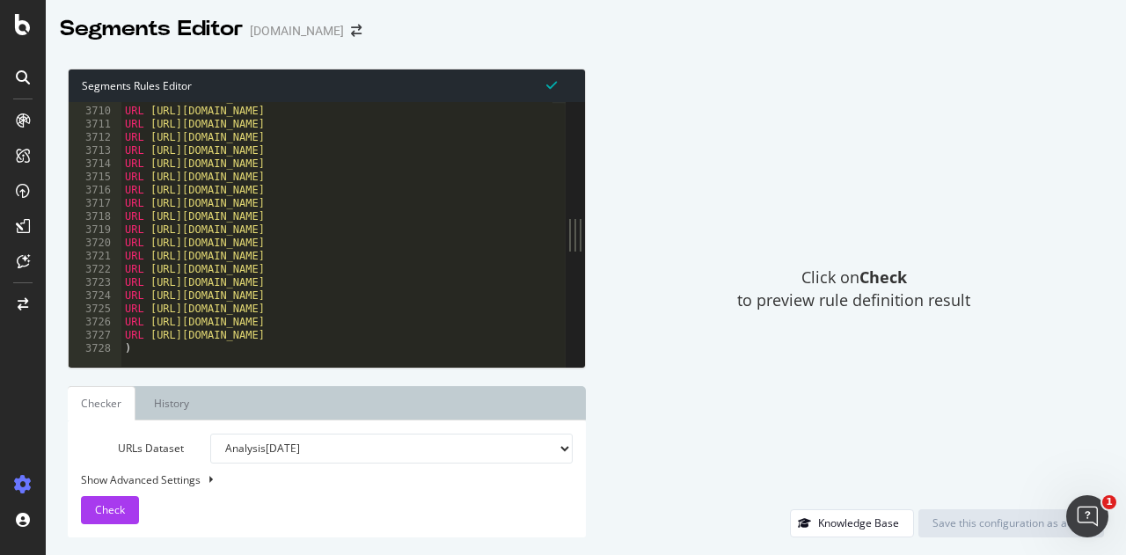
click at [333, 340] on div "URL https://www.bark.com/en/gb/breast-enlargement-reductions/west-yorkshire/ UR…" at bounding box center [423, 232] width 605 height 280
click at [302, 346] on div "URL https://www.bark.com/en/gb/breast-enlargement-reductions/west-yorkshire/ UR…" at bounding box center [423, 232] width 605 height 280
type textarea ")"
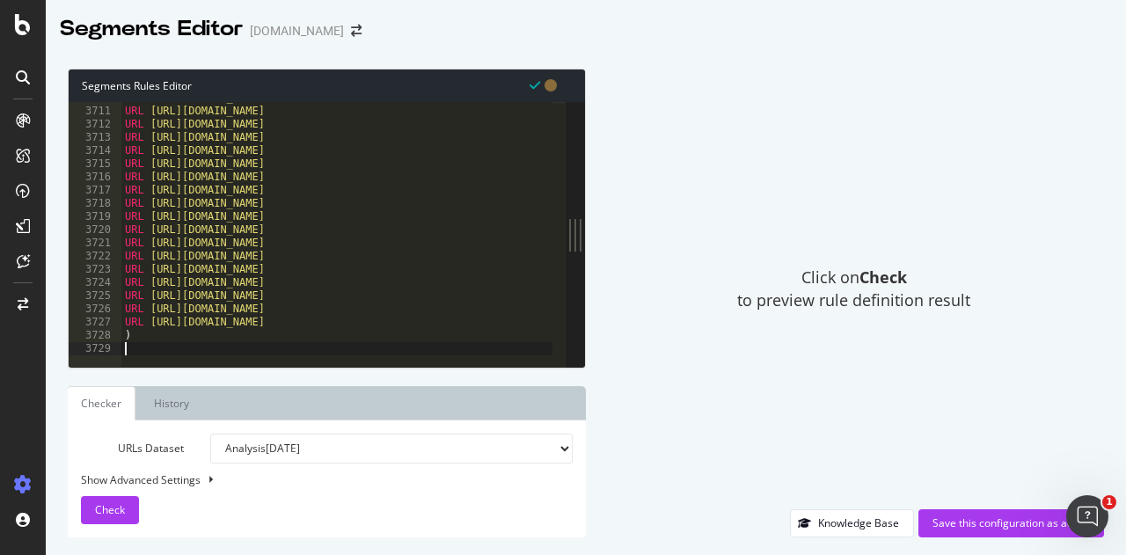
paste textarea "# ----End of Segment----"
type textarea "# ----End of Segment----"
paste textarea "path *abbotts-ann*"
type textarea "path *abbotts-ann*"
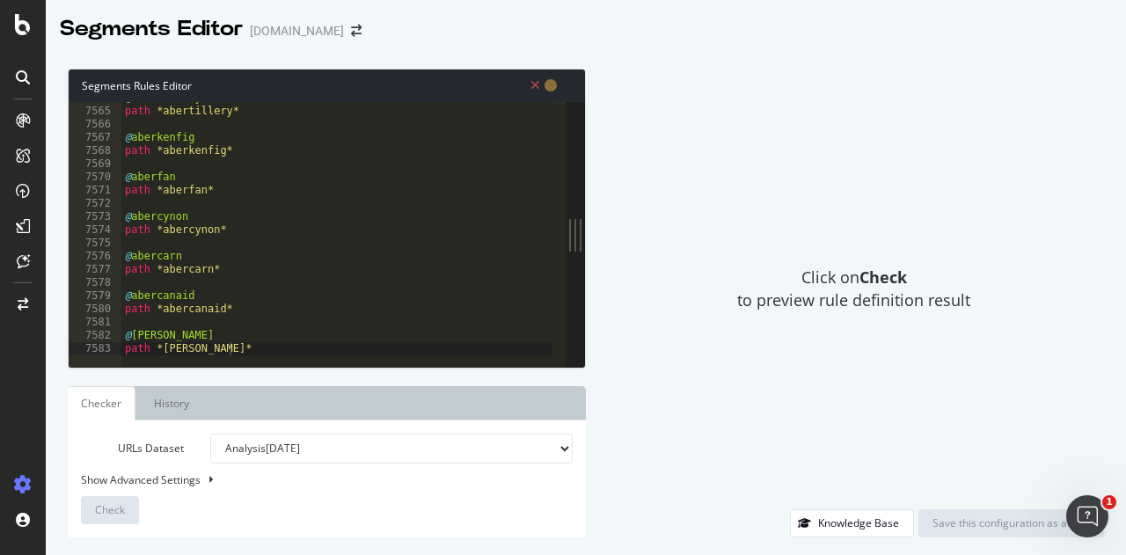
click at [287, 475] on div "Show Advanced Settings" at bounding box center [314, 480] width 492 height 15
select select "5000"
select select "100"
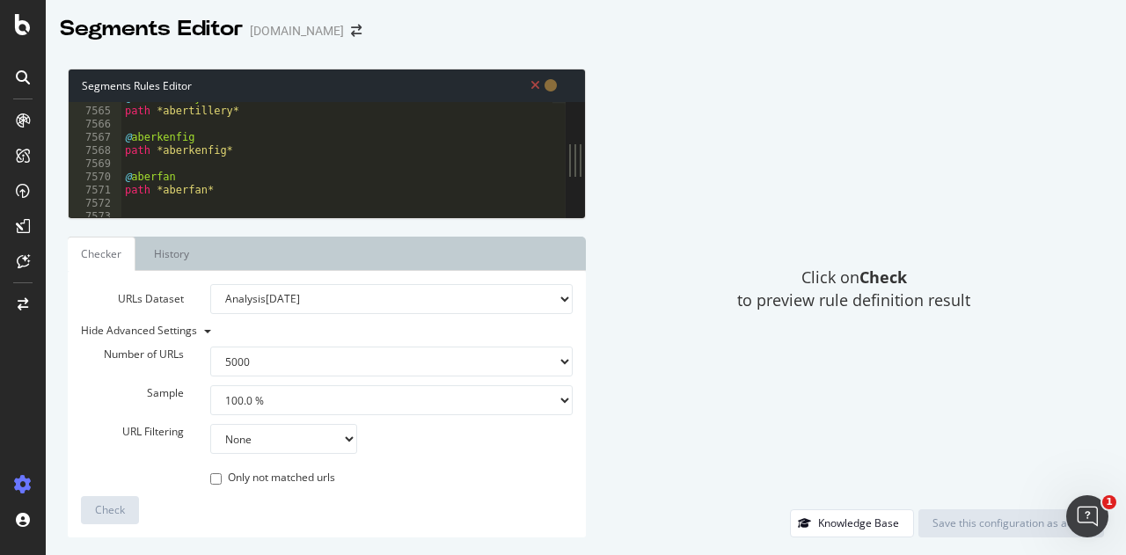
click at [110, 262] on link "Checker" at bounding box center [102, 254] width 68 height 34
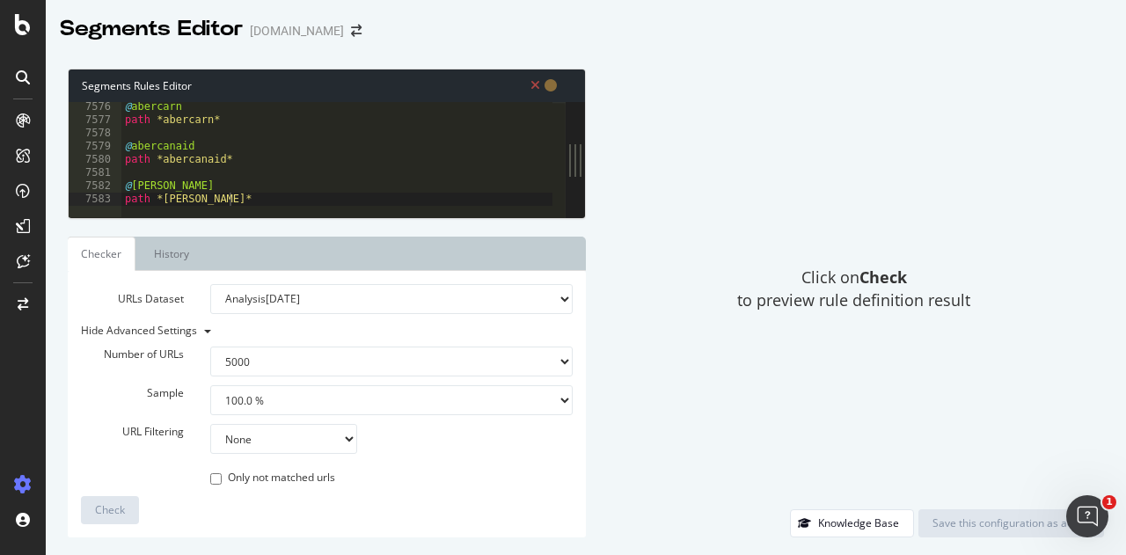
click at [683, 307] on div "Click on Check to preview rule definition result" at bounding box center [854, 289] width 501 height 441
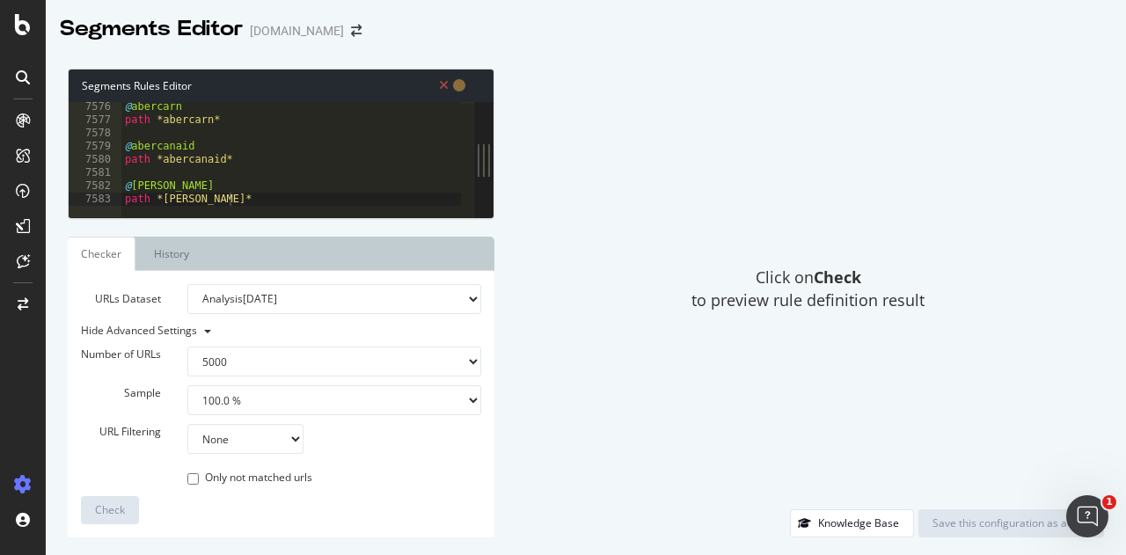
drag, startPoint x: 579, startPoint y: 216, endPoint x: 495, endPoint y: 256, distance: 93.7
click at [495, 256] on div "Segments Rules Editor path *abbotts-ann* 7576 7577 7578 7579 7580 7581 7582 758…" at bounding box center [586, 303] width 1081 height 504
click at [151, 254] on link "History" at bounding box center [171, 254] width 63 height 34
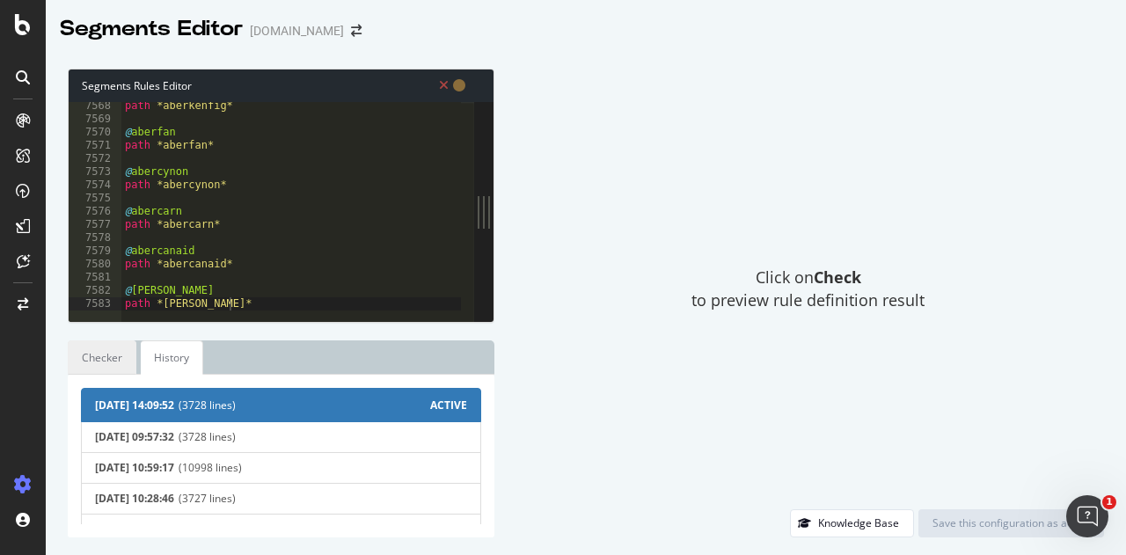
click at [94, 355] on link "Checker" at bounding box center [102, 358] width 69 height 34
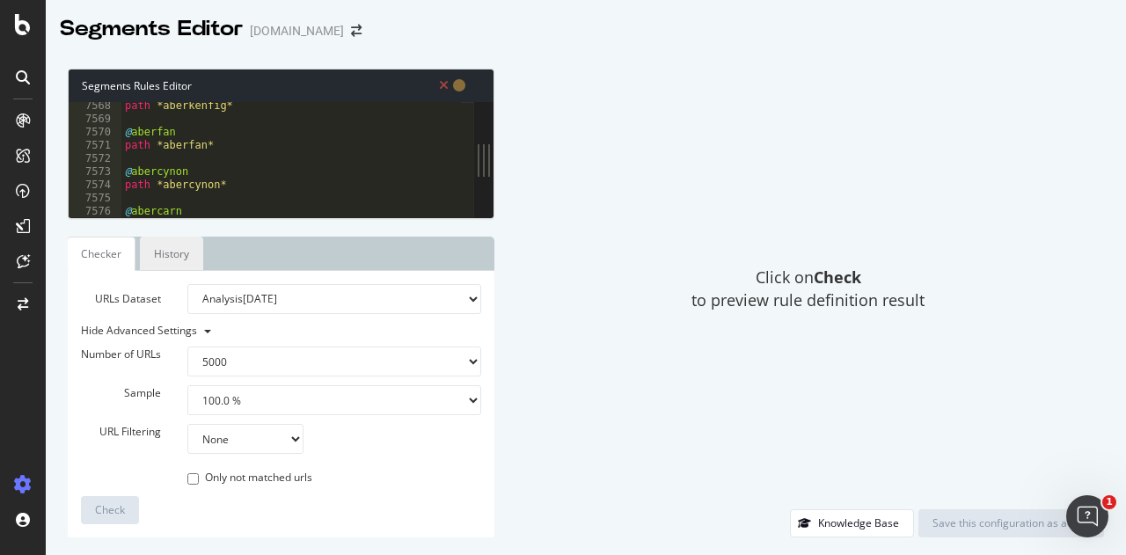
click at [168, 243] on link "History" at bounding box center [171, 254] width 63 height 34
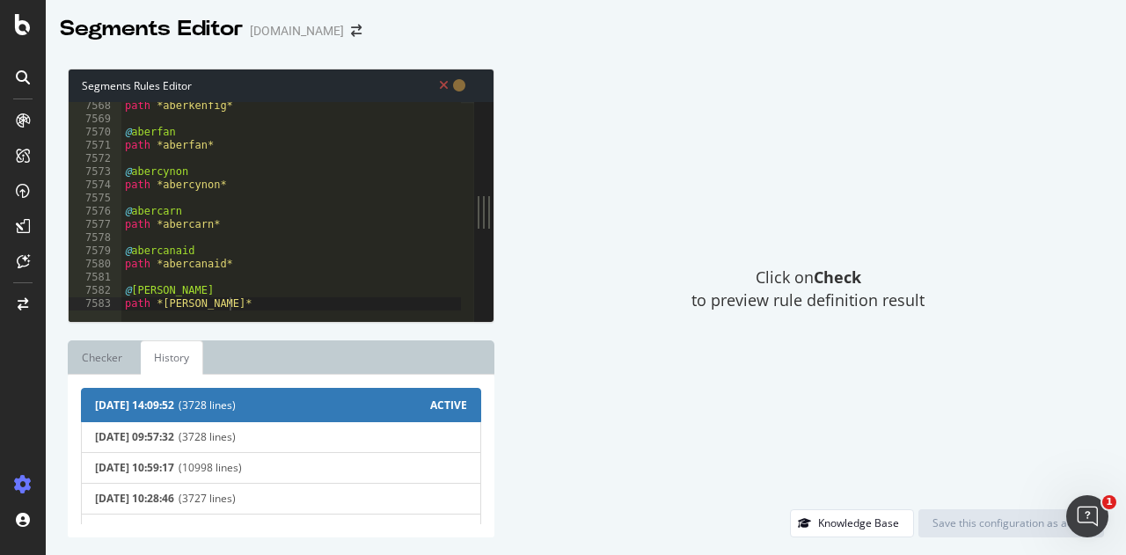
scroll to position [28625, 0]
click at [282, 300] on div "path *aberkenfig* @ aberfan path *aberfan* @ abercynon path *abercynon* @ aberc…" at bounding box center [423, 216] width 605 height 235
click at [108, 362] on link "Checker" at bounding box center [102, 358] width 69 height 34
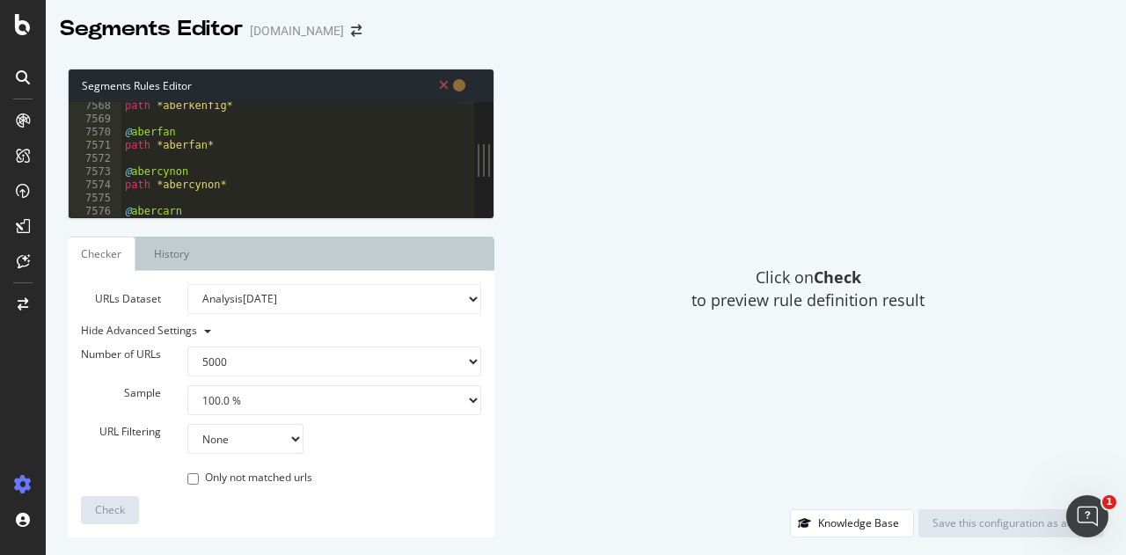
click at [311, 295] on select "Analysis 2025 Sep. 18th Analysis 2025 Sep. 10th Analysis 2025 Sep. 4th Analysis…" at bounding box center [334, 299] width 294 height 30
click at [248, 192] on div "path *aberkenfig* @ aberfan path *aberfan* @ abercynon path *abercynon* @ aberc…" at bounding box center [423, 164] width 605 height 130
click at [459, 83] on icon at bounding box center [459, 85] width 12 height 12
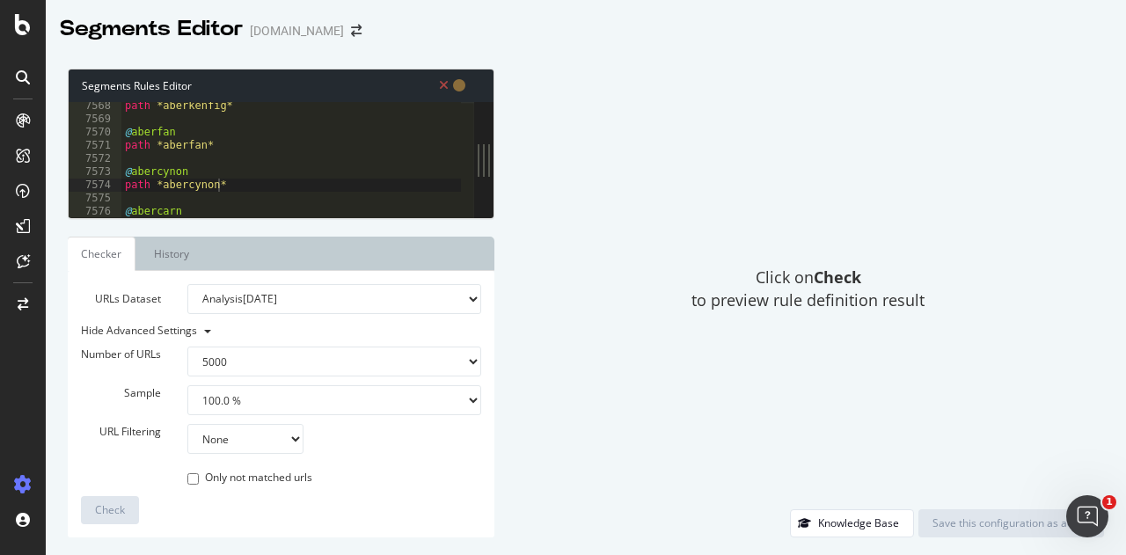
click at [444, 86] on icon at bounding box center [444, 85] width 10 height 12
click at [271, 168] on div "path *aberkenfig* @ aberfan path *aberfan* @ abercynon path *abercynon* @ aberc…" at bounding box center [423, 164] width 605 height 130
type textarea "@abbotts-ann path *abbotts-ann*)"
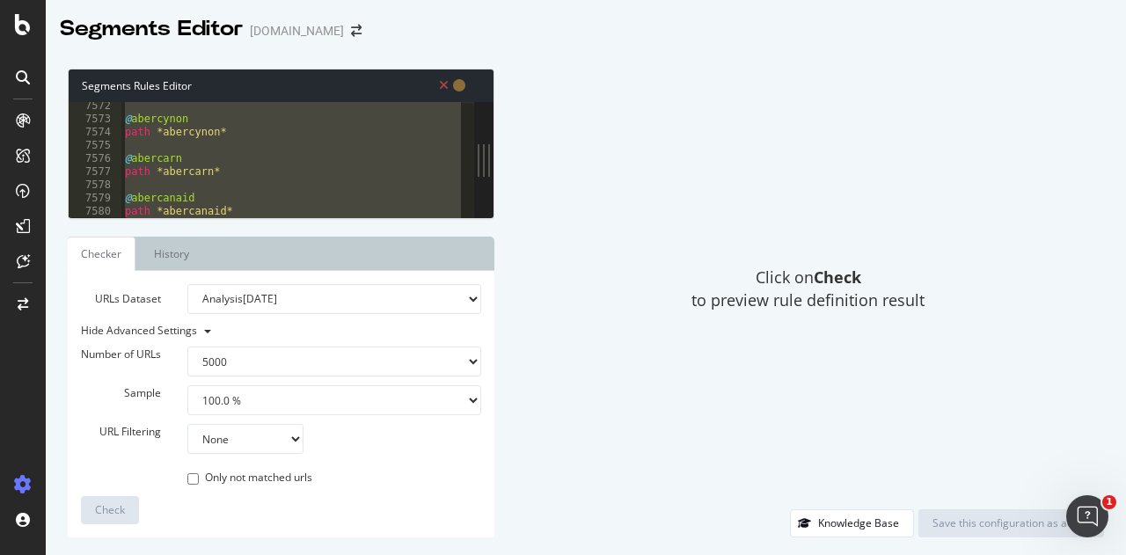
scroll to position [28731, 0]
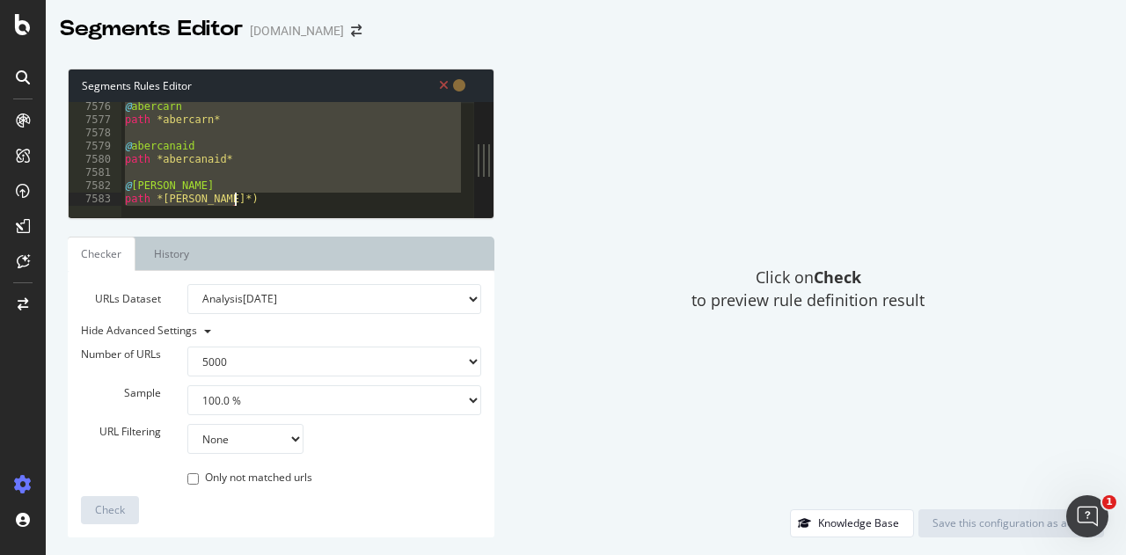
click at [678, 198] on div "Click on Check to preview rule definition result" at bounding box center [808, 289] width 592 height 441
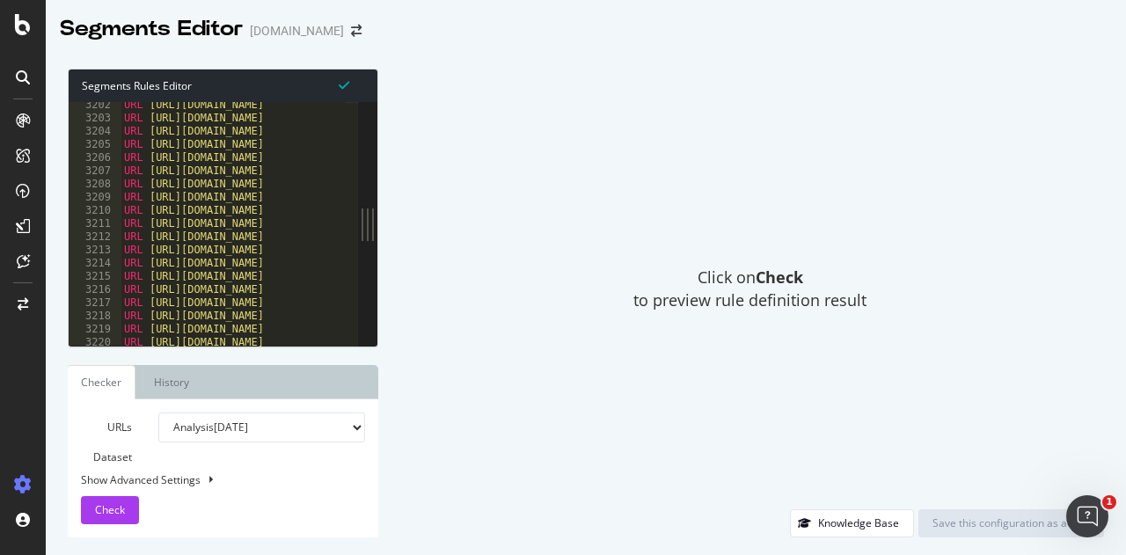
scroll to position [28602, 0]
click at [195, 321] on div "URL [URL][DOMAIN_NAME] URL [URL][DOMAIN_NAME] URL [URL][DOMAIN_NAME] URL [URL][…" at bounding box center [423, 226] width 605 height 259
click at [181, 322] on div "URL https://www.bark.com/en/gb/breast-enlargement-reductions/belfast/ URL https…" at bounding box center [423, 226] width 605 height 259
type textarea ")"
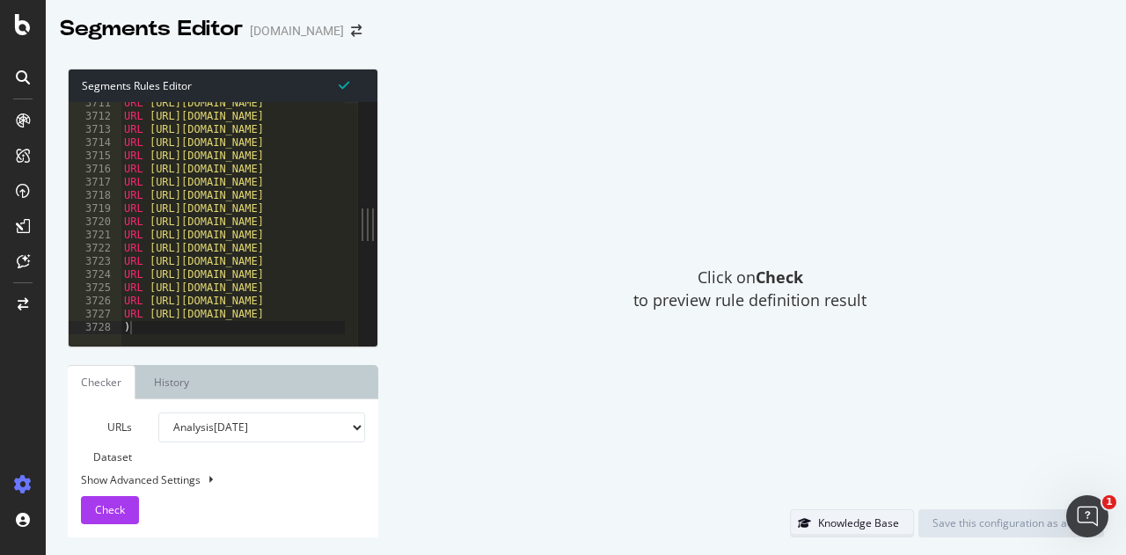
click at [876, 511] on div "Knowledge Base" at bounding box center [845, 523] width 108 height 25
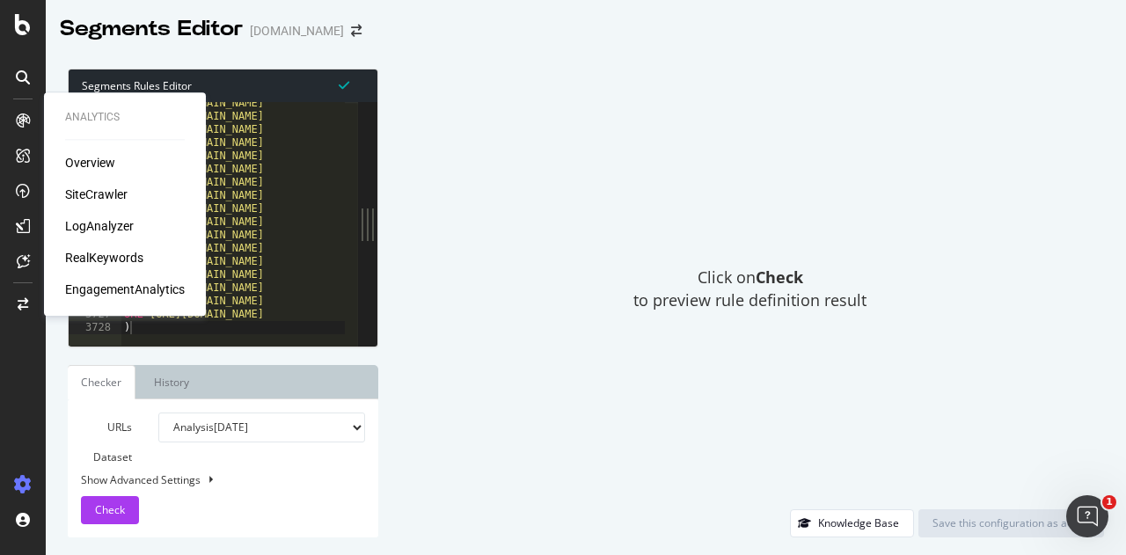
click at [92, 181] on div "Overview SiteCrawler LogAnalyzer RealKeywords EngagementAnalytics" at bounding box center [125, 226] width 120 height 144
click at [88, 197] on div "SiteCrawler" at bounding box center [96, 195] width 62 height 18
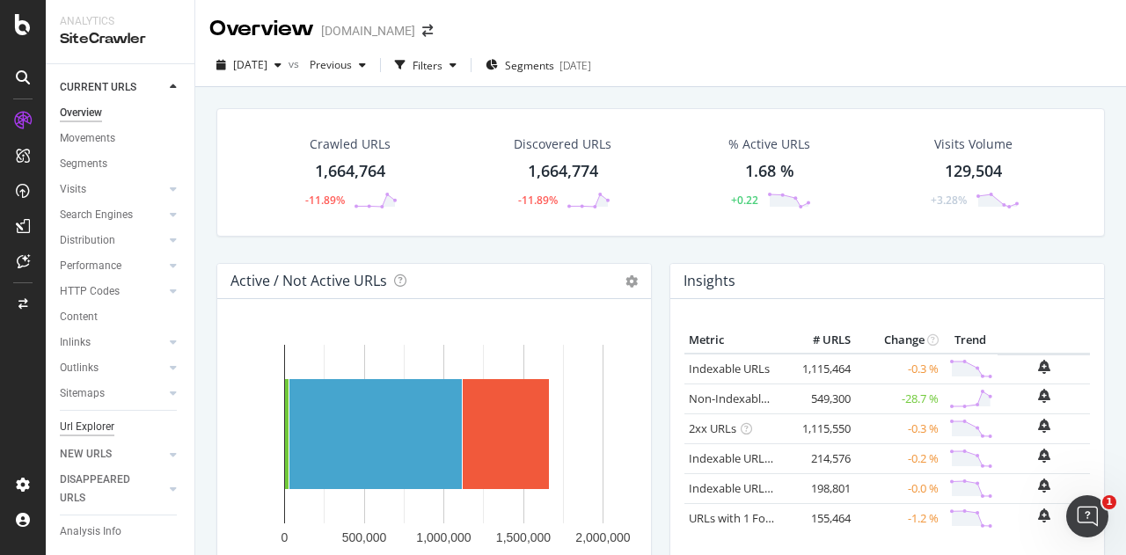
click at [90, 423] on div "Url Explorer" at bounding box center [87, 427] width 55 height 18
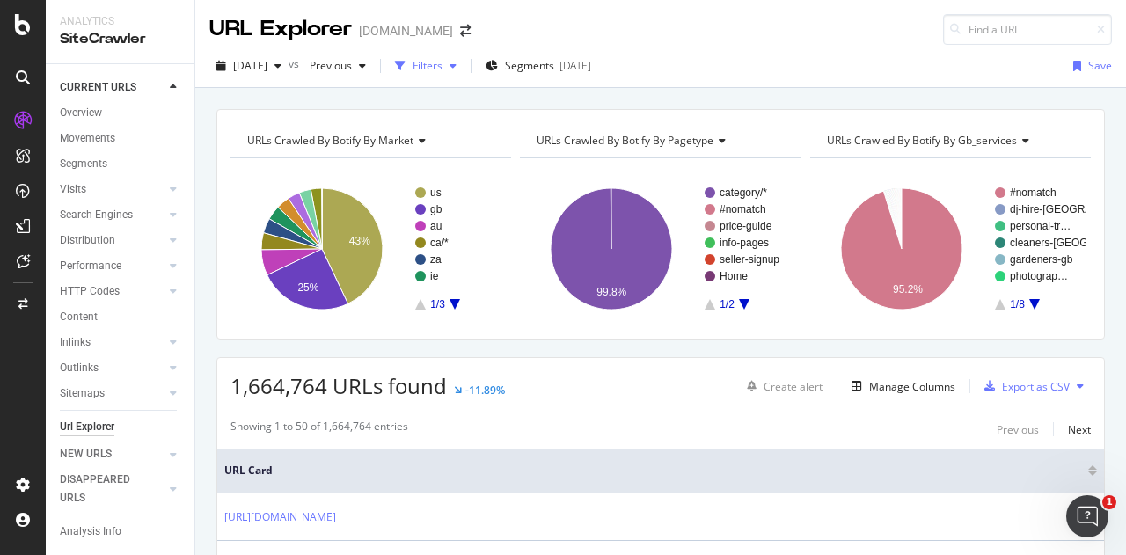
click at [413, 70] on div "button" at bounding box center [400, 66] width 25 height 25
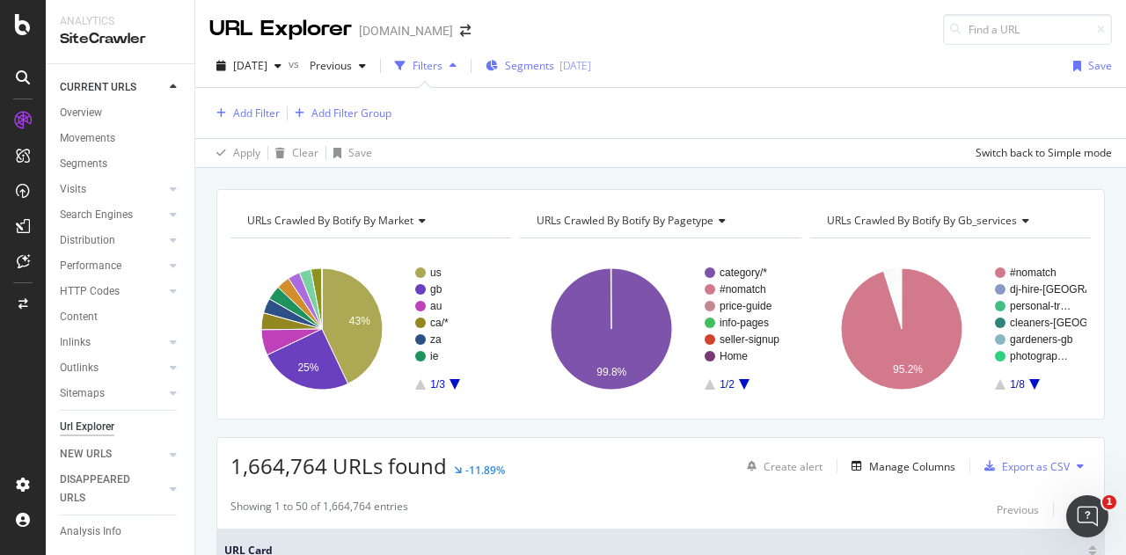
click at [554, 70] on span "Segments" at bounding box center [529, 65] width 49 height 15
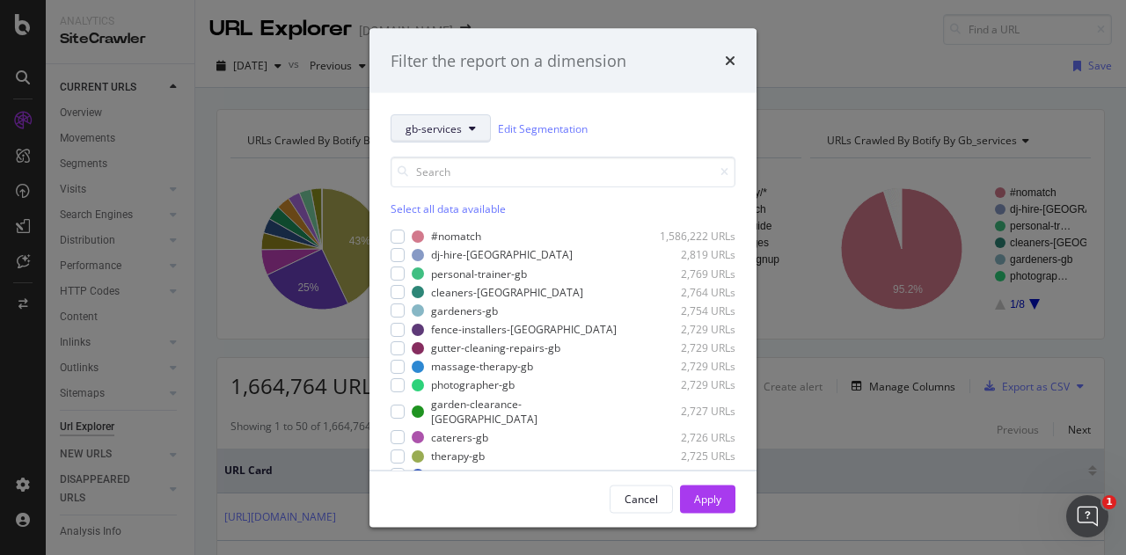
click at [443, 121] on span "gb-services" at bounding box center [434, 128] width 56 height 15
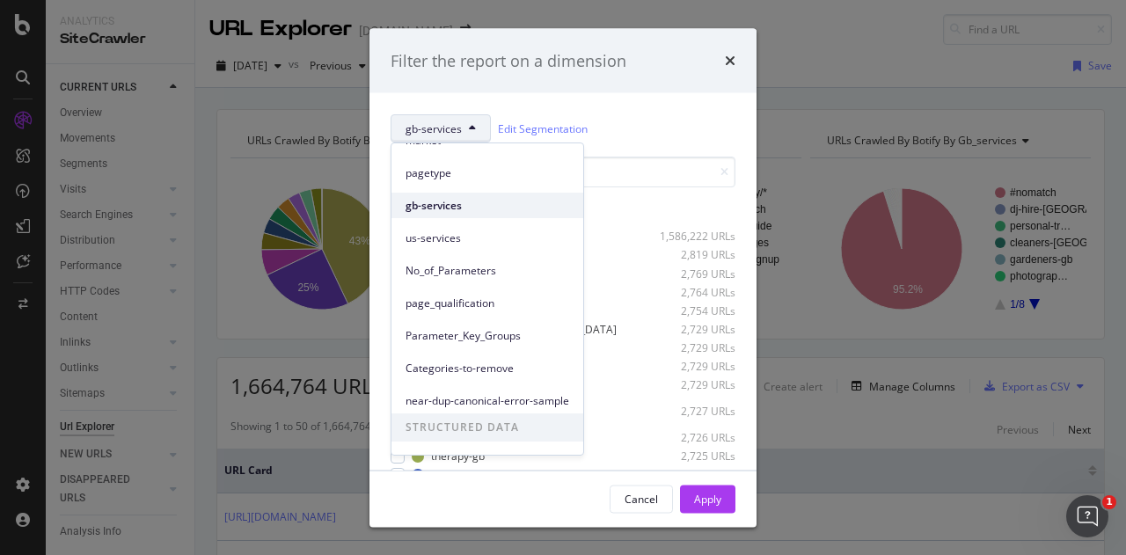
scroll to position [77, 0]
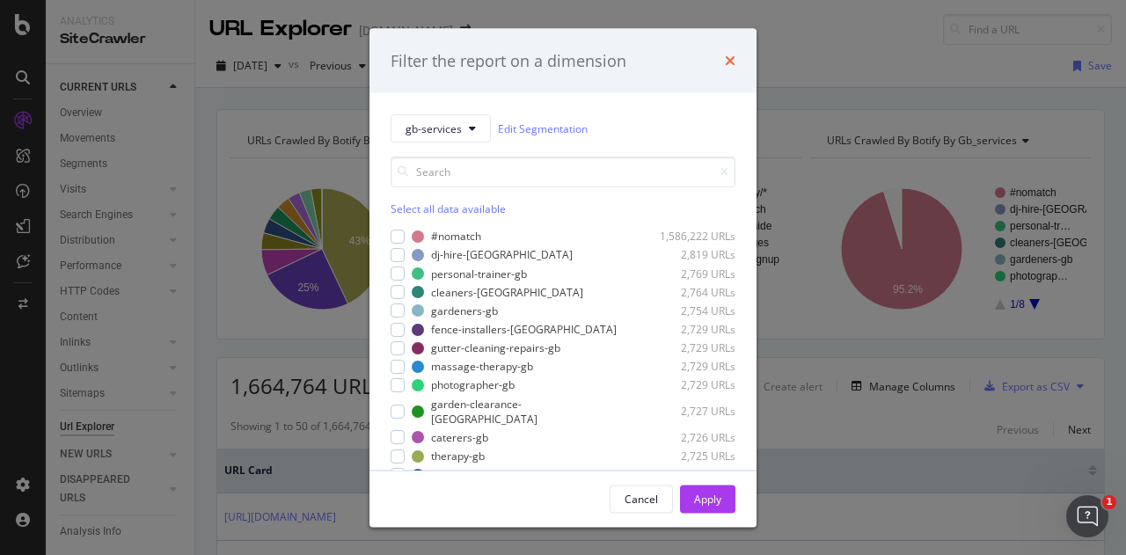
click at [729, 55] on icon "times" at bounding box center [730, 61] width 11 height 14
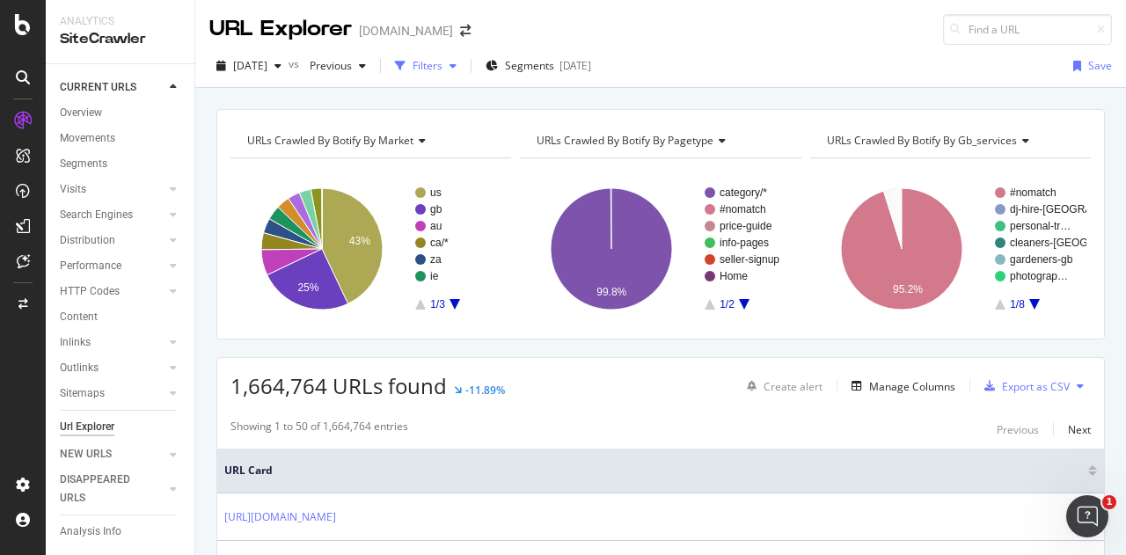
click at [443, 61] on div "Filters" at bounding box center [428, 65] width 30 height 15
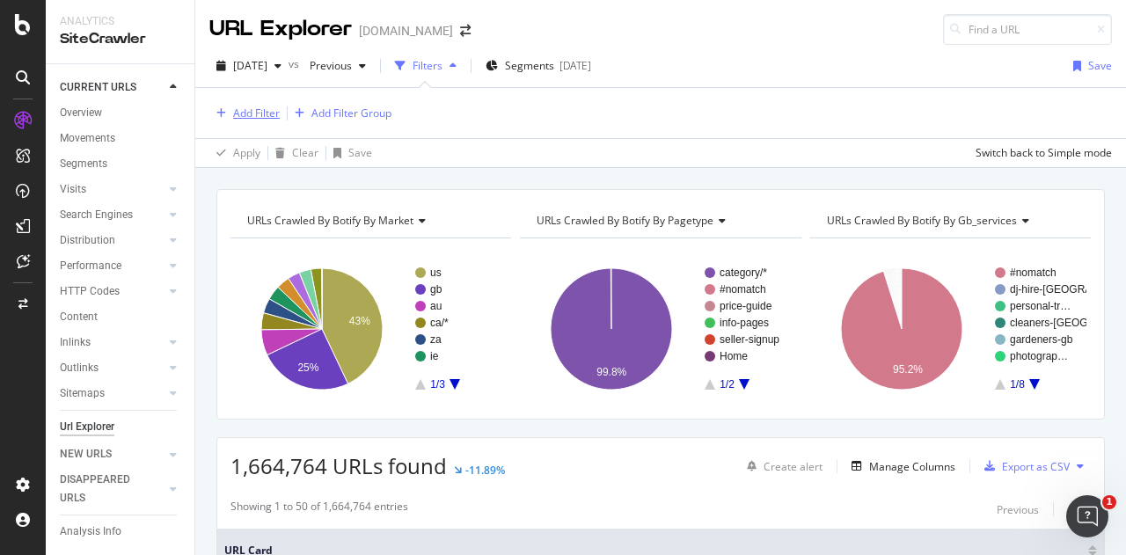
click at [256, 117] on div "Add Filter" at bounding box center [256, 113] width 47 height 15
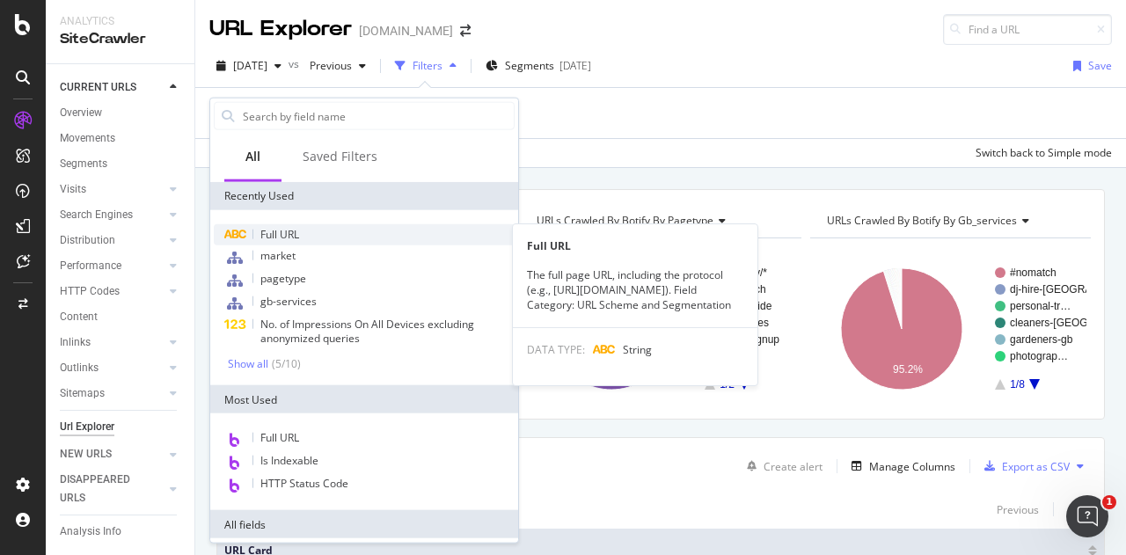
click at [290, 231] on span "Full URL" at bounding box center [279, 234] width 39 height 15
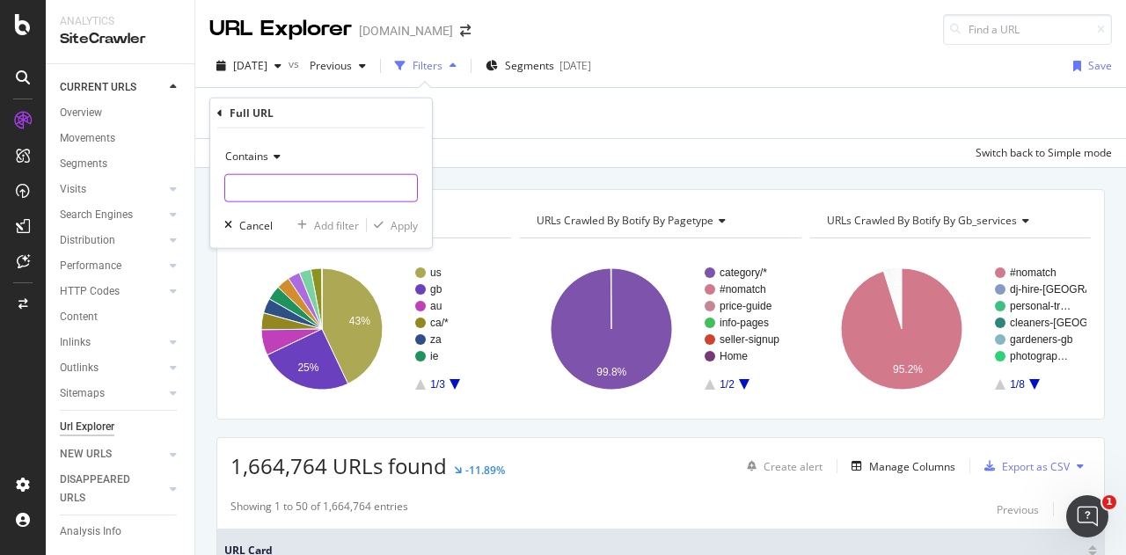
click at [308, 185] on input "text" at bounding box center [321, 188] width 192 height 28
paste input "wotton-under-edge"
type input "wotton-under-edge"
click at [397, 214] on div "Contains wotton-under-edge Cancel Add filter Apply" at bounding box center [321, 188] width 222 height 120
click at [395, 226] on div "Apply" at bounding box center [404, 224] width 27 height 15
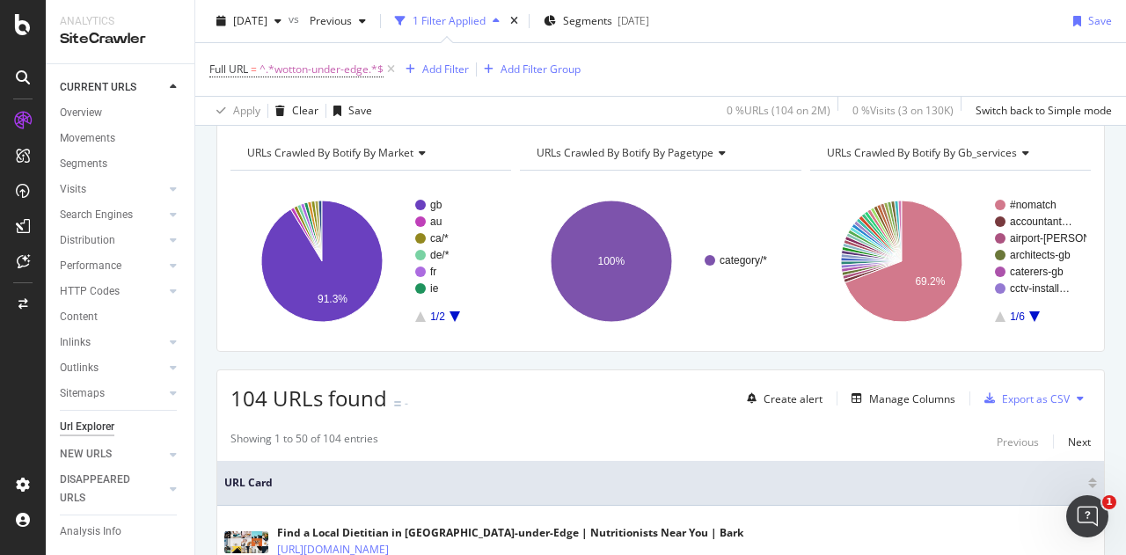
scroll to position [264, 0]
